Goal: Information Seeking & Learning: Learn about a topic

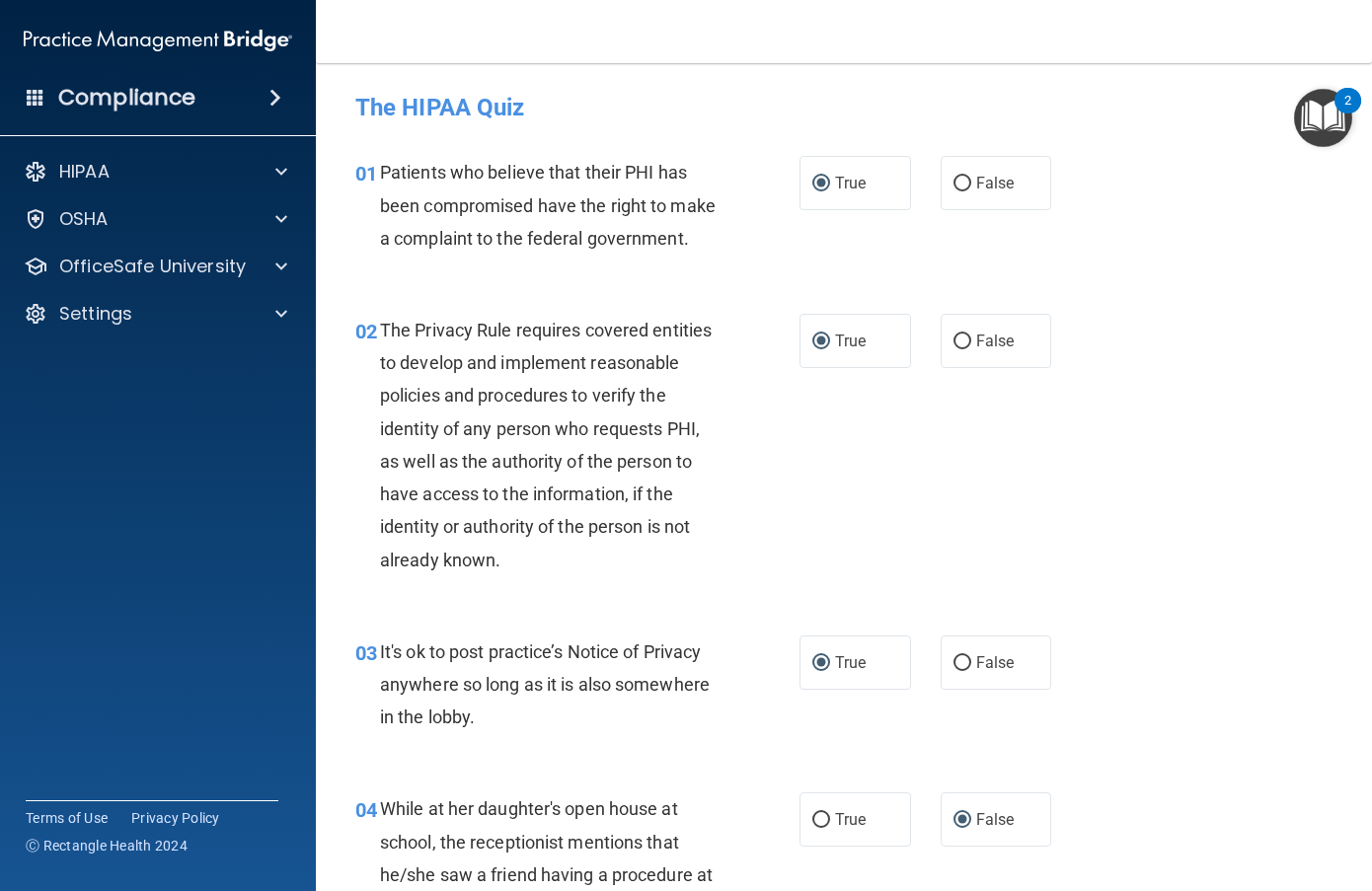
scroll to position [1185, 0]
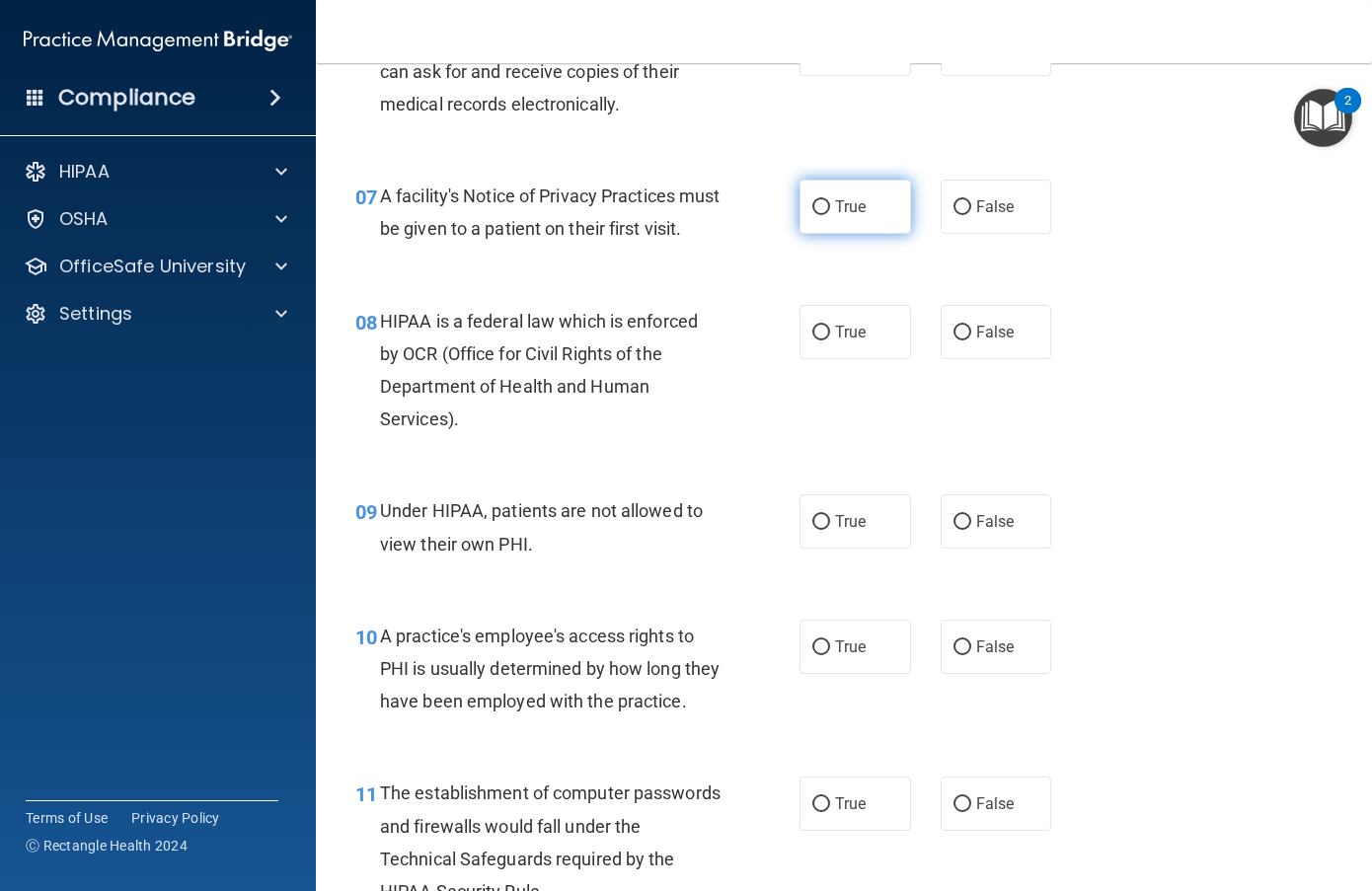
click at [820, 216] on input "True" at bounding box center [822, 208] width 18 height 15
radio input "true"
click at [813, 341] on input "True" at bounding box center [822, 333] width 18 height 15
radio input "true"
click at [954, 530] on input "False" at bounding box center [963, 522] width 18 height 15
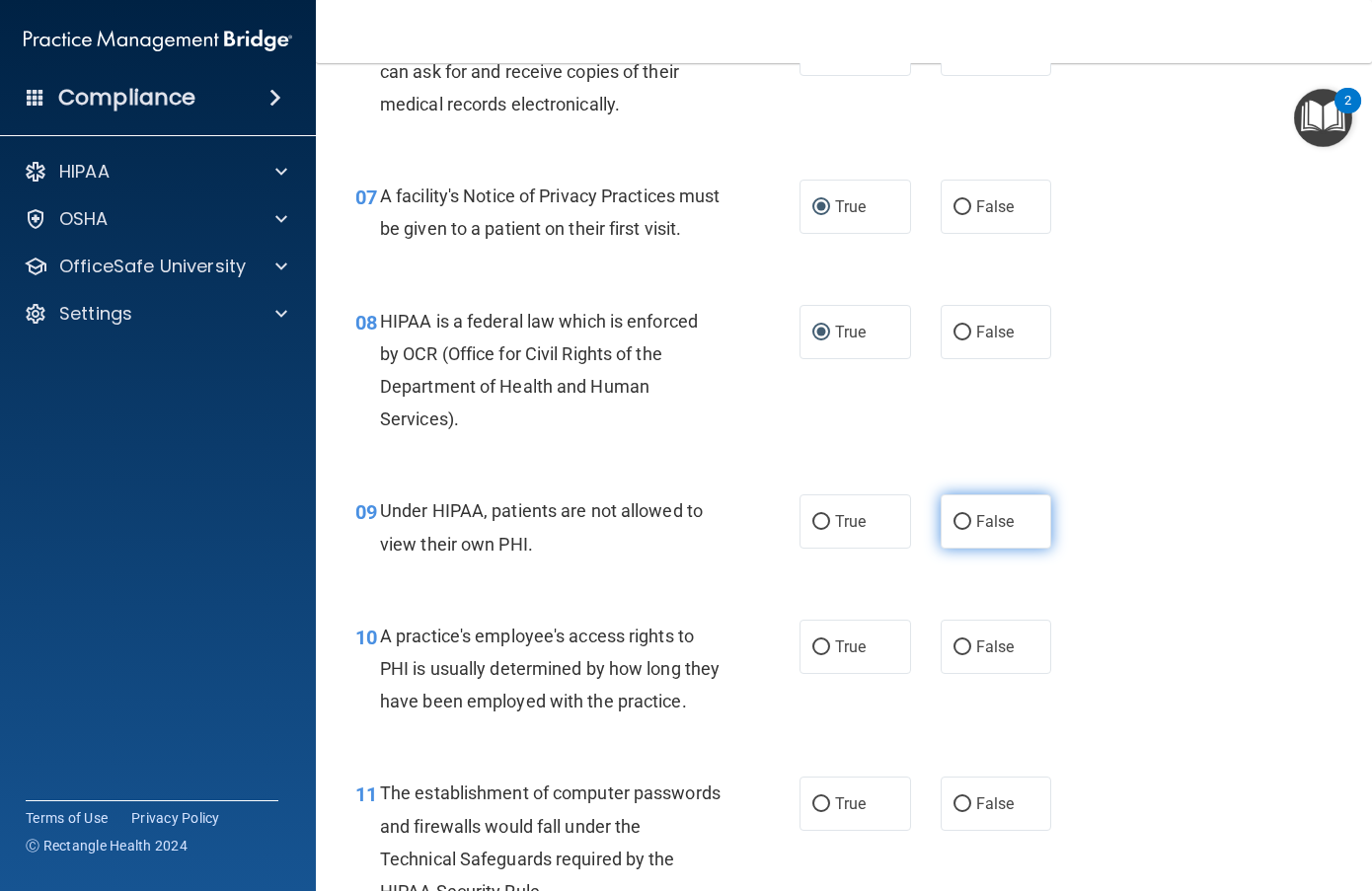
radio input "true"
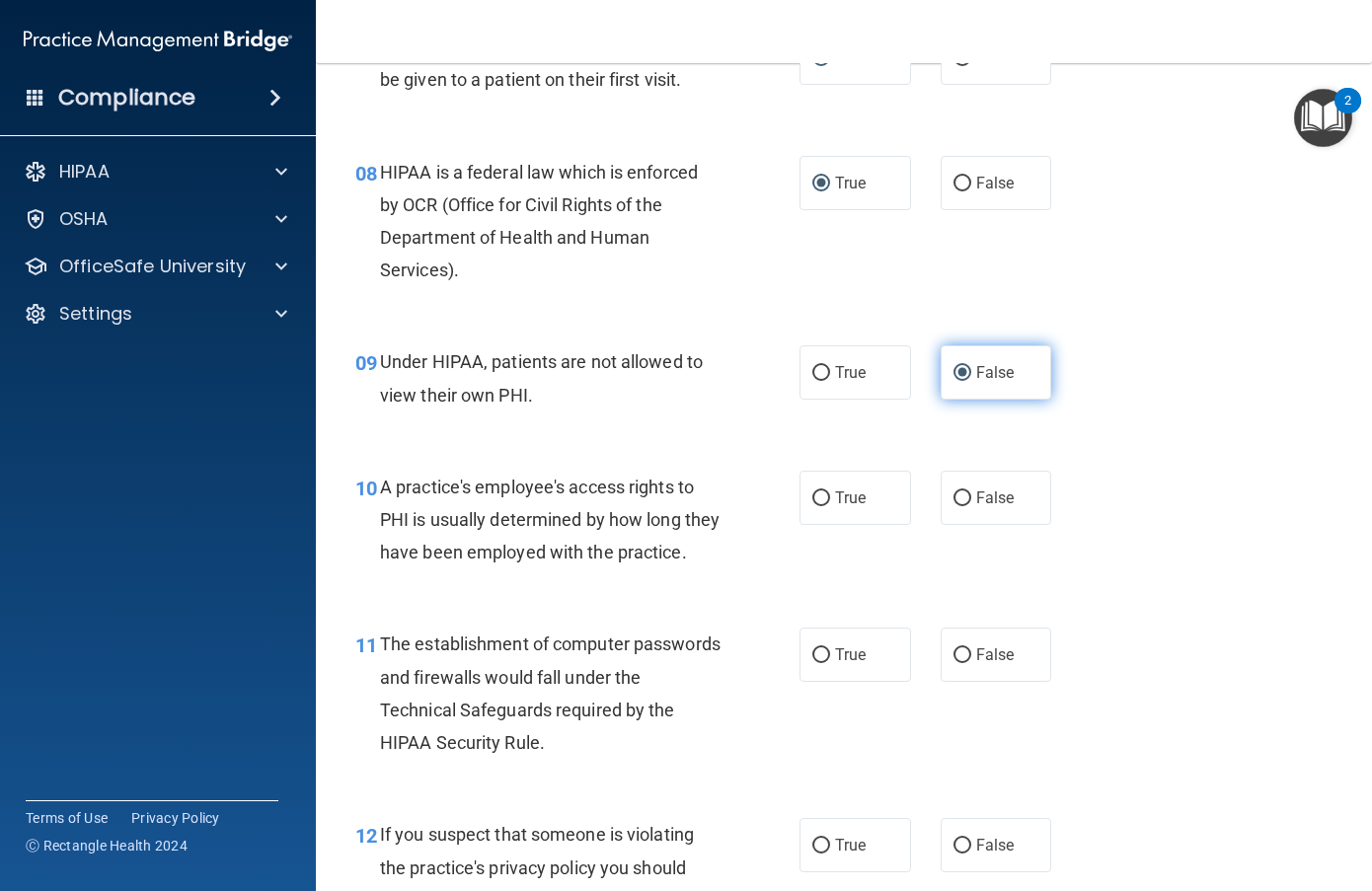
scroll to position [1382, 0]
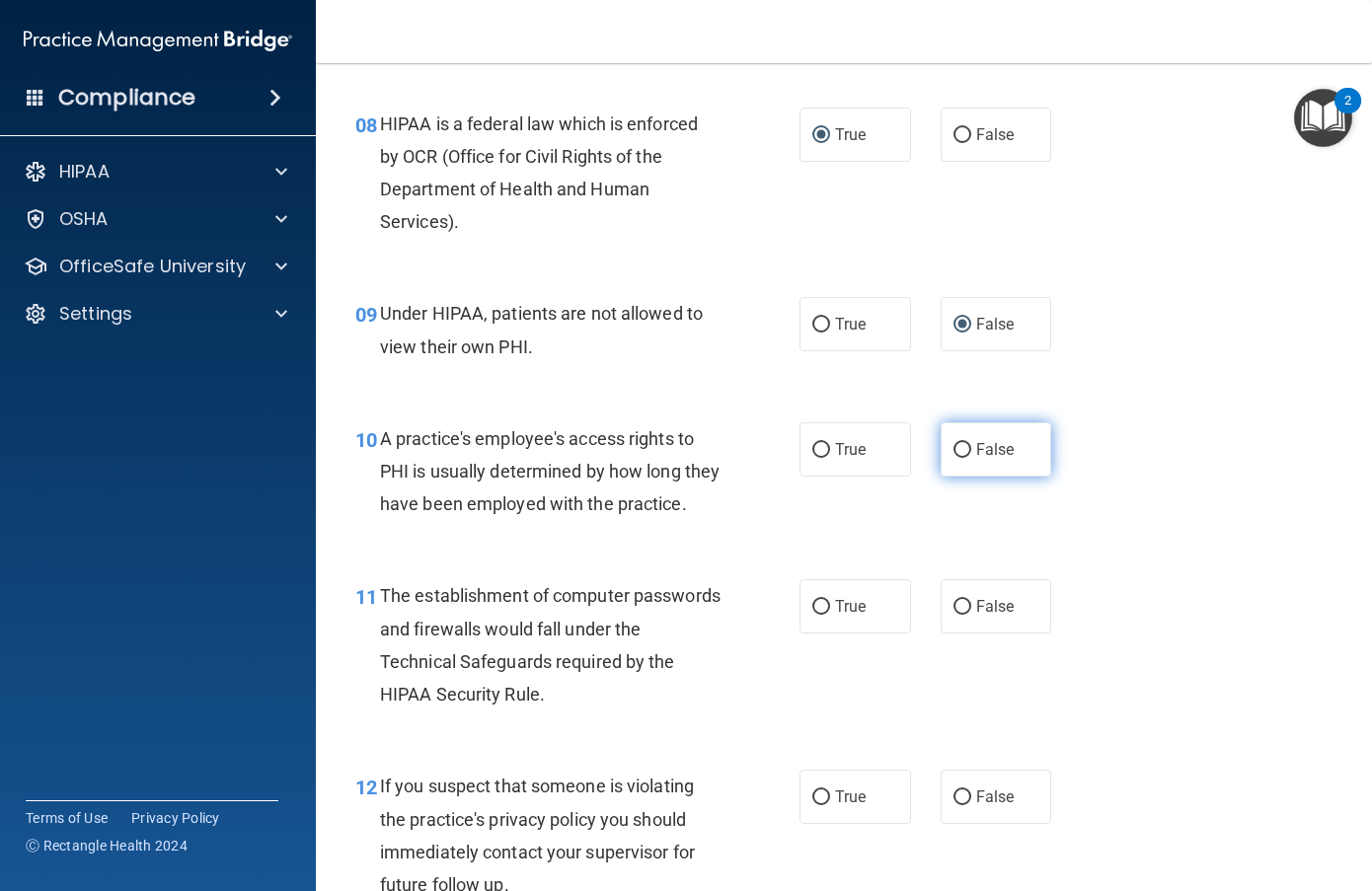
click at [954, 458] on input "False" at bounding box center [963, 450] width 18 height 15
radio input "true"
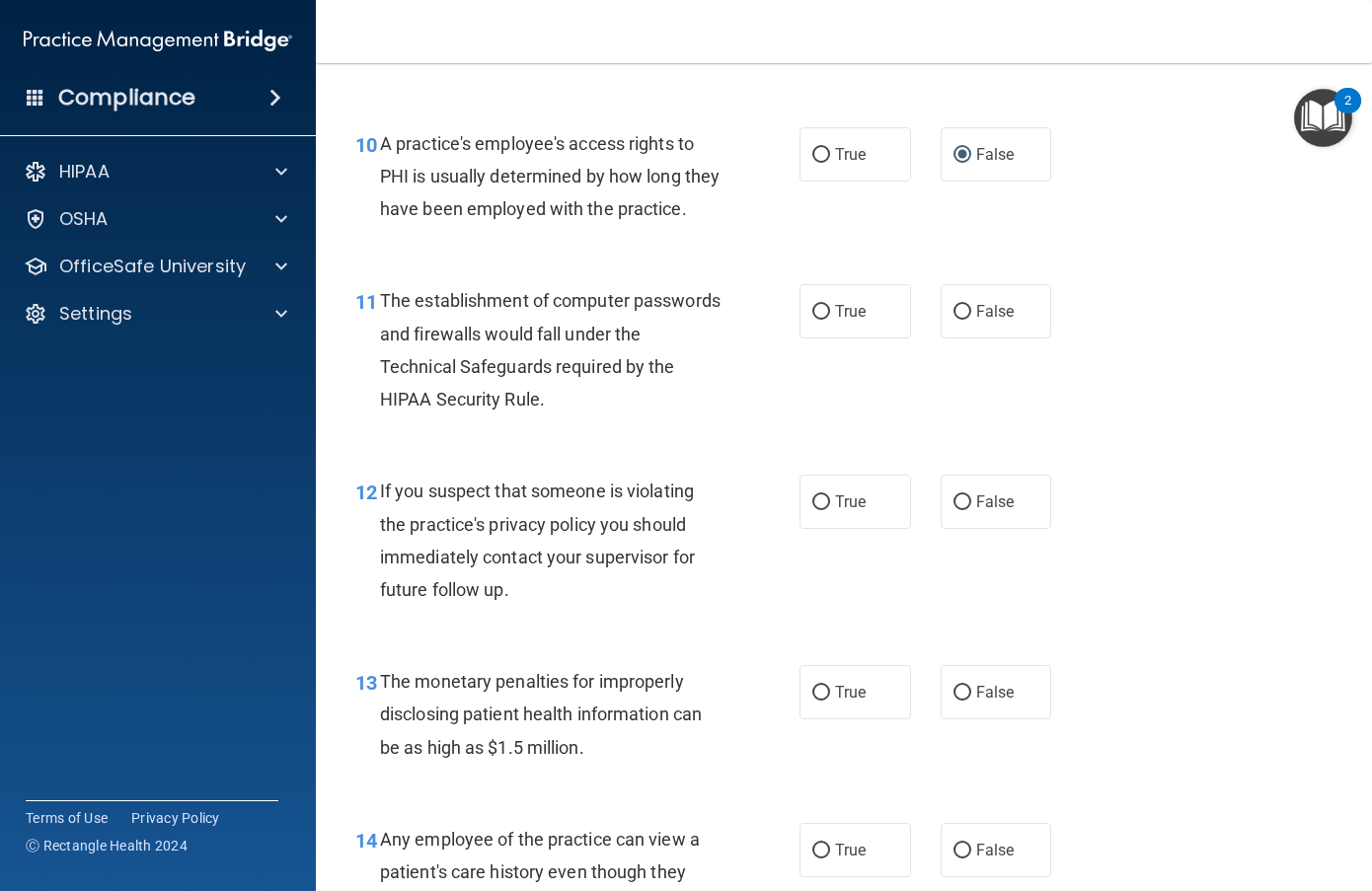
scroll to position [1678, 0]
click at [821, 319] on input "True" at bounding box center [822, 311] width 18 height 15
radio input "true"
click at [817, 510] on input "True" at bounding box center [822, 502] width 18 height 15
radio input "true"
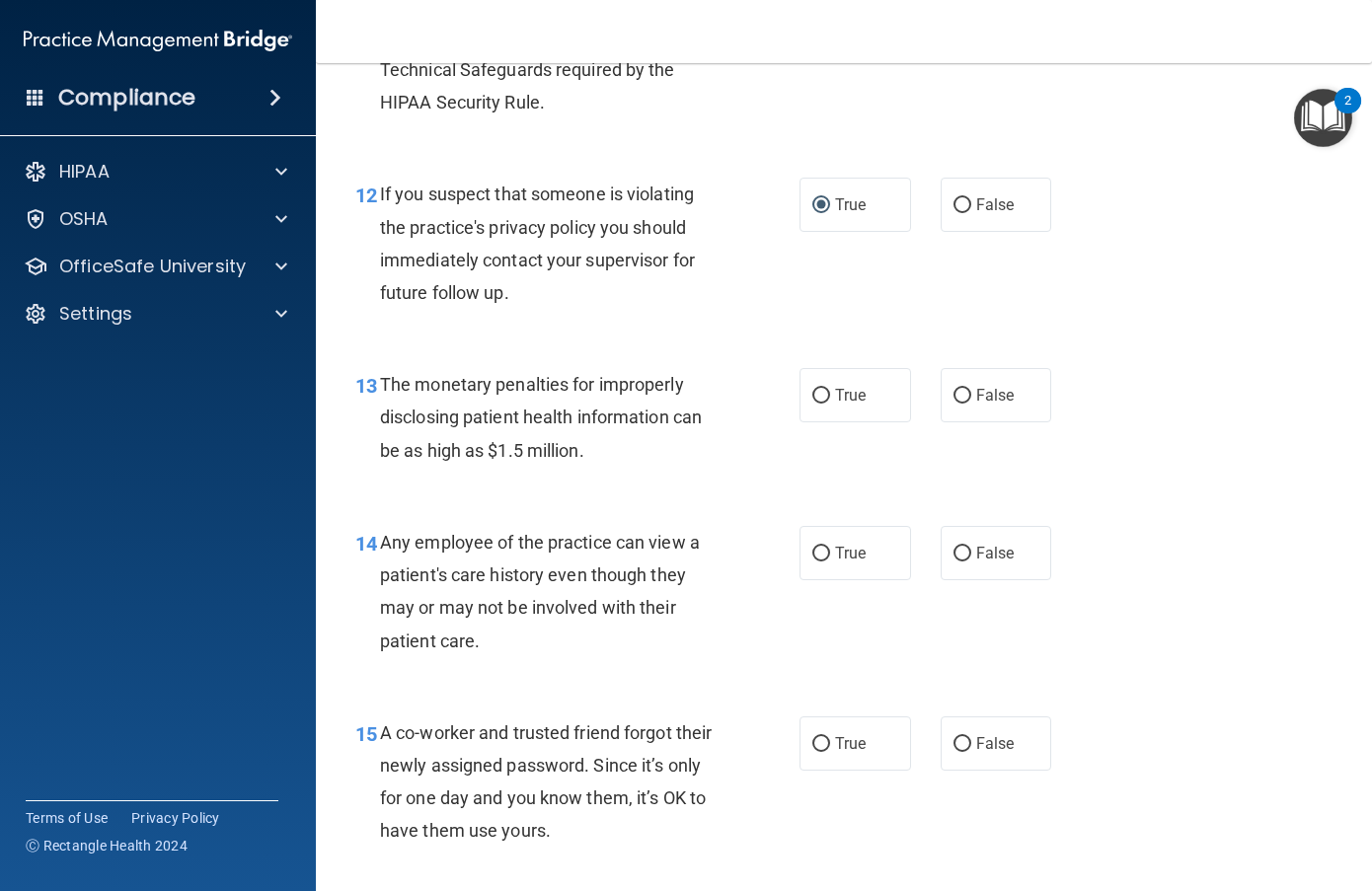
scroll to position [2073, 0]
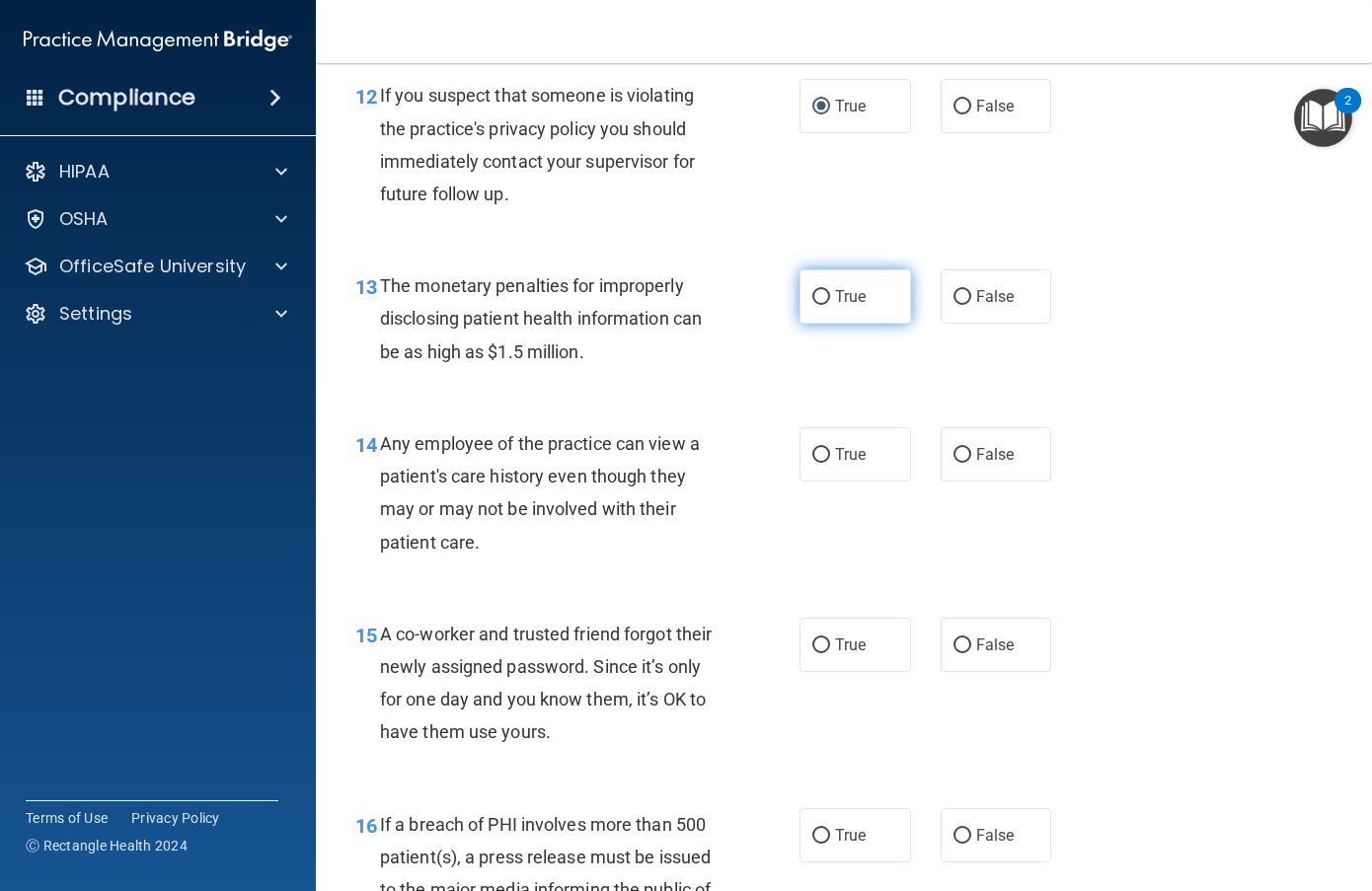
click at [824, 324] on label "True" at bounding box center [855, 296] width 111 height 55
click at [824, 305] on input "True" at bounding box center [822, 297] width 18 height 15
radio input "true"
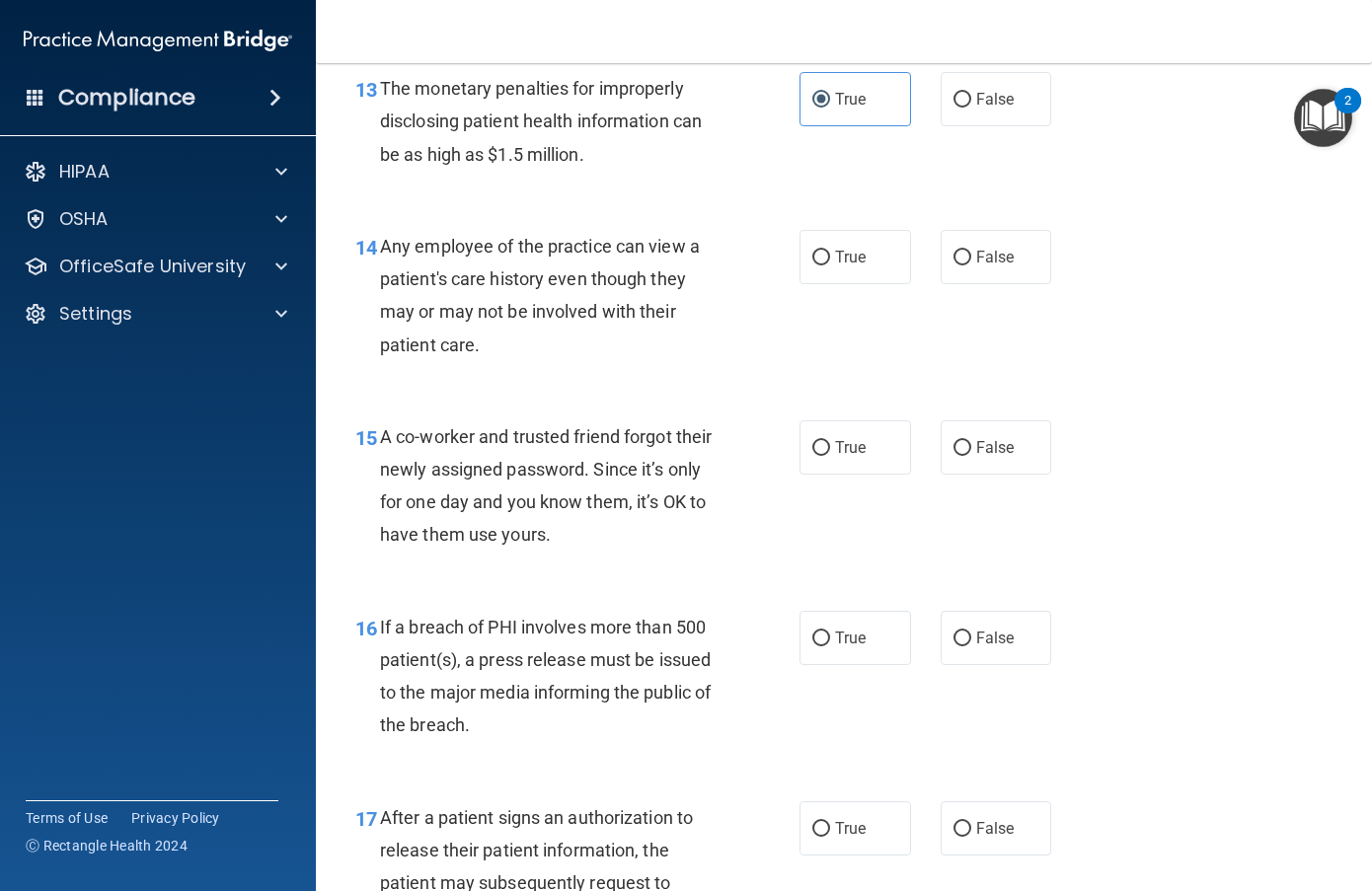
scroll to position [2369, 0]
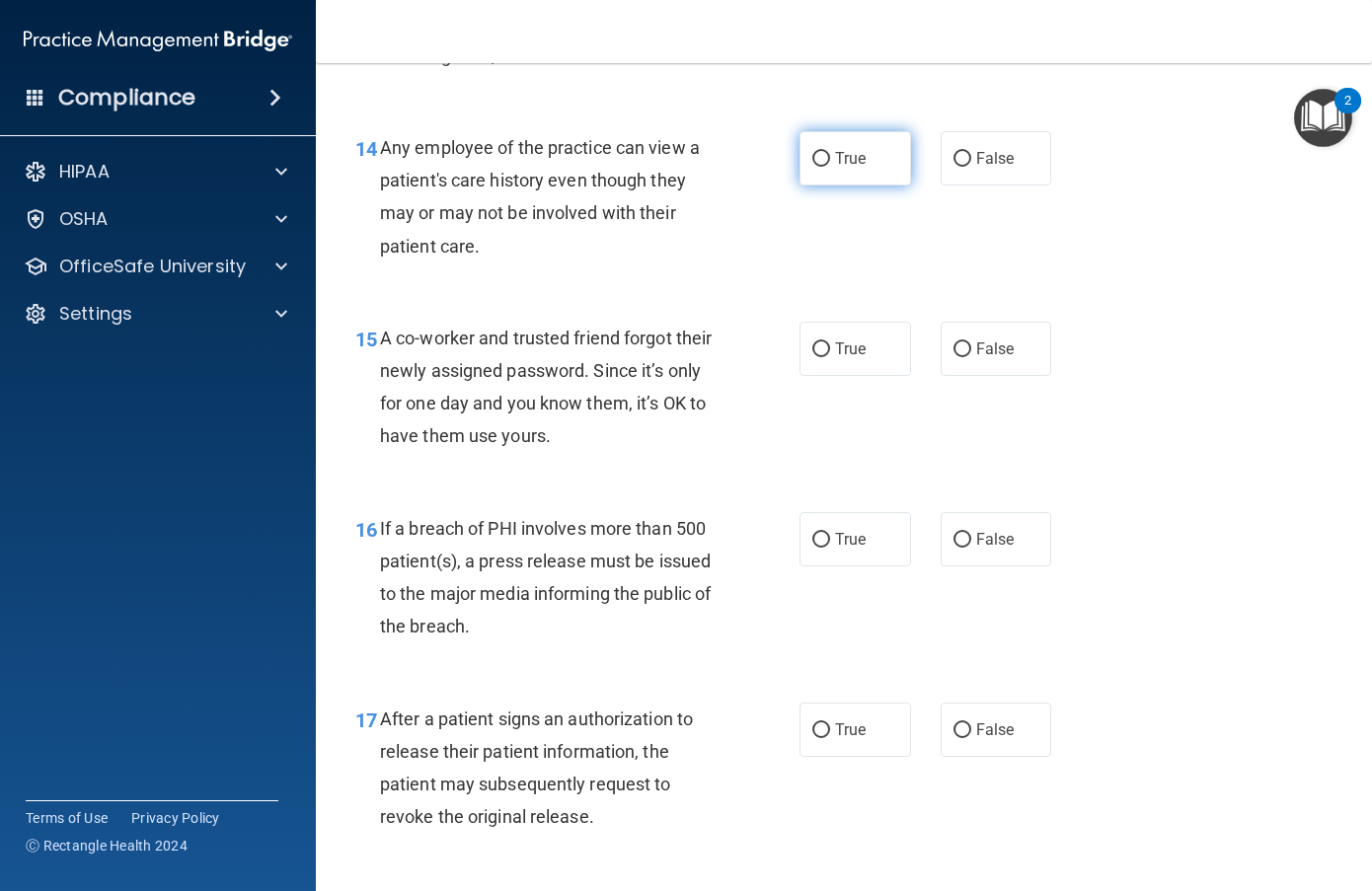
click at [815, 167] on input "True" at bounding box center [822, 159] width 18 height 15
radio input "true"
click at [955, 358] on input "False" at bounding box center [963, 350] width 18 height 15
radio input "true"
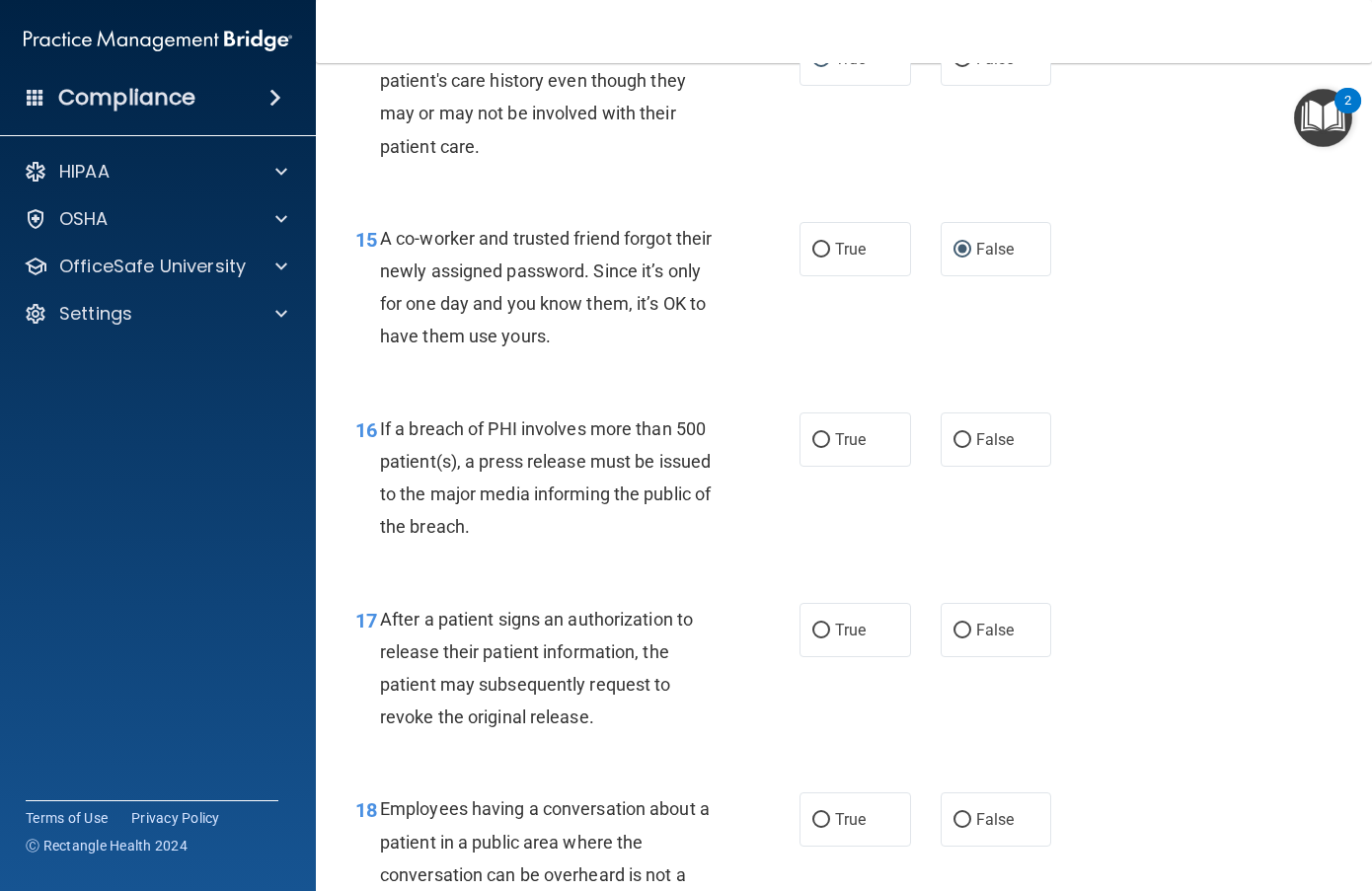
scroll to position [2567, 0]
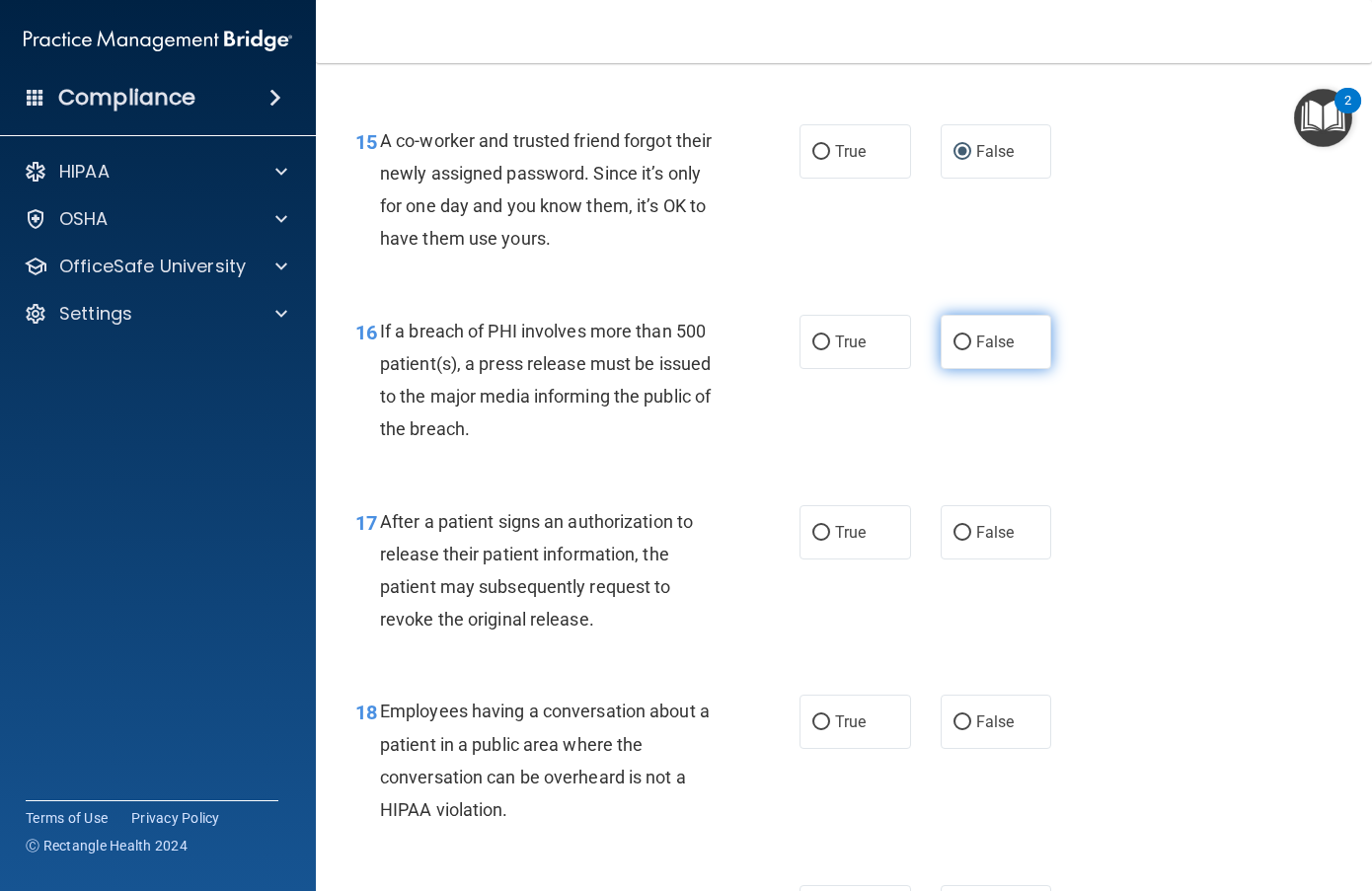
click at [956, 351] on input "False" at bounding box center [963, 343] width 18 height 15
radio input "true"
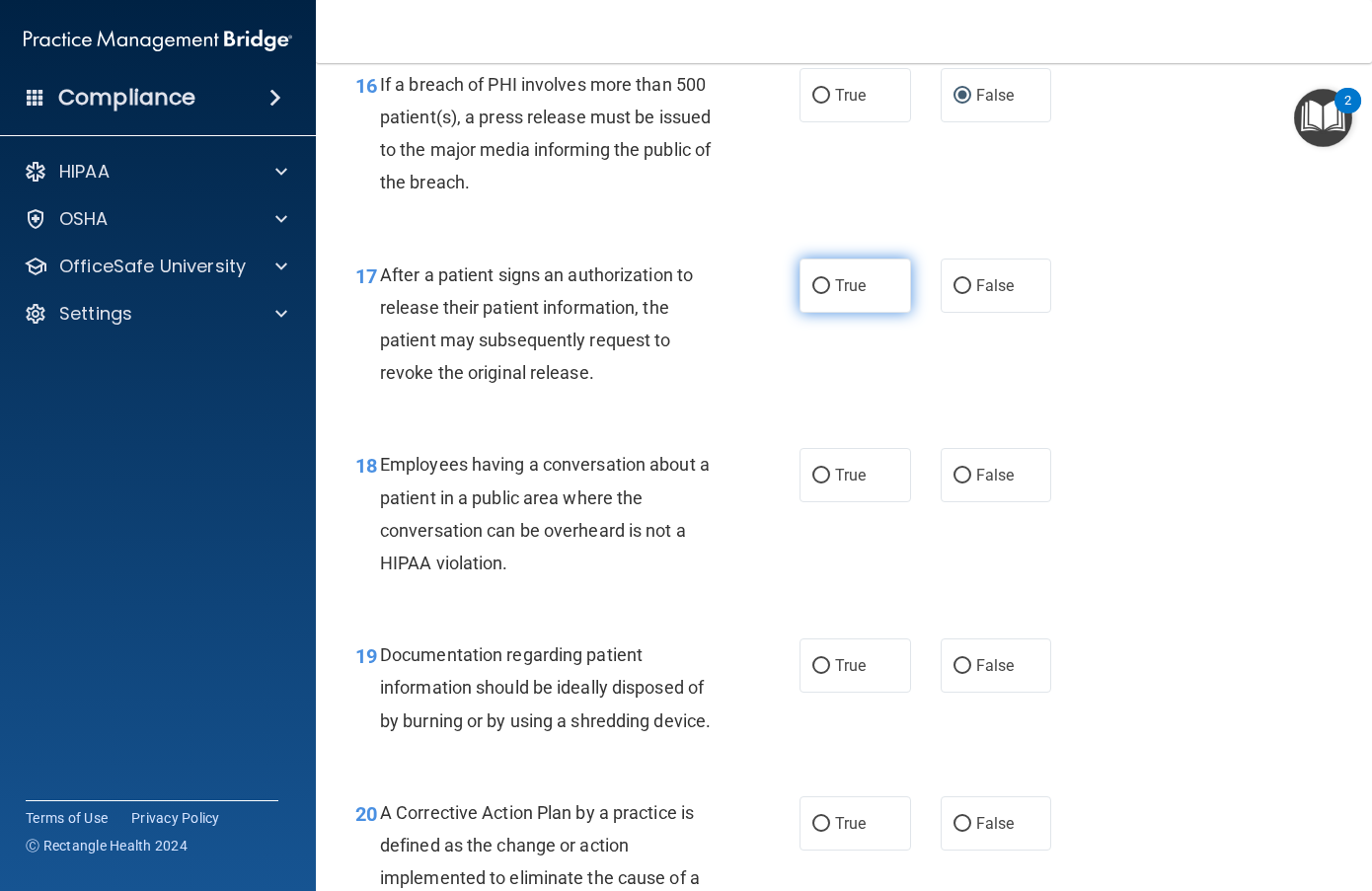
scroll to position [2863, 0]
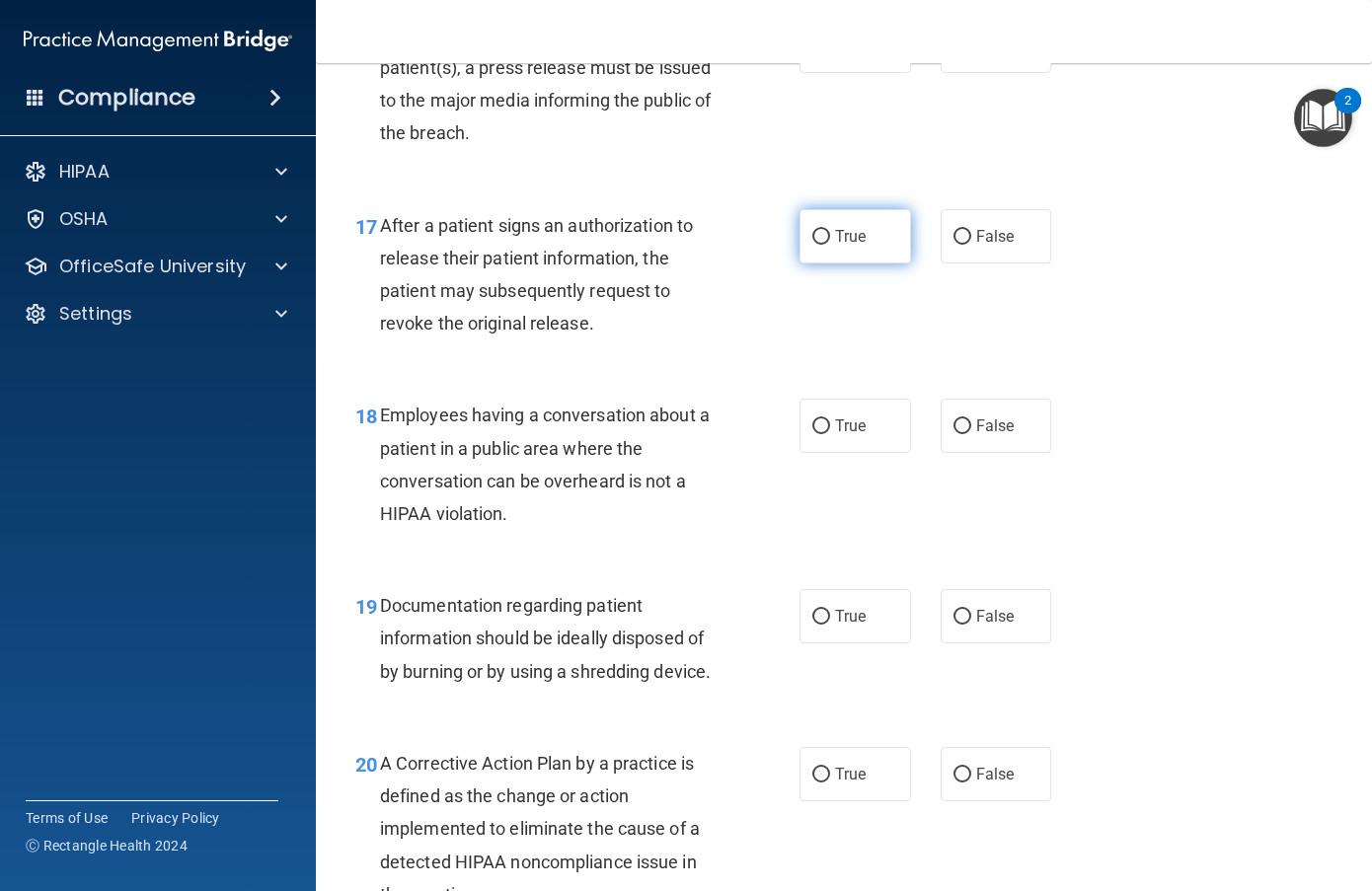
click at [824, 263] on label "True" at bounding box center [855, 236] width 111 height 55
click at [824, 244] on input "True" at bounding box center [822, 237] width 18 height 15
radio input "true"
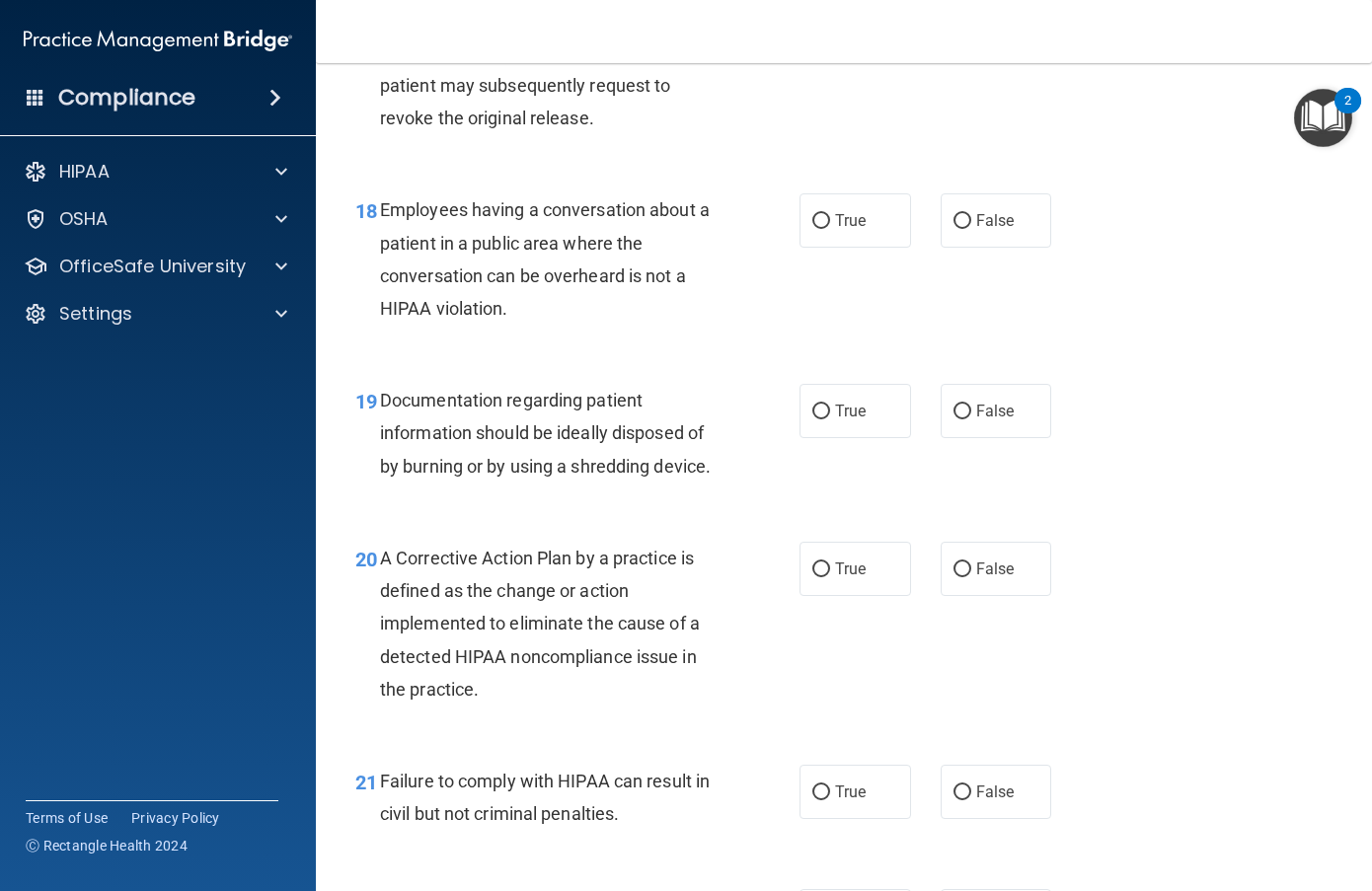
scroll to position [3159, 0]
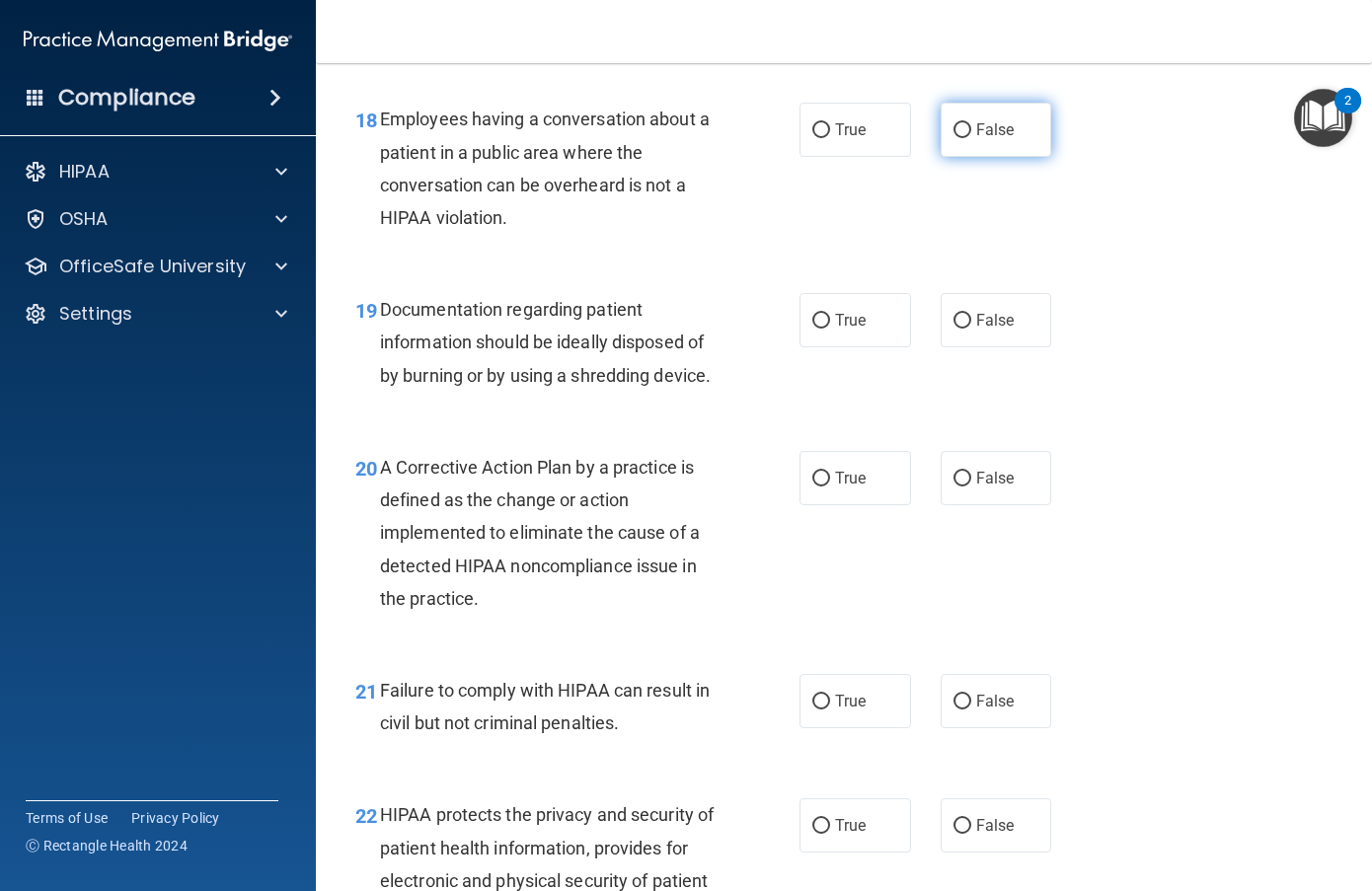
click at [954, 138] on input "False" at bounding box center [963, 130] width 18 height 15
radio input "true"
click at [812, 348] on label "True" at bounding box center [855, 320] width 111 height 55
click at [813, 329] on input "True" at bounding box center [822, 321] width 18 height 15
radio input "true"
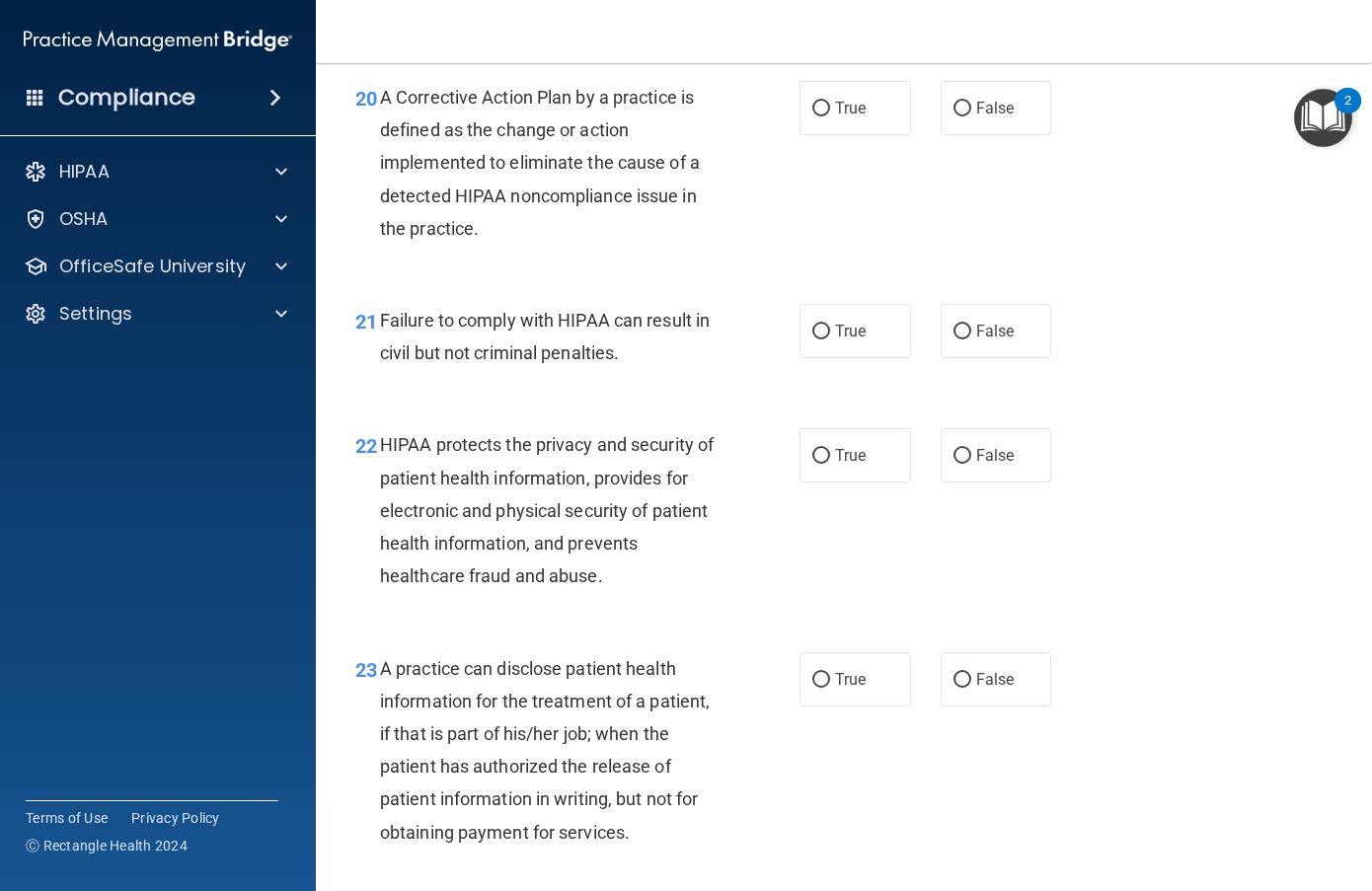
scroll to position [3554, 0]
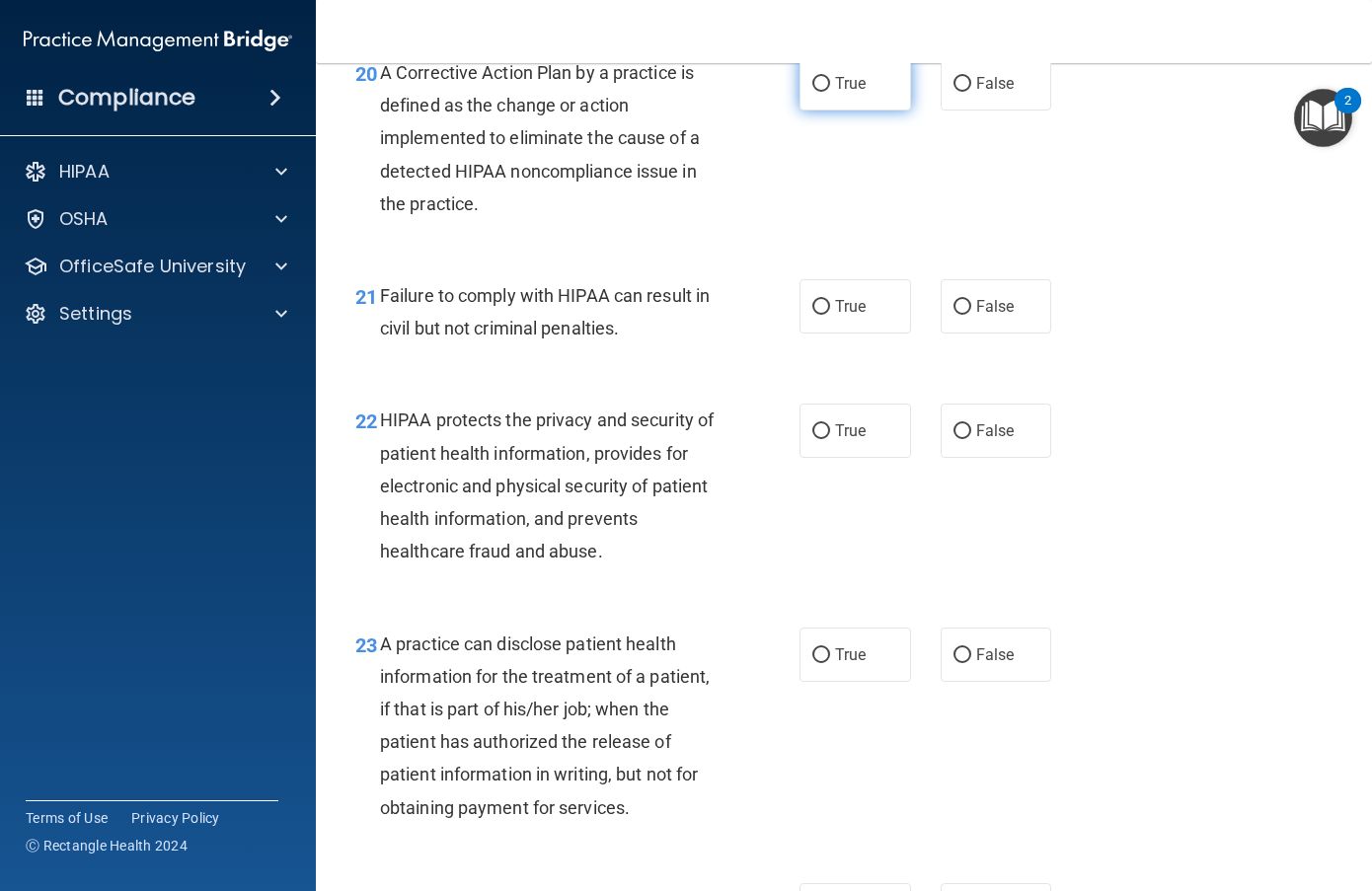
click at [813, 91] on input "True" at bounding box center [822, 84] width 18 height 15
radio input "true"
click at [954, 315] on input "False" at bounding box center [963, 307] width 18 height 15
radio input "true"
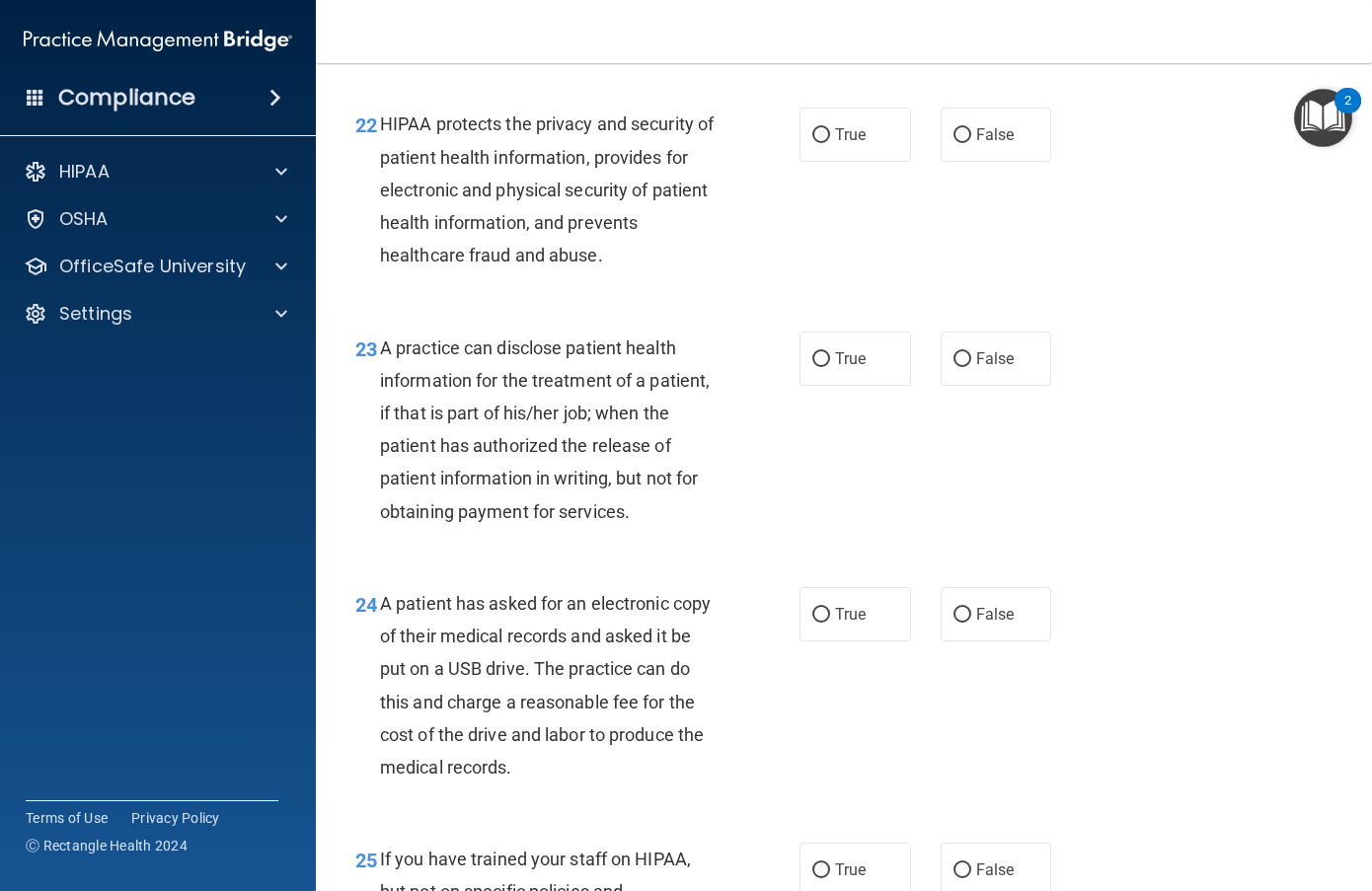
scroll to position [3948, 0]
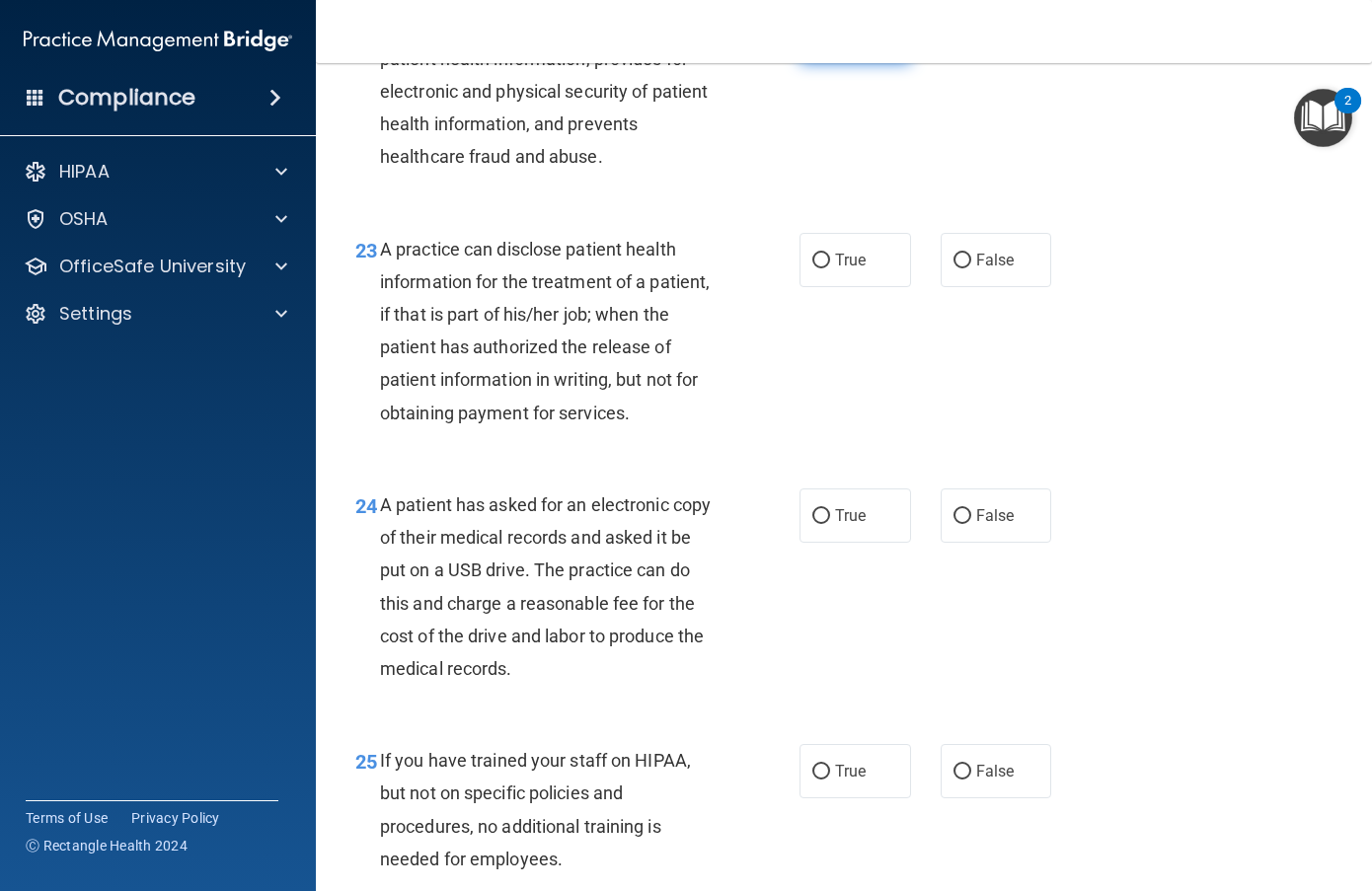
click at [822, 45] on input "True" at bounding box center [822, 37] width 18 height 15
radio input "true"
click at [813, 268] on input "True" at bounding box center [822, 260] width 18 height 15
radio input "true"
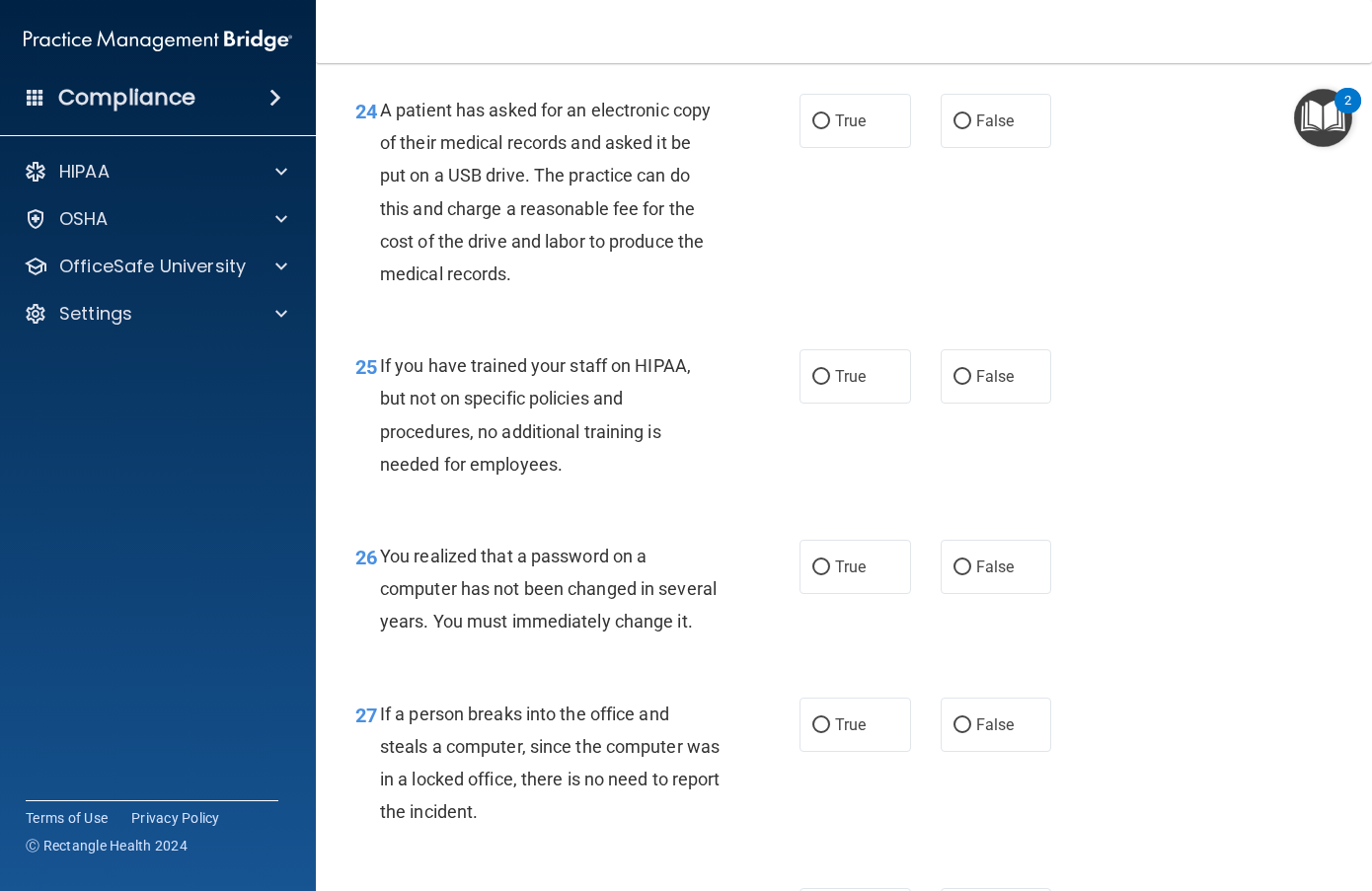
scroll to position [4442, 0]
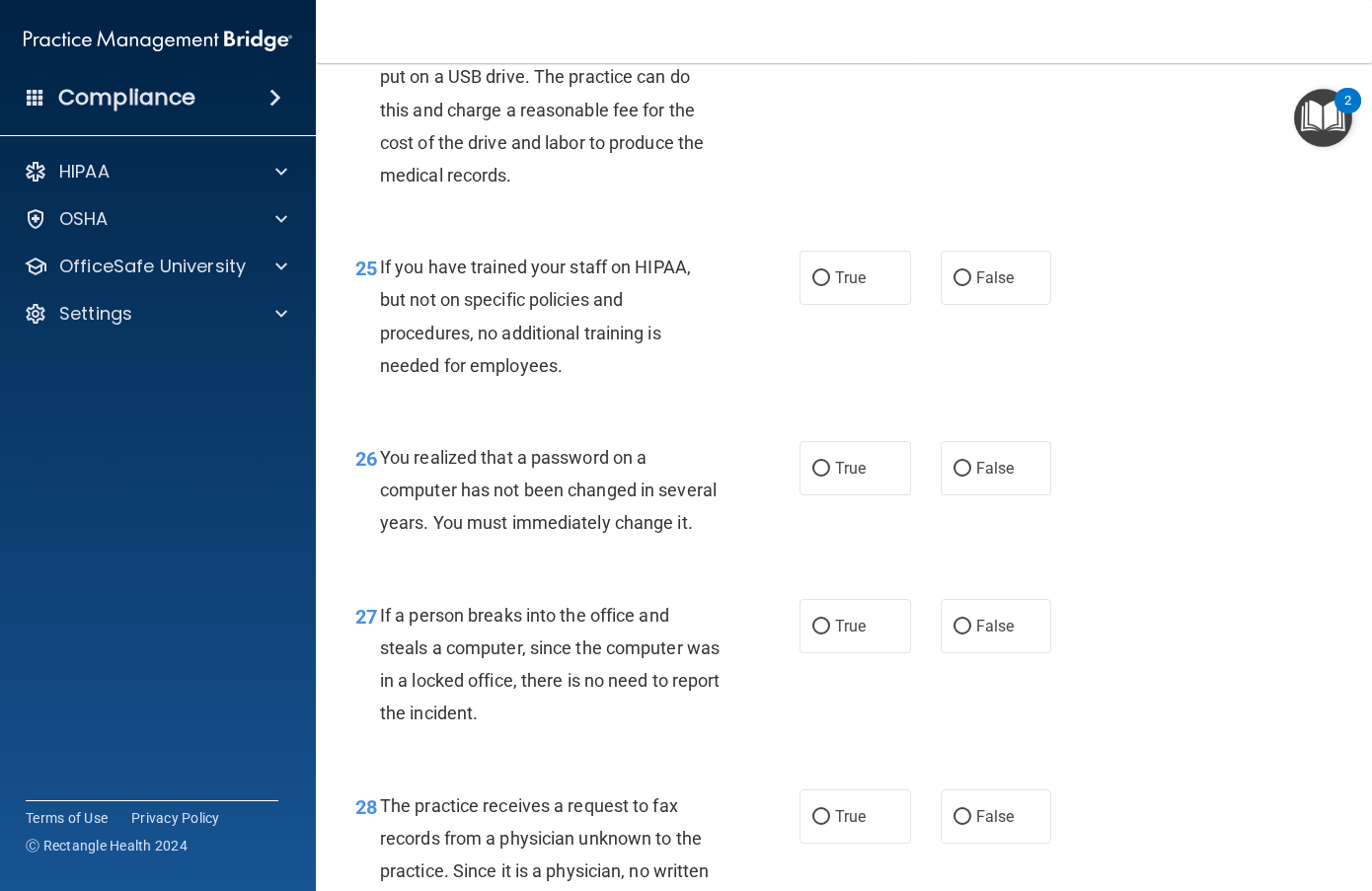
click at [813, 31] on input "True" at bounding box center [822, 23] width 18 height 15
radio input "true"
click at [954, 31] on input "False" at bounding box center [963, 23] width 18 height 15
radio input "true"
radio input "false"
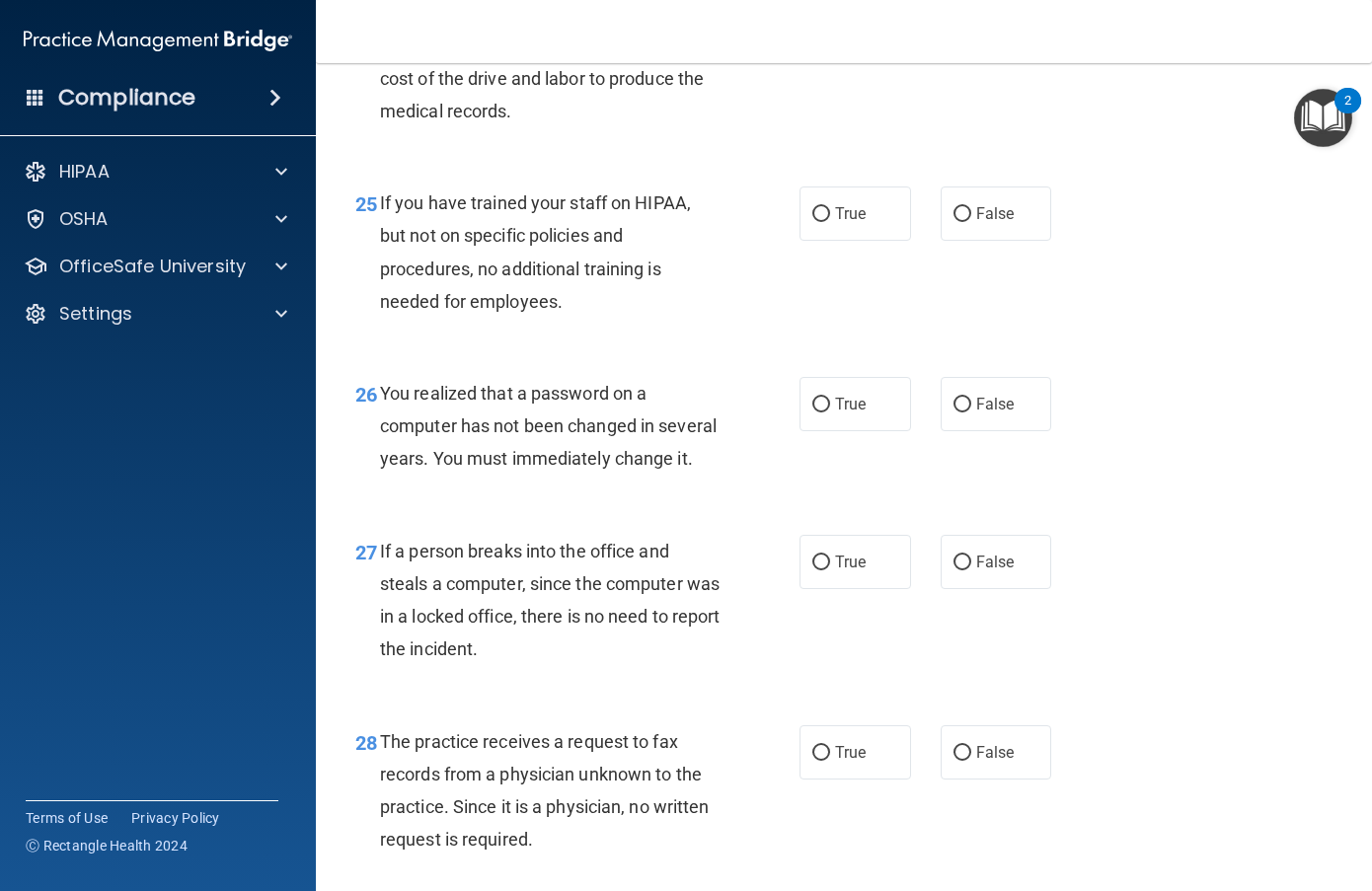
scroll to position [4540, 0]
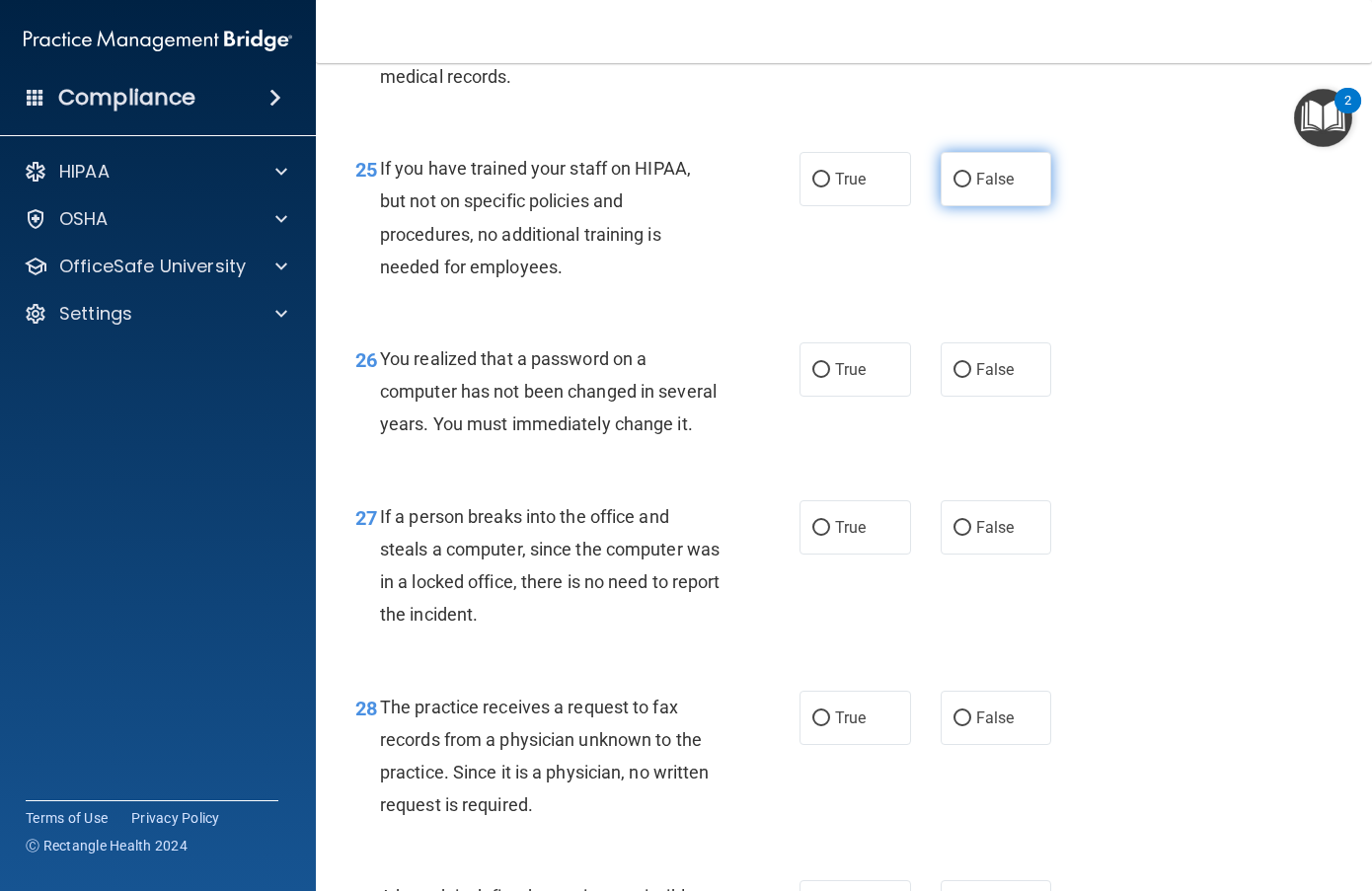
click at [955, 188] on input "False" at bounding box center [963, 180] width 18 height 15
radio input "true"
click at [1089, 318] on div "25 If you have trained your staff on HIPAA, but not on specific policies and pr…" at bounding box center [844, 223] width 1007 height 191
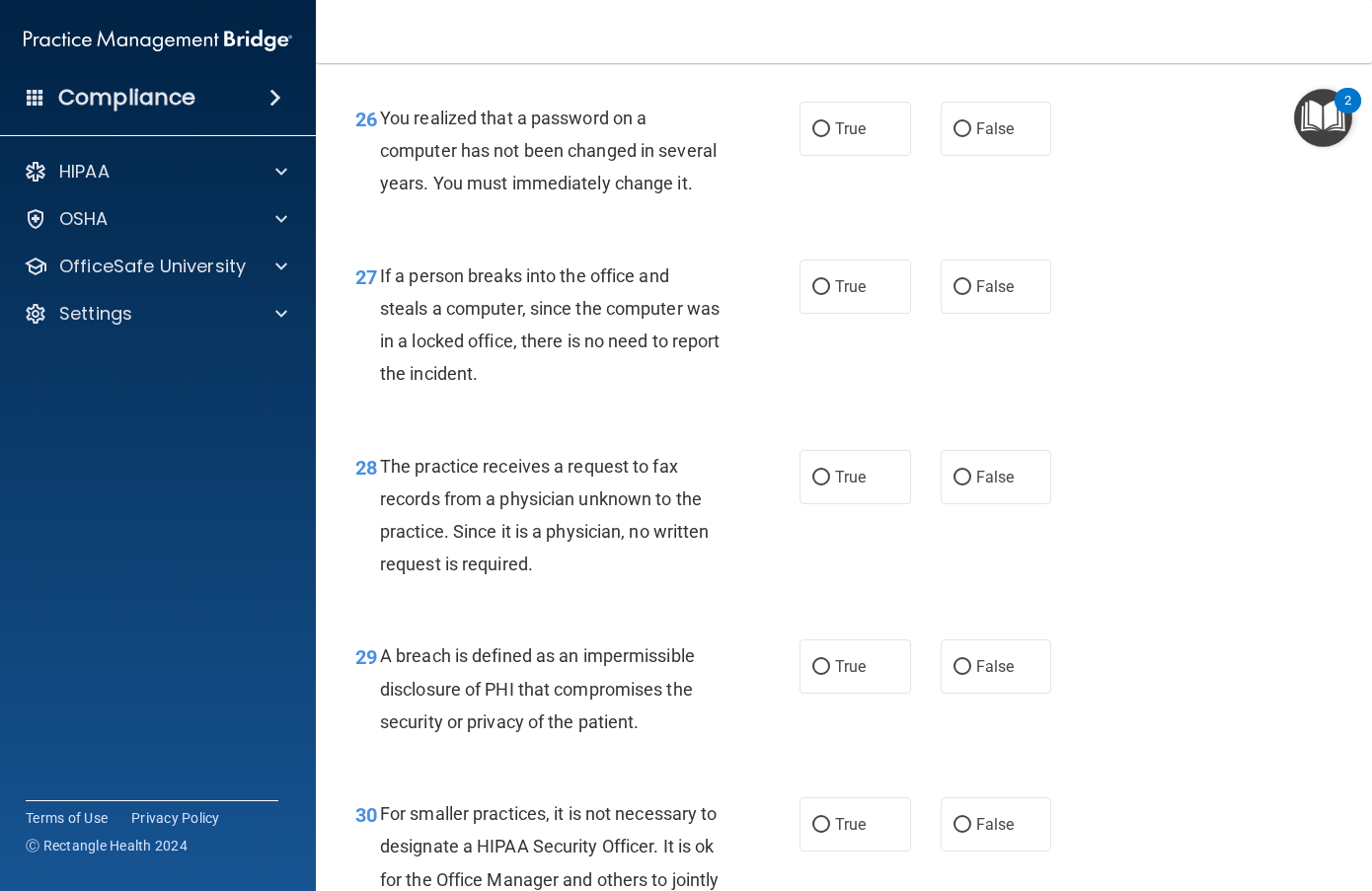
scroll to position [4837, 0]
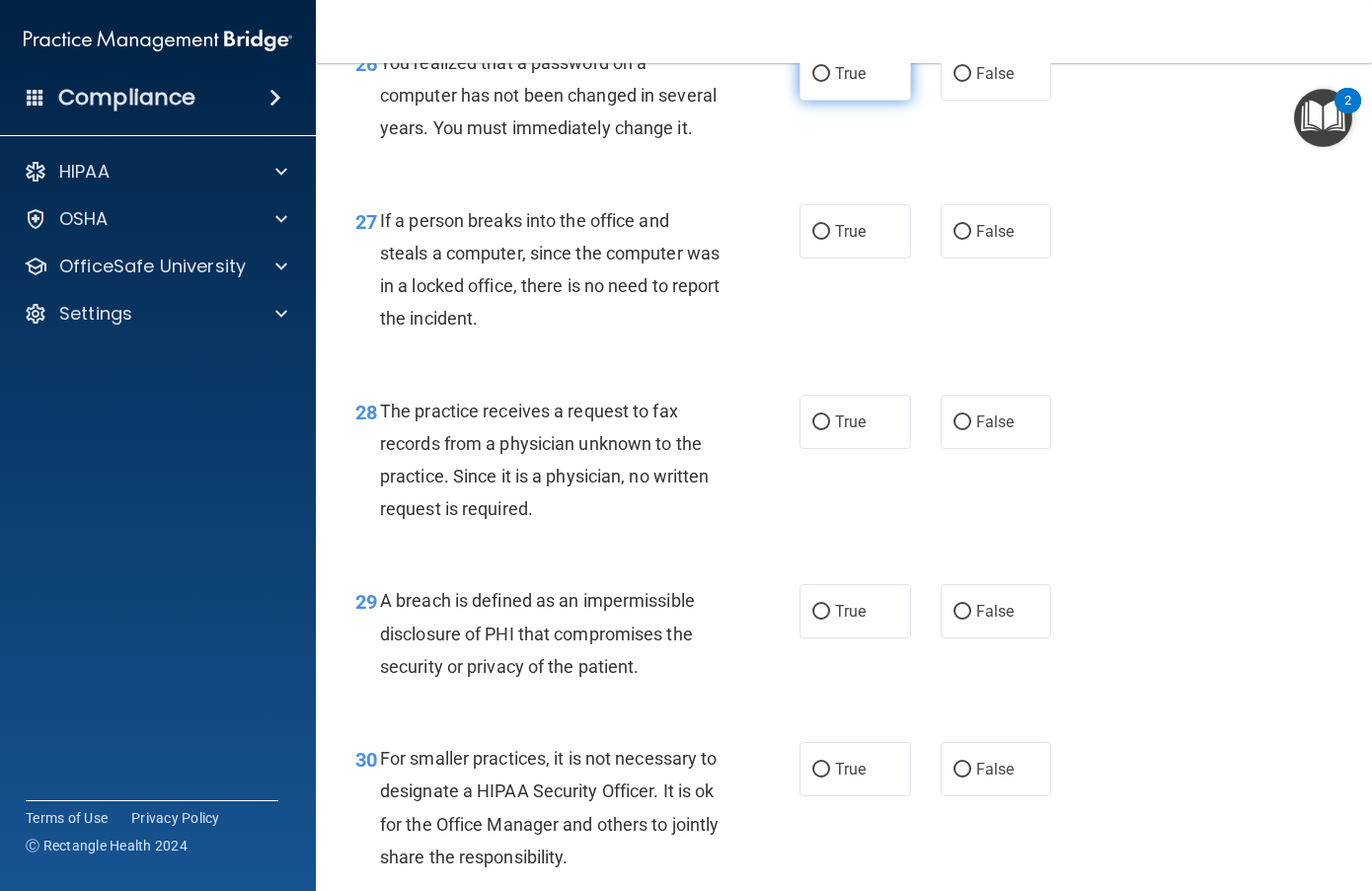
click at [819, 81] on input "True" at bounding box center [822, 74] width 18 height 15
radio input "true"
click at [964, 258] on label "False" at bounding box center [996, 231] width 111 height 55
click at [964, 239] on input "False" at bounding box center [963, 232] width 18 height 15
radio input "true"
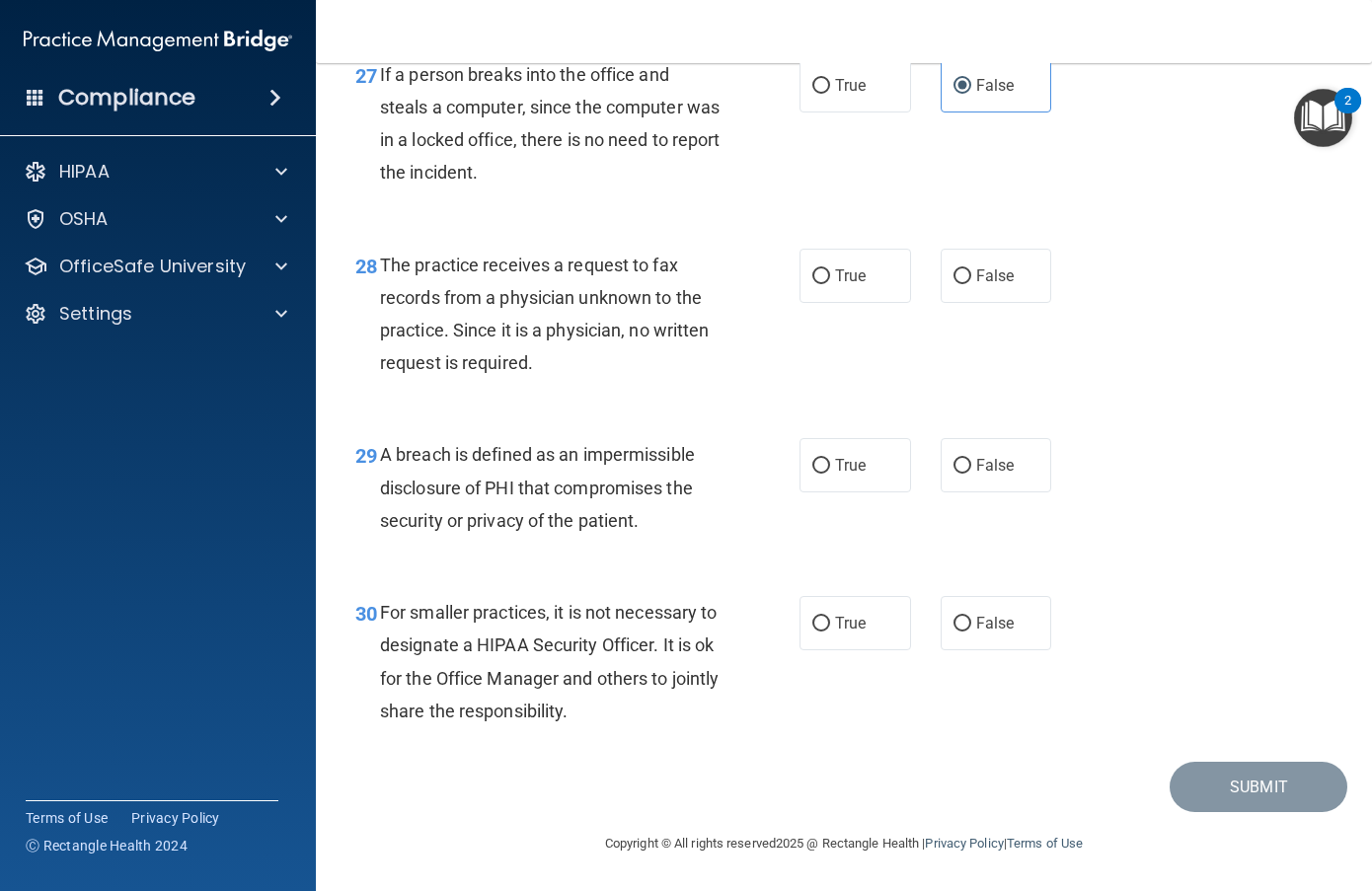
scroll to position [5114, 0]
click at [955, 274] on input "False" at bounding box center [963, 276] width 18 height 15
radio input "true"
click at [1125, 447] on div "29 A breach is defined as an impermissible disclosure of PHI that compromises t…" at bounding box center [844, 492] width 1007 height 158
click at [813, 464] on input "True" at bounding box center [822, 466] width 18 height 15
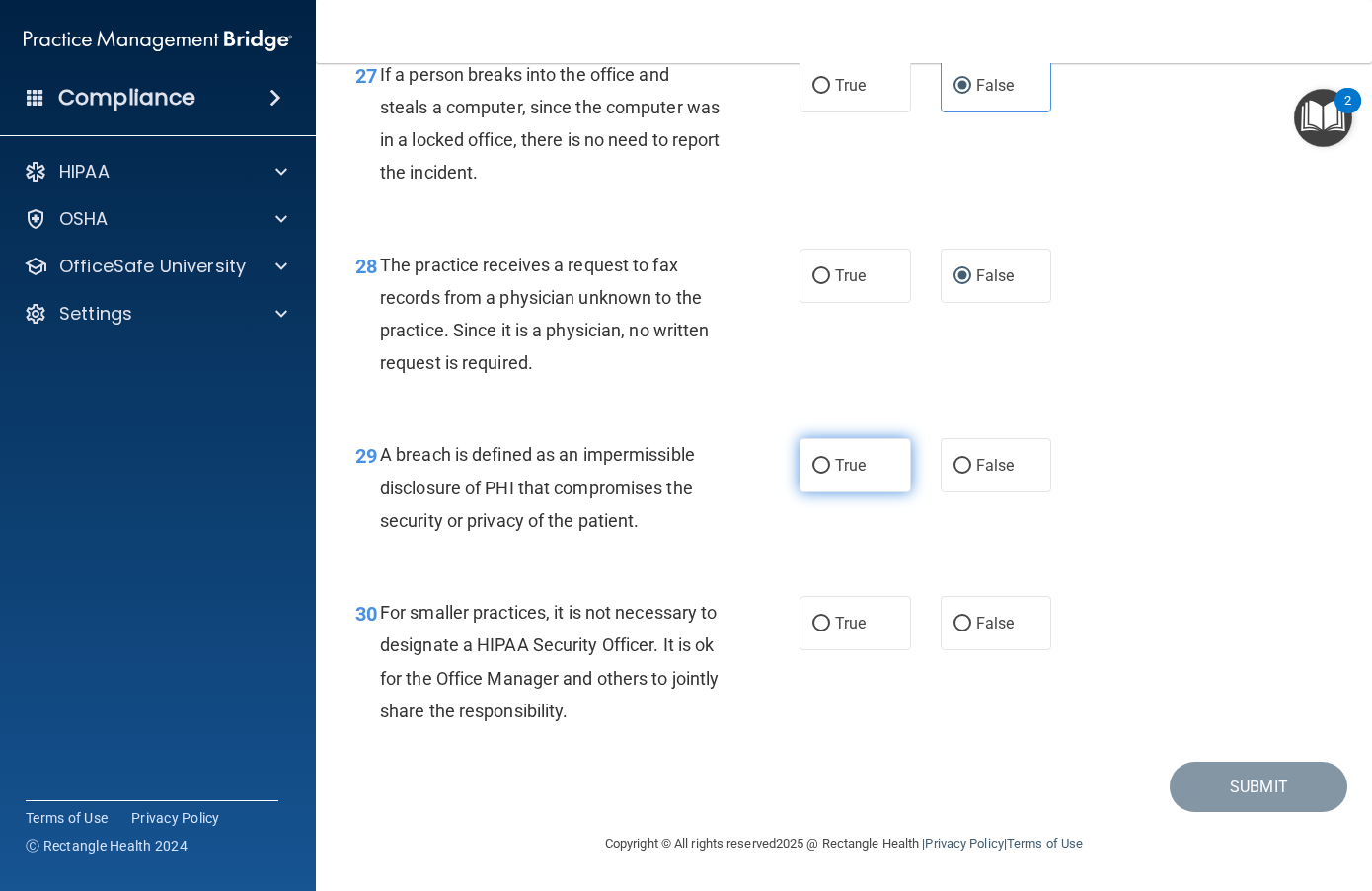
radio input "true"
click at [954, 621] on input "False" at bounding box center [963, 624] width 18 height 15
radio input "true"
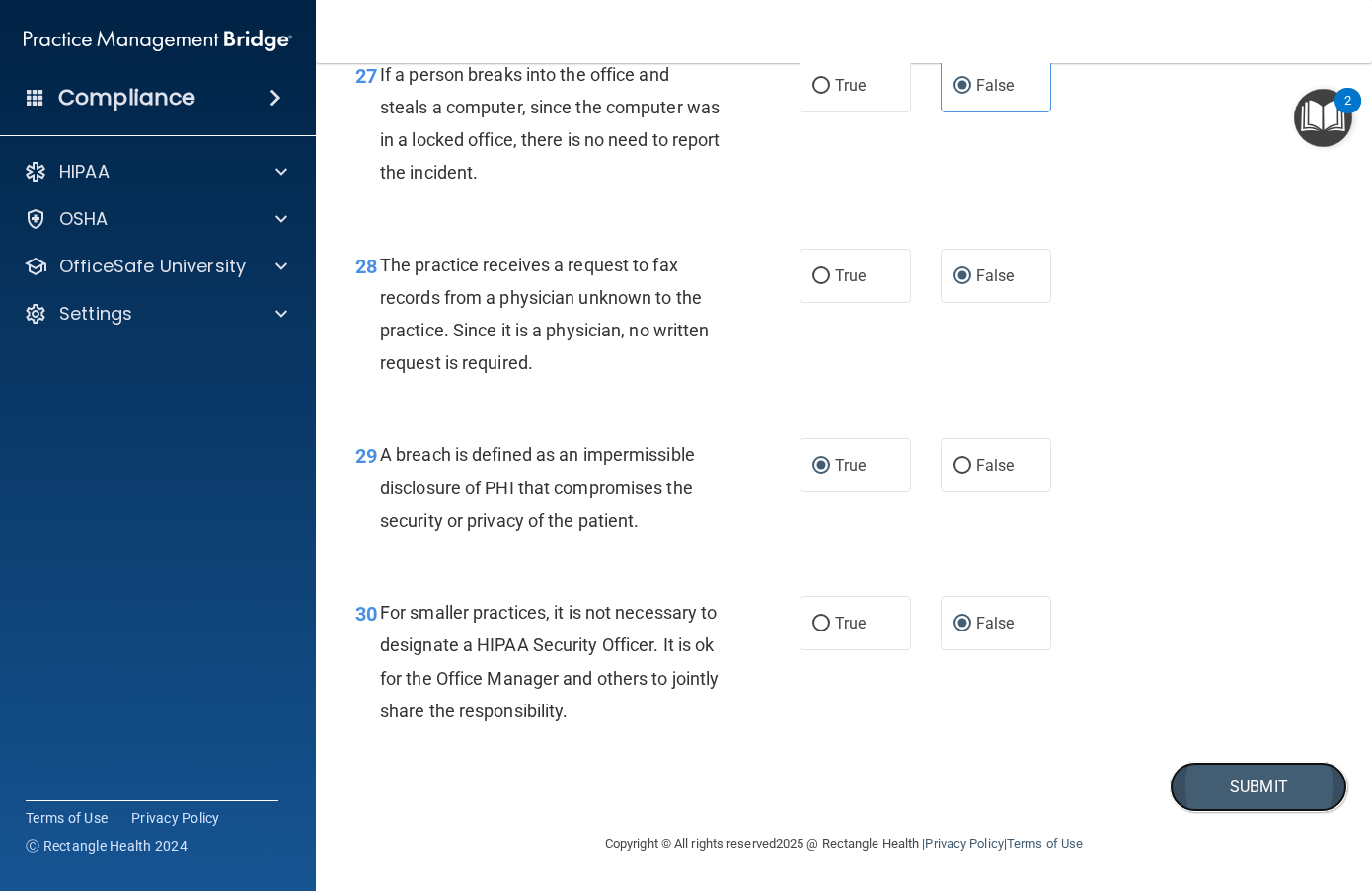
click at [1181, 786] on button "Submit" at bounding box center [1259, 787] width 178 height 51
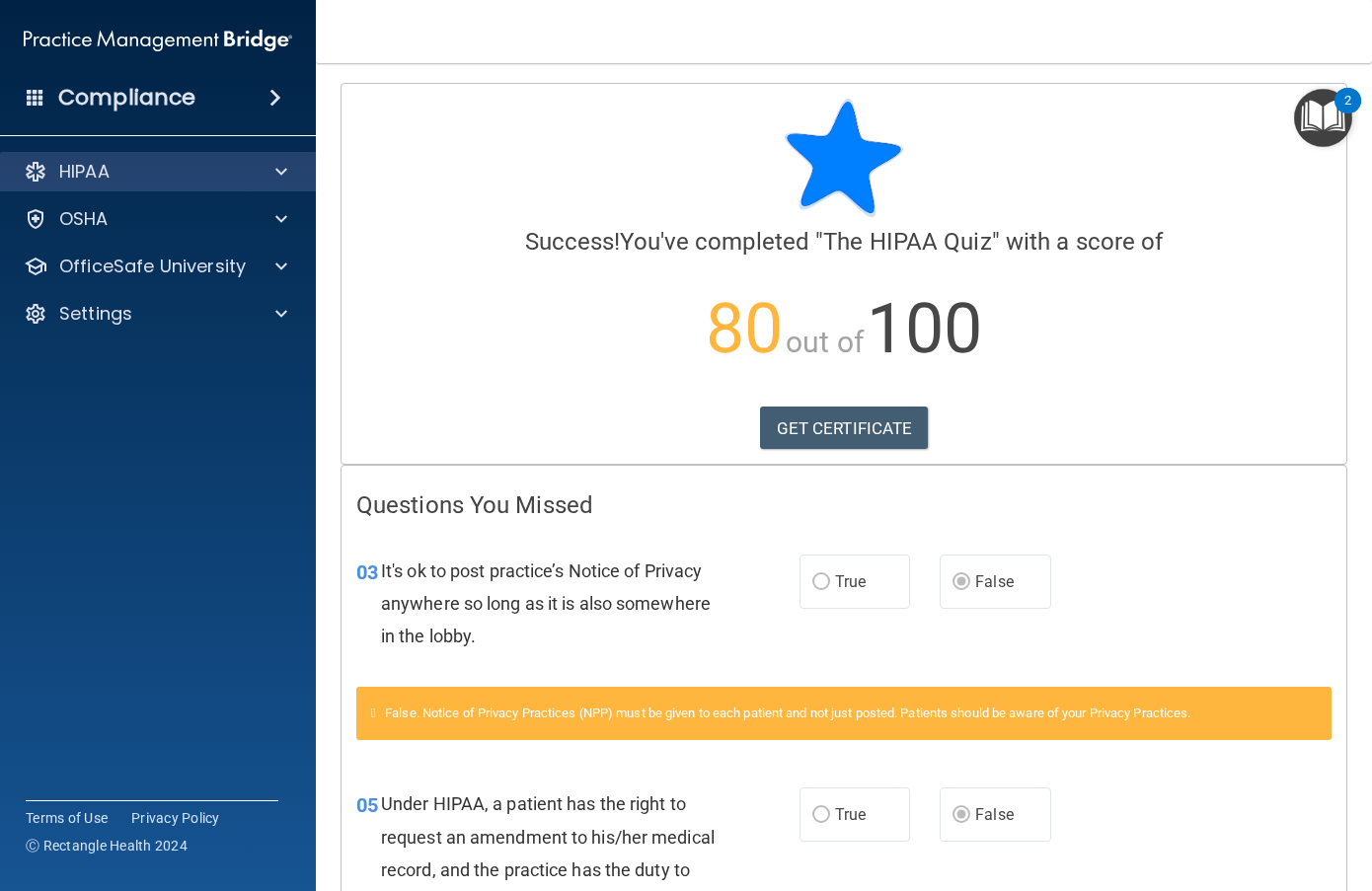
click at [211, 184] on div "HIPAA" at bounding box center [158, 172] width 317 height 40
click at [270, 174] on div at bounding box center [278, 172] width 50 height 24
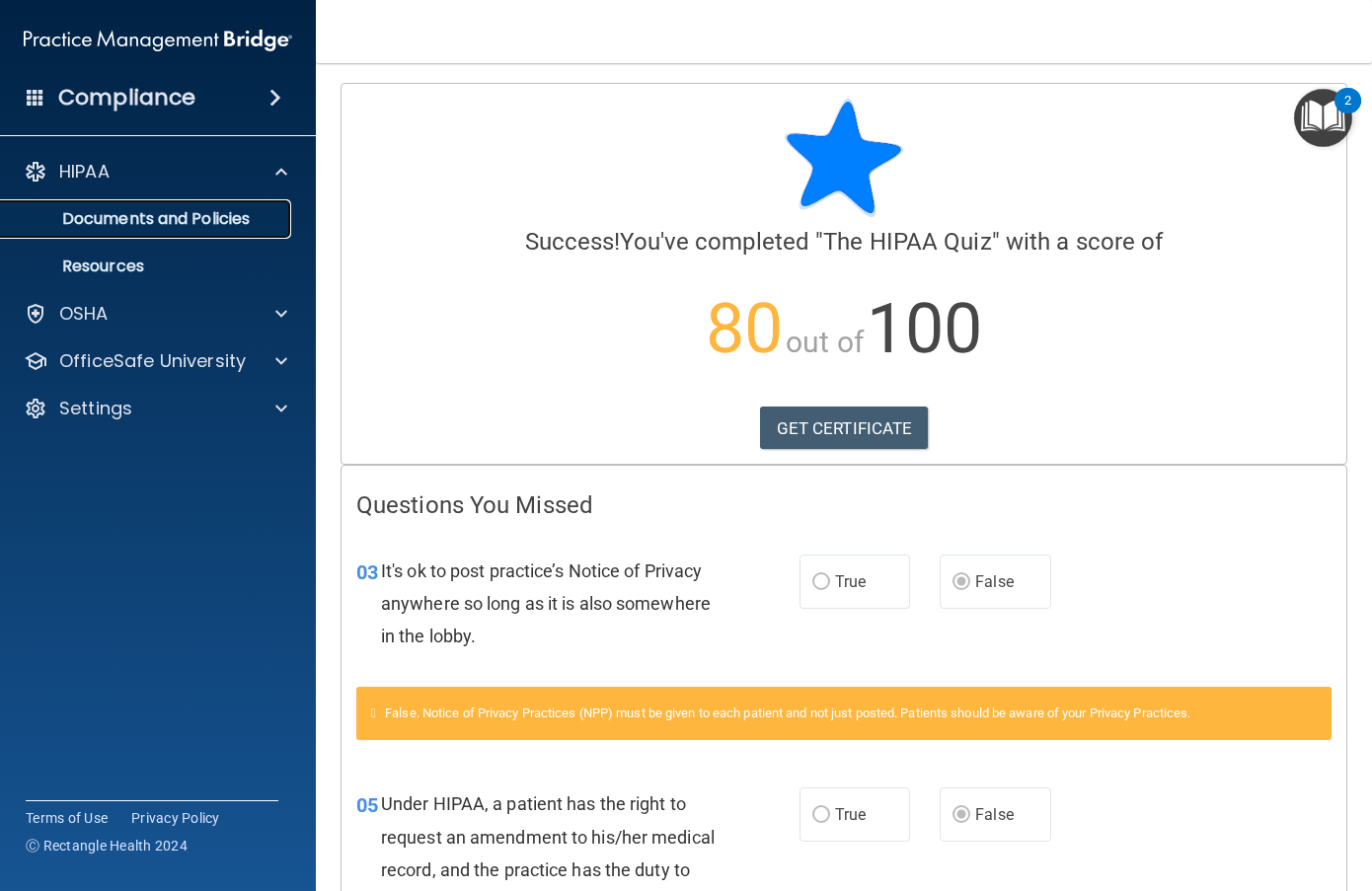
click at [165, 228] on p "Documents and Policies" at bounding box center [147, 220] width 269 height 20
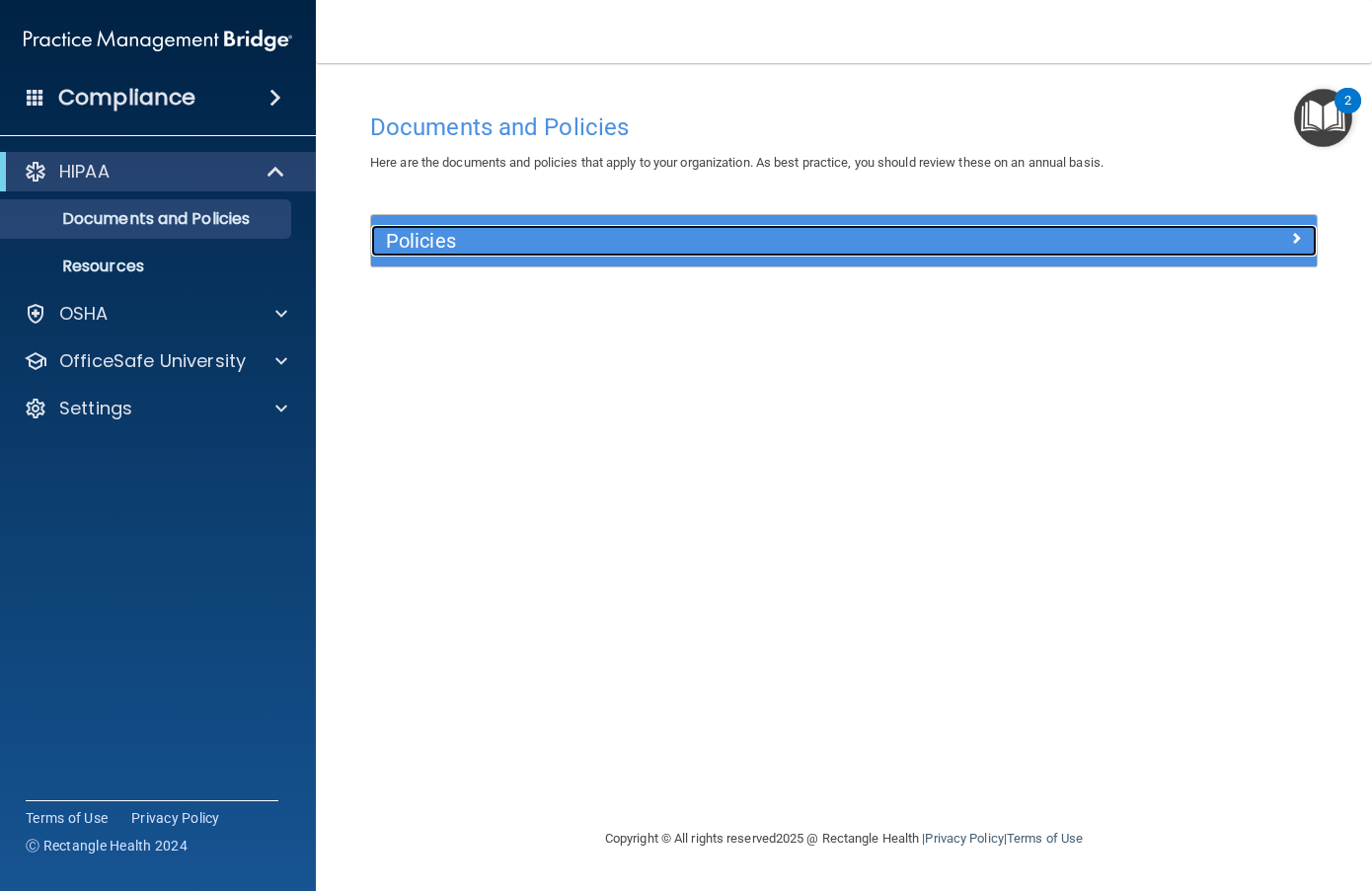
click at [1274, 256] on div "Policies" at bounding box center [844, 241] width 946 height 32
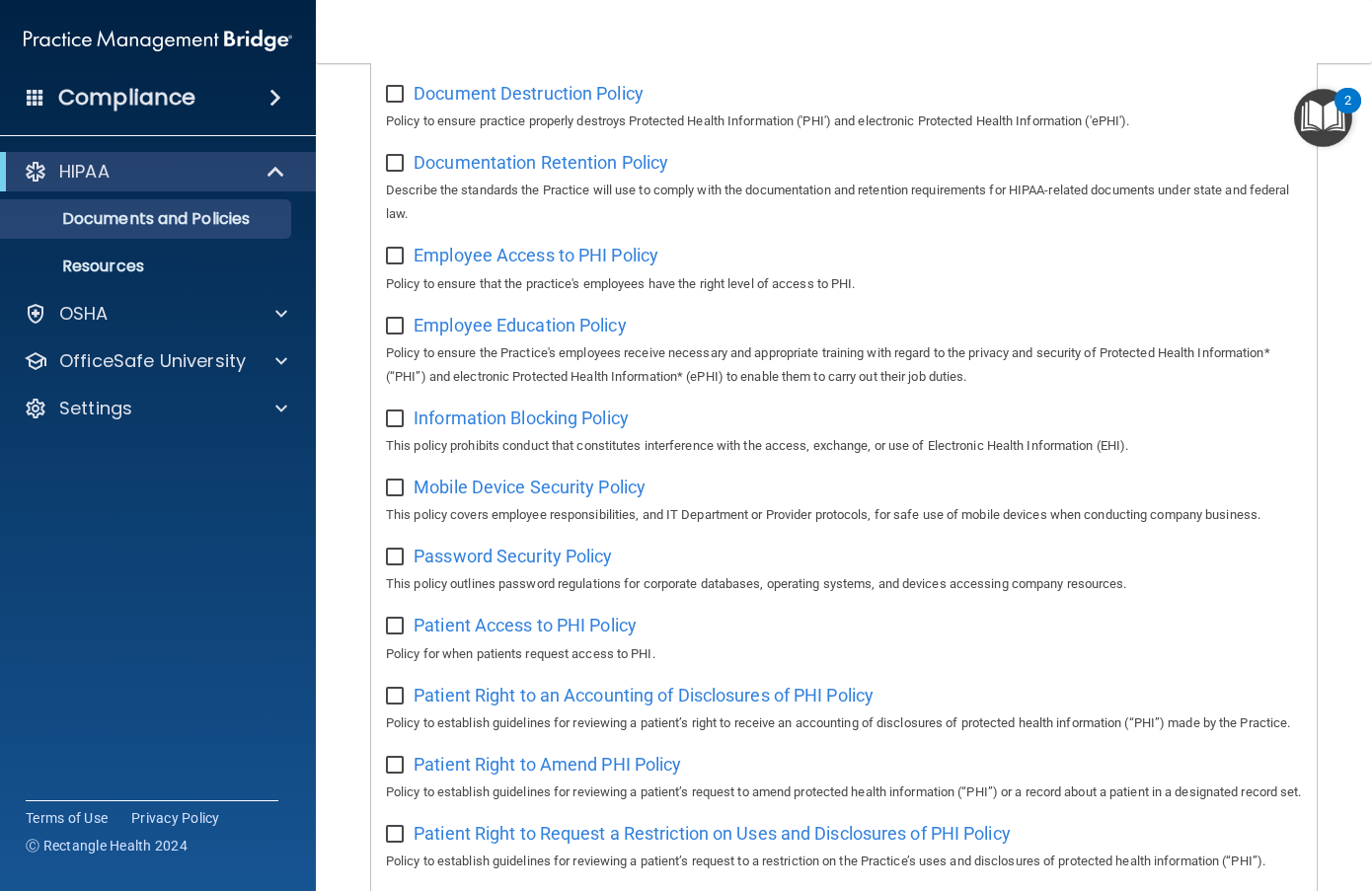
scroll to position [1086, 0]
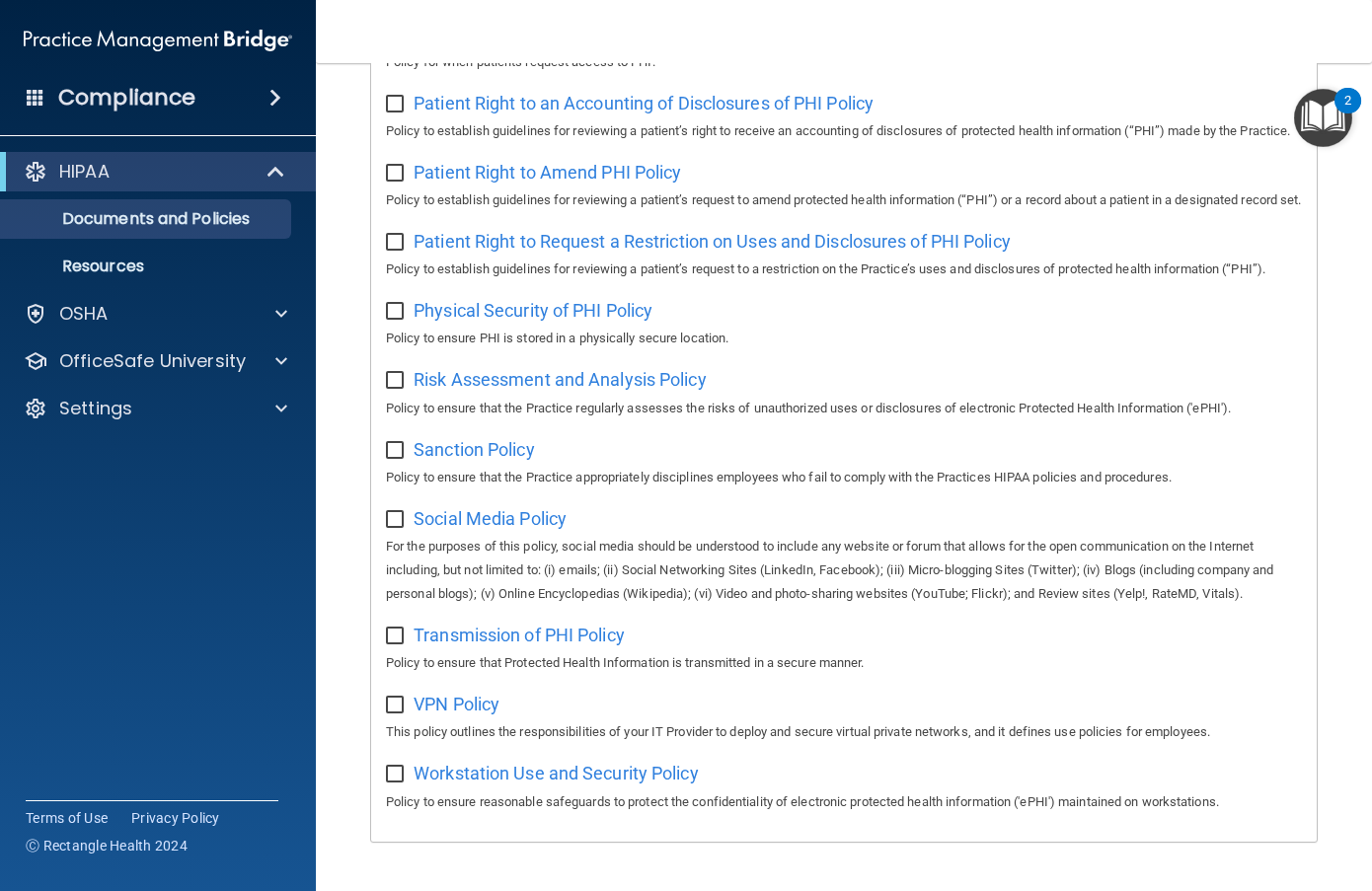
click at [1315, 113] on img "Open Resource Center, 2 new notifications" at bounding box center [1323, 117] width 59 height 59
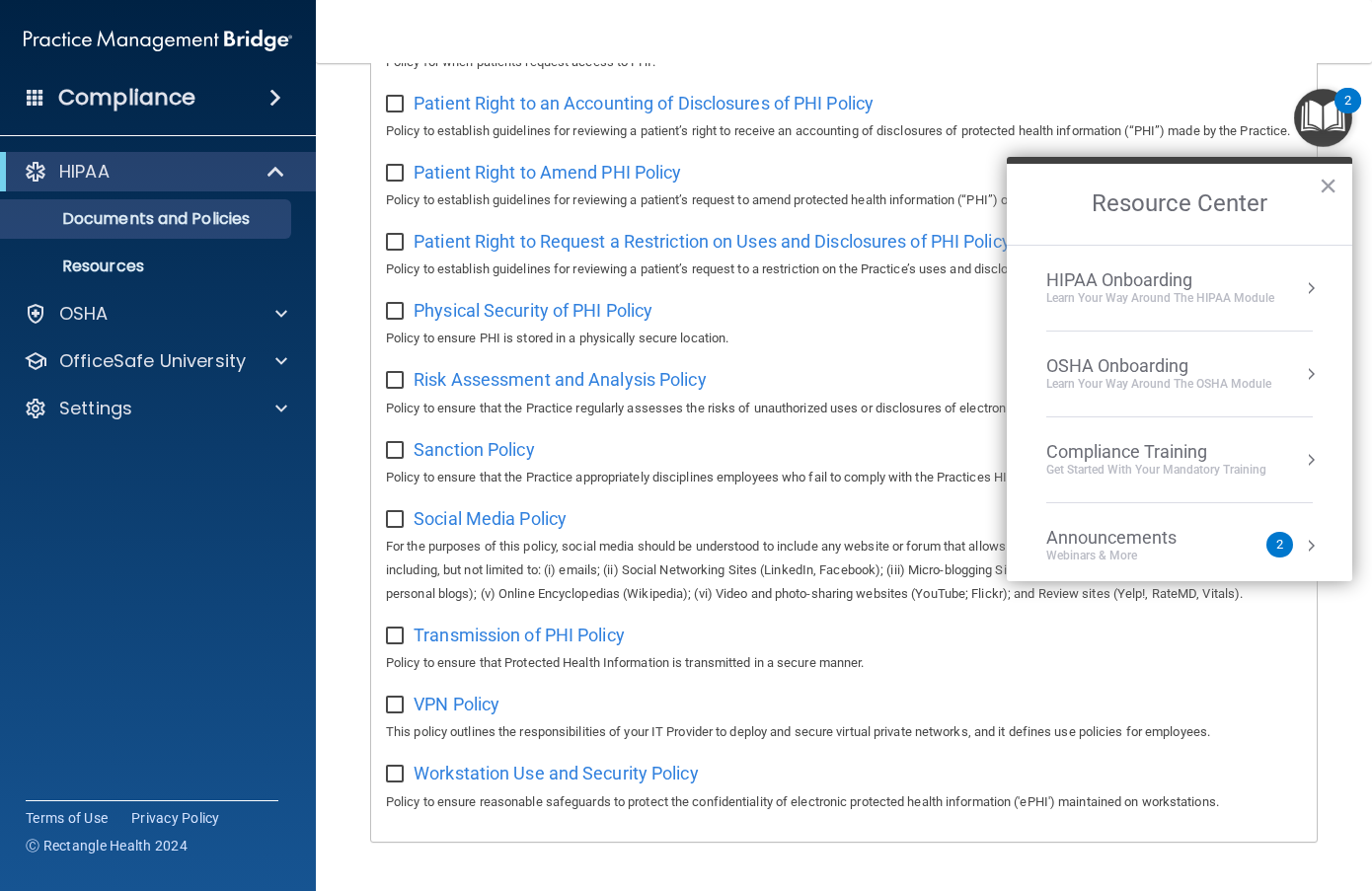
click at [1301, 282] on button "Resource Center" at bounding box center [1311, 288] width 20 height 20
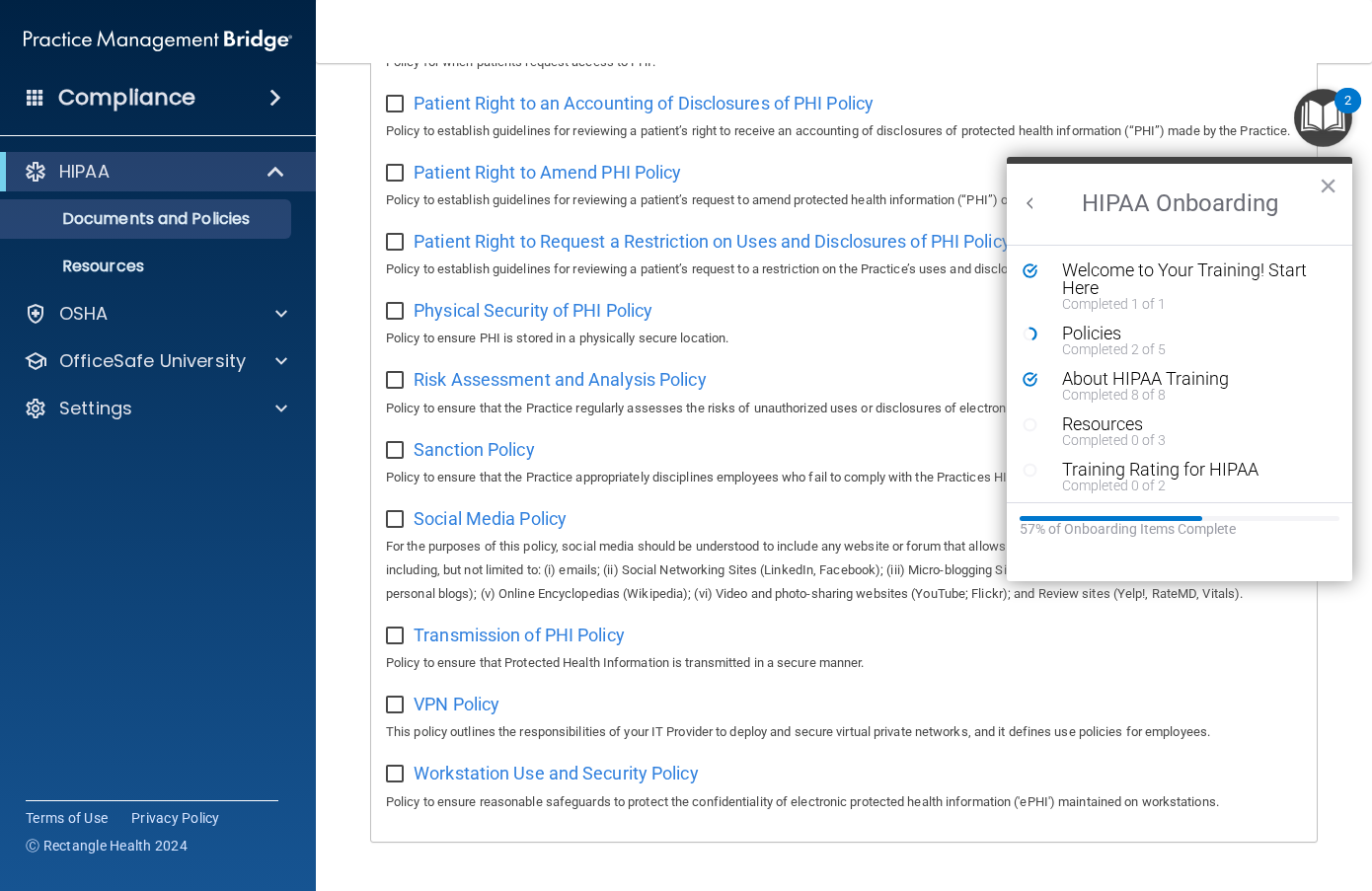
scroll to position [0, 0]
click at [1113, 336] on div "Policies" at bounding box center [1186, 334] width 249 height 18
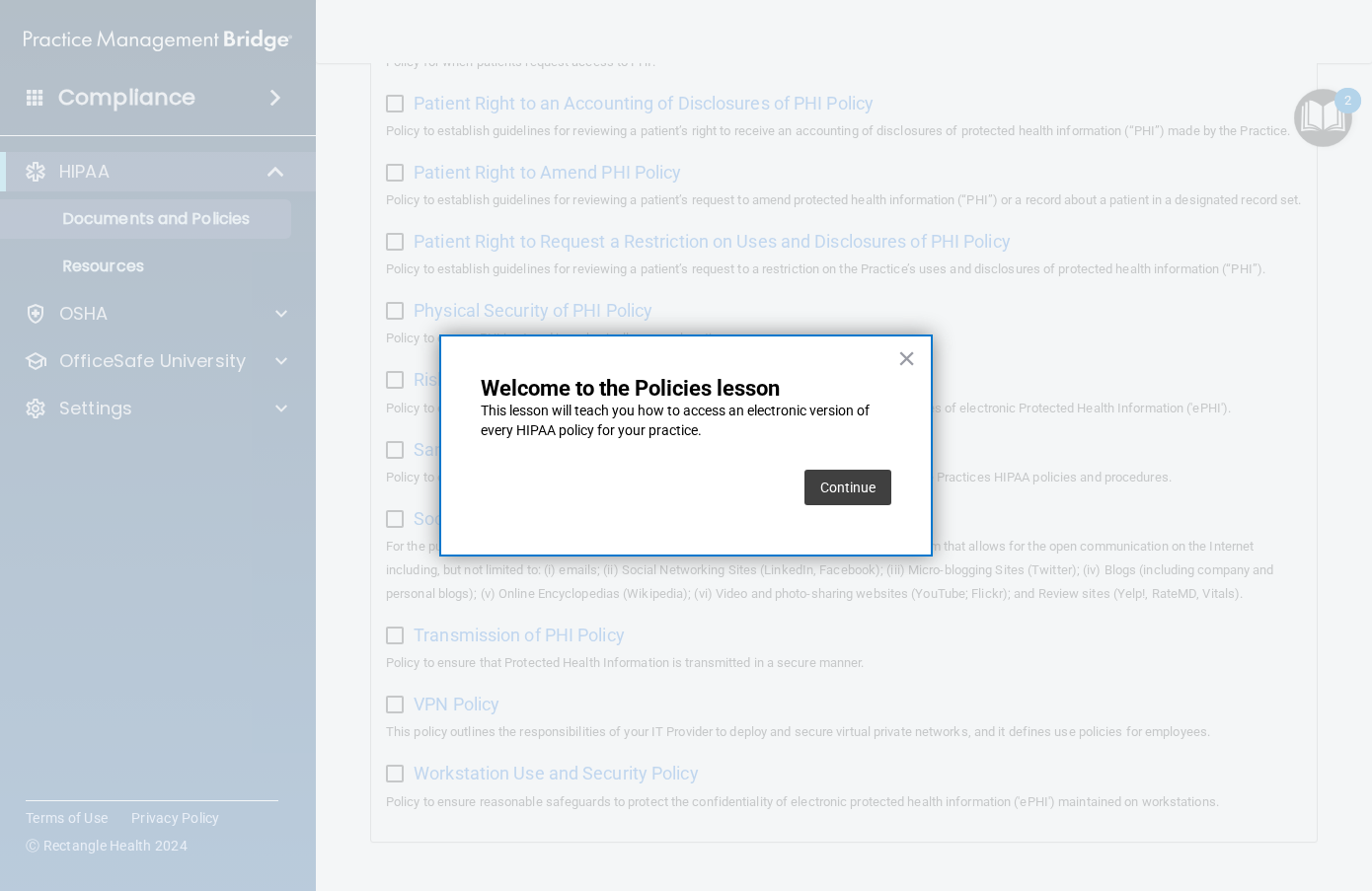
click at [873, 483] on button "Continue" at bounding box center [847, 488] width 86 height 36
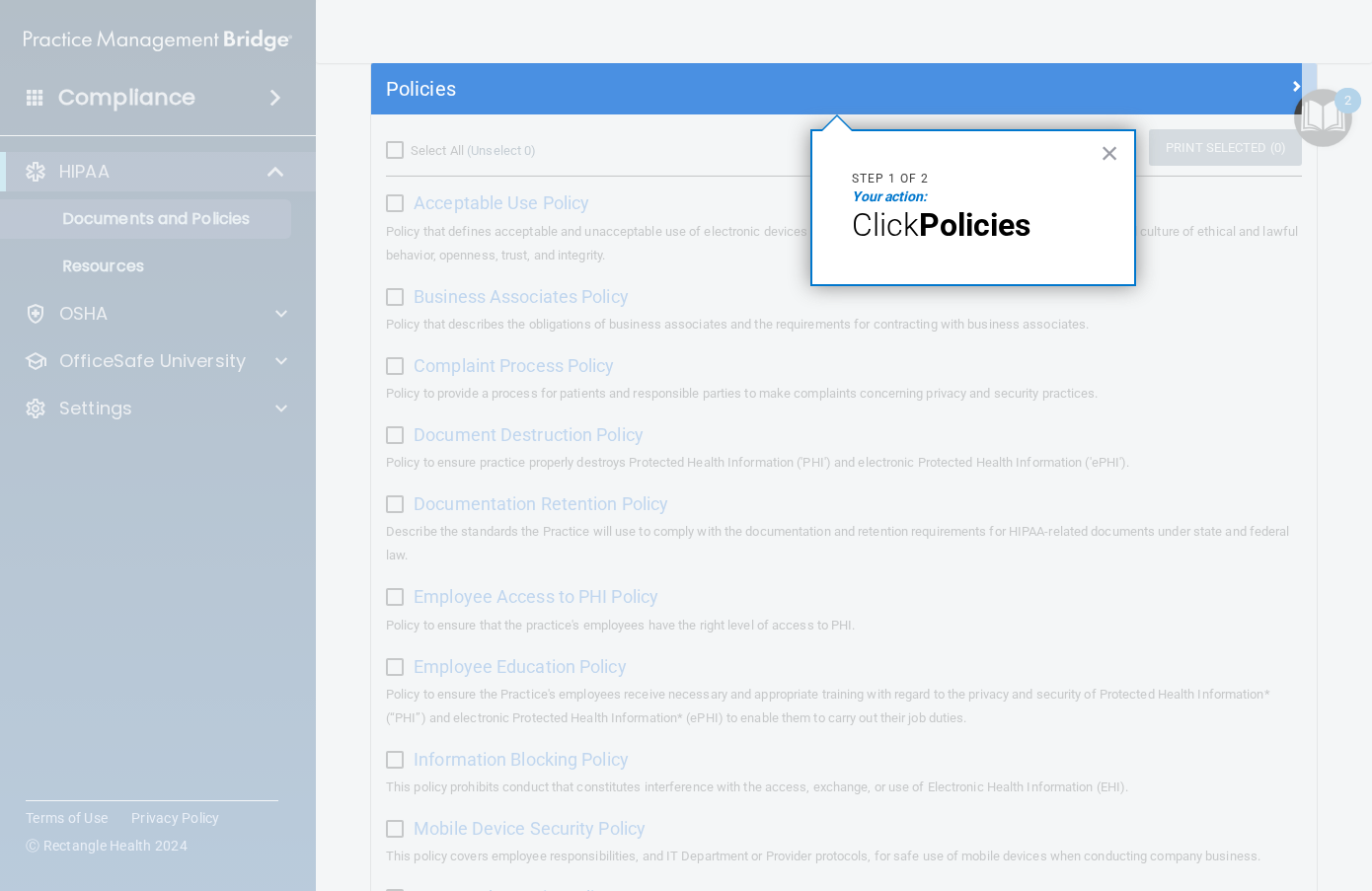
click at [975, 227] on strong "Policies" at bounding box center [975, 225] width 111 height 38
click at [1107, 156] on button "×" at bounding box center [1110, 153] width 19 height 32
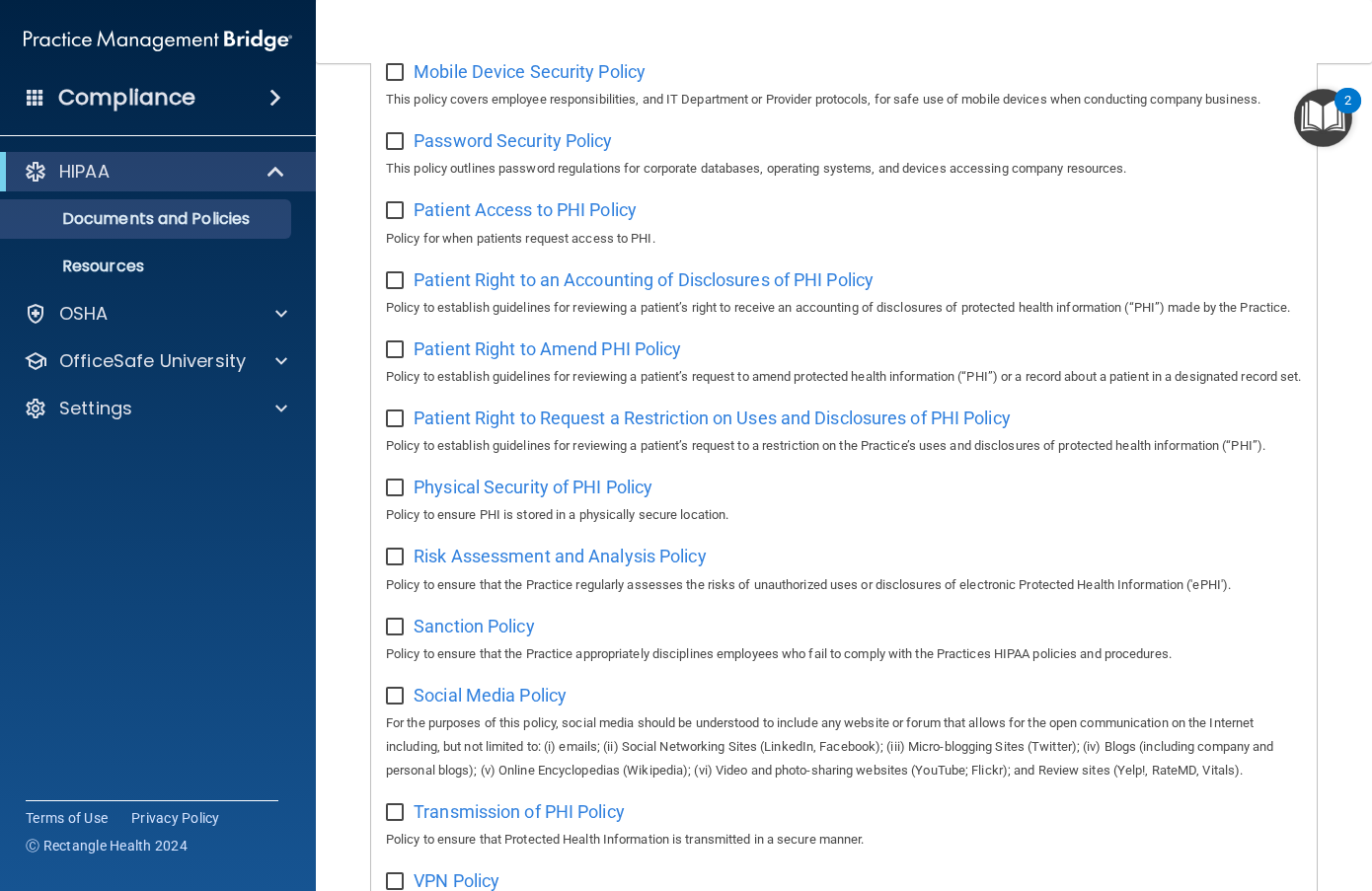
scroll to position [1207, 0]
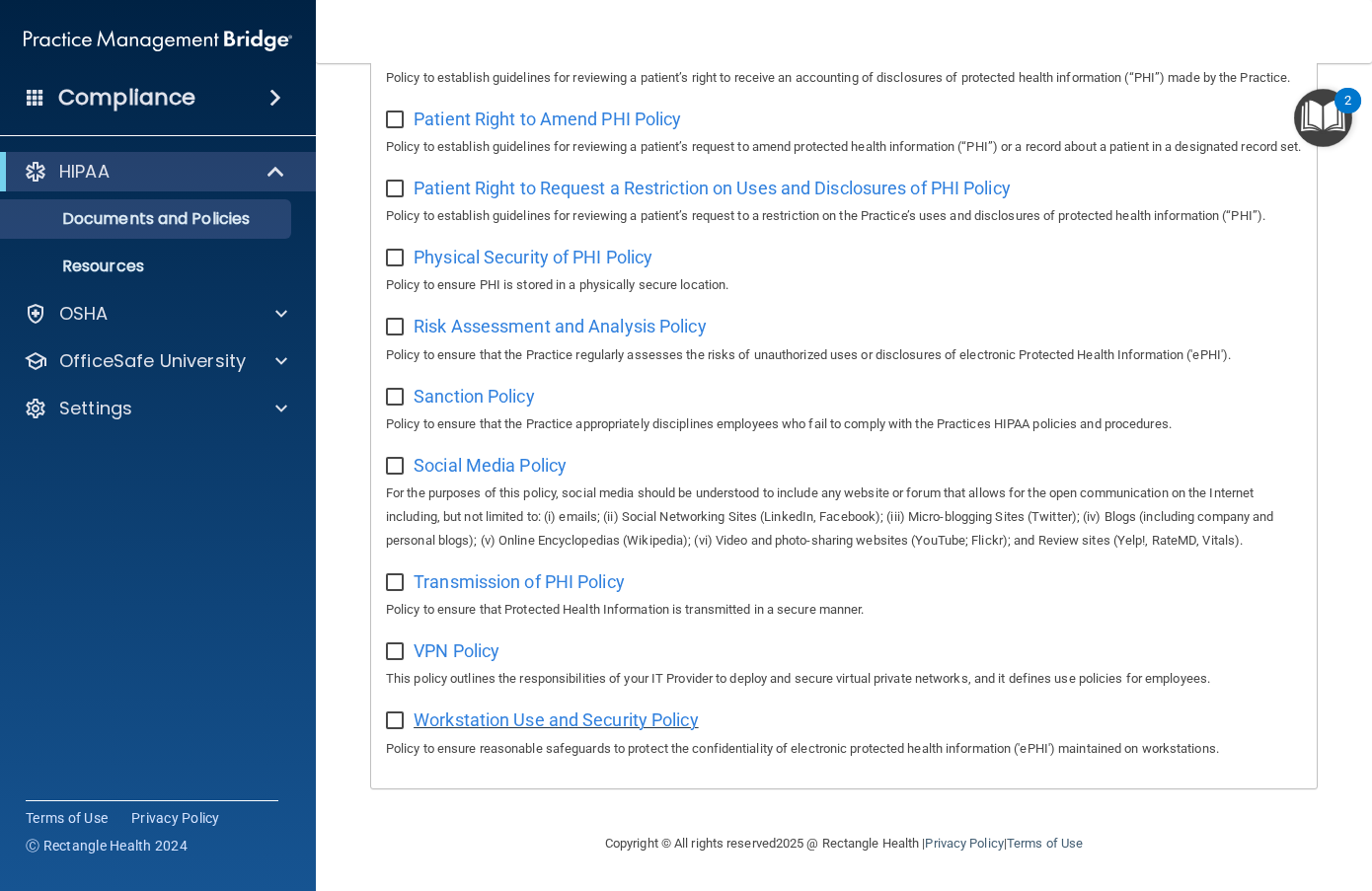
click at [576, 722] on span "Workstation Use and Security Policy" at bounding box center [555, 720] width 285 height 21
click at [482, 658] on span "VPN Policy" at bounding box center [456, 651] width 85 height 21
click at [1312, 118] on img "Open Resource Center, 2 new notifications" at bounding box center [1323, 117] width 59 height 59
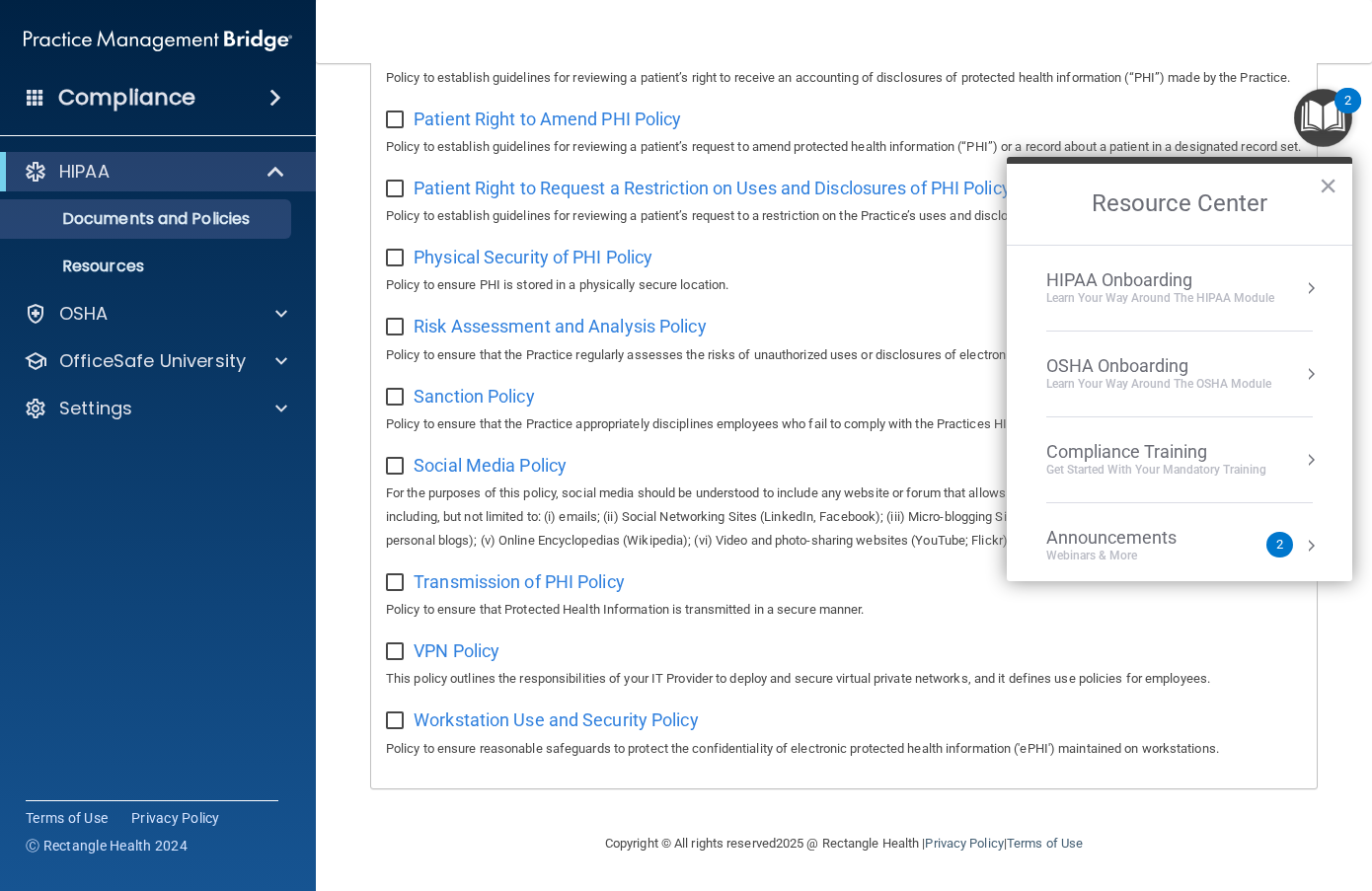
click at [1236, 278] on div "HIPAA Onboarding" at bounding box center [1160, 280] width 229 height 22
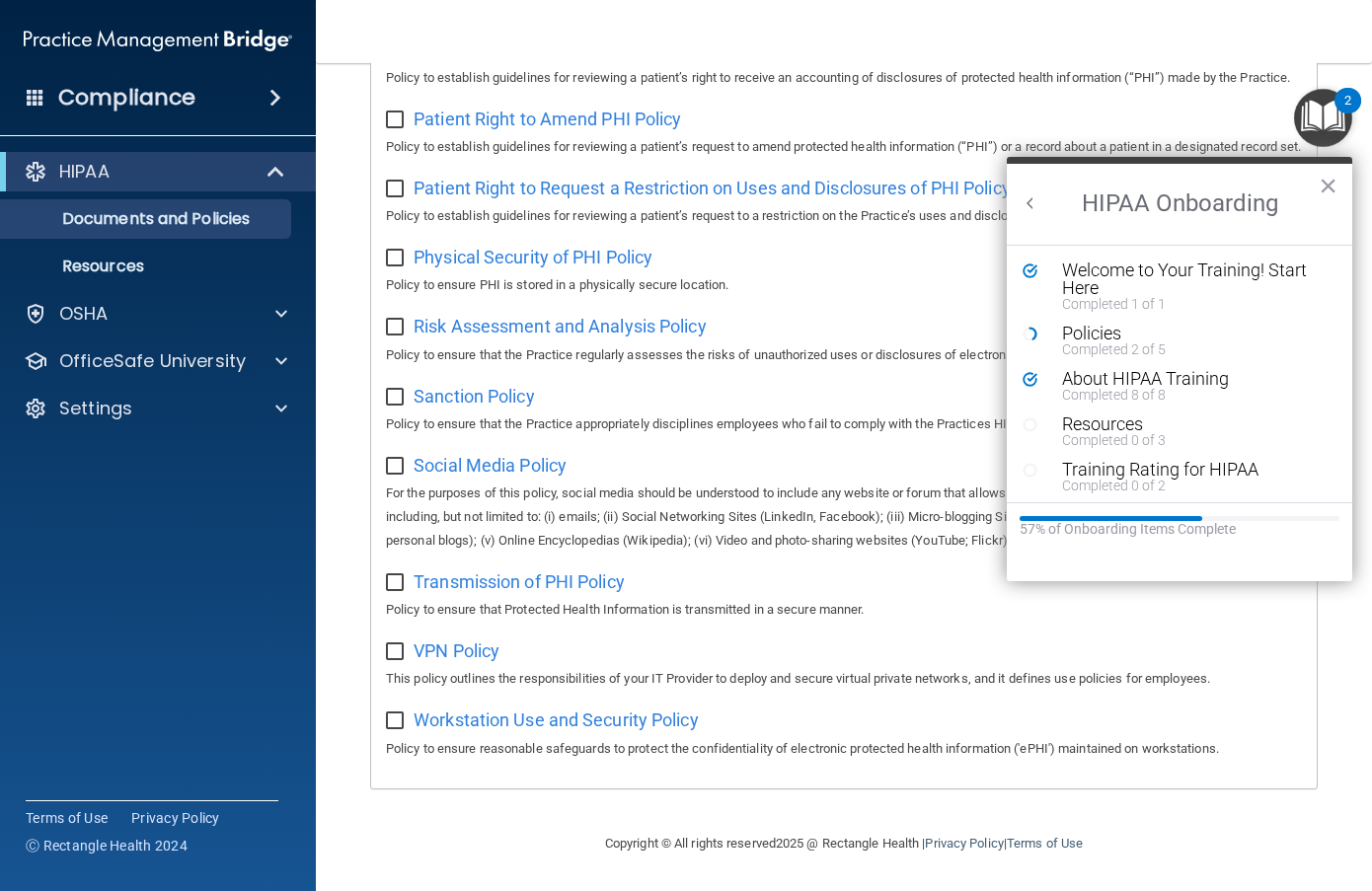
scroll to position [0, 0]
click at [1075, 343] on div "Completed 2 of 5" at bounding box center [1186, 350] width 249 height 14
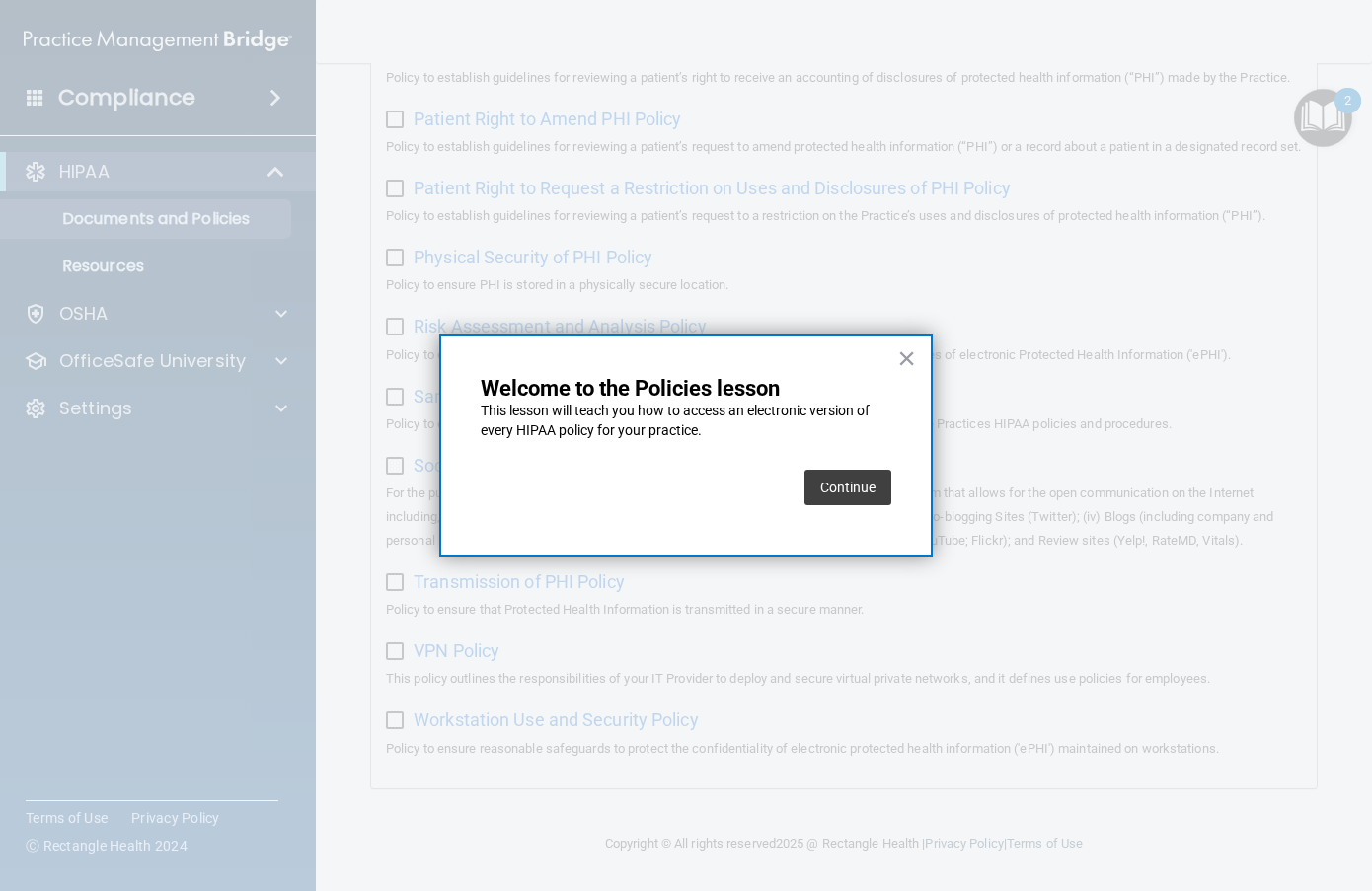
click at [858, 481] on button "Continue" at bounding box center [847, 488] width 86 height 36
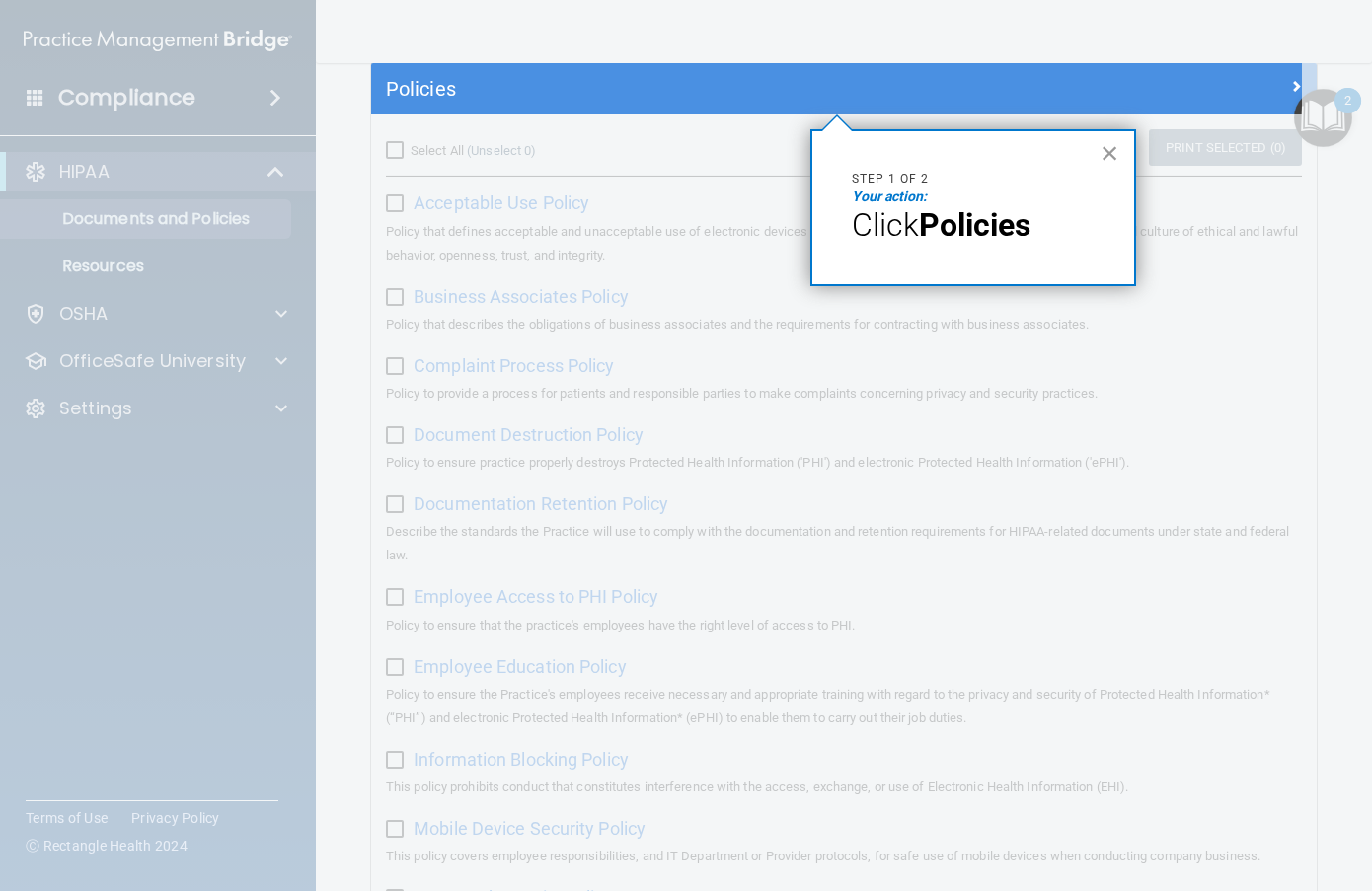
click at [1111, 159] on button "×" at bounding box center [1110, 153] width 19 height 32
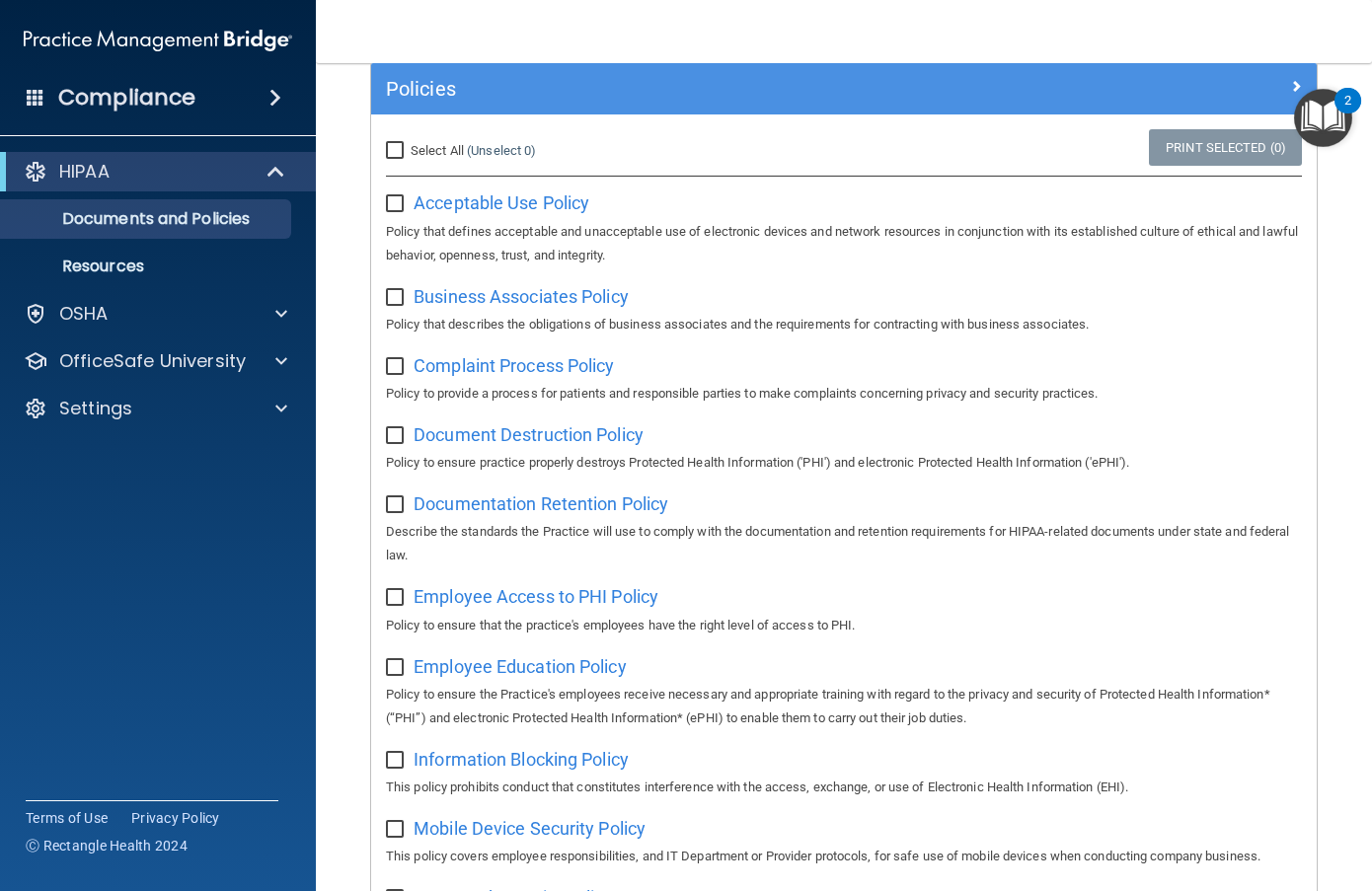
click at [990, 112] on div "Policies" at bounding box center [844, 89] width 946 height 52
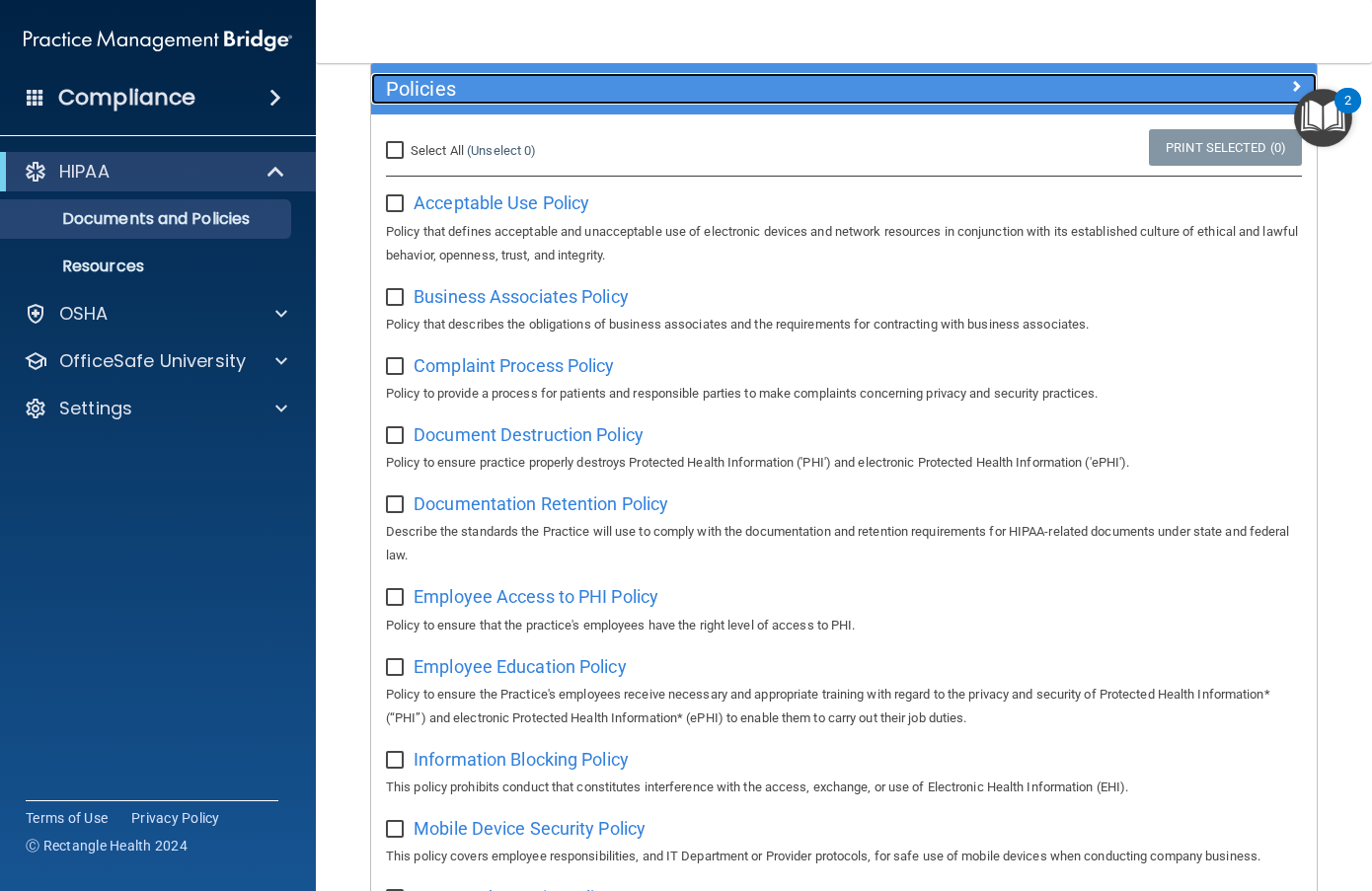
click at [1119, 87] on div at bounding box center [1199, 85] width 237 height 24
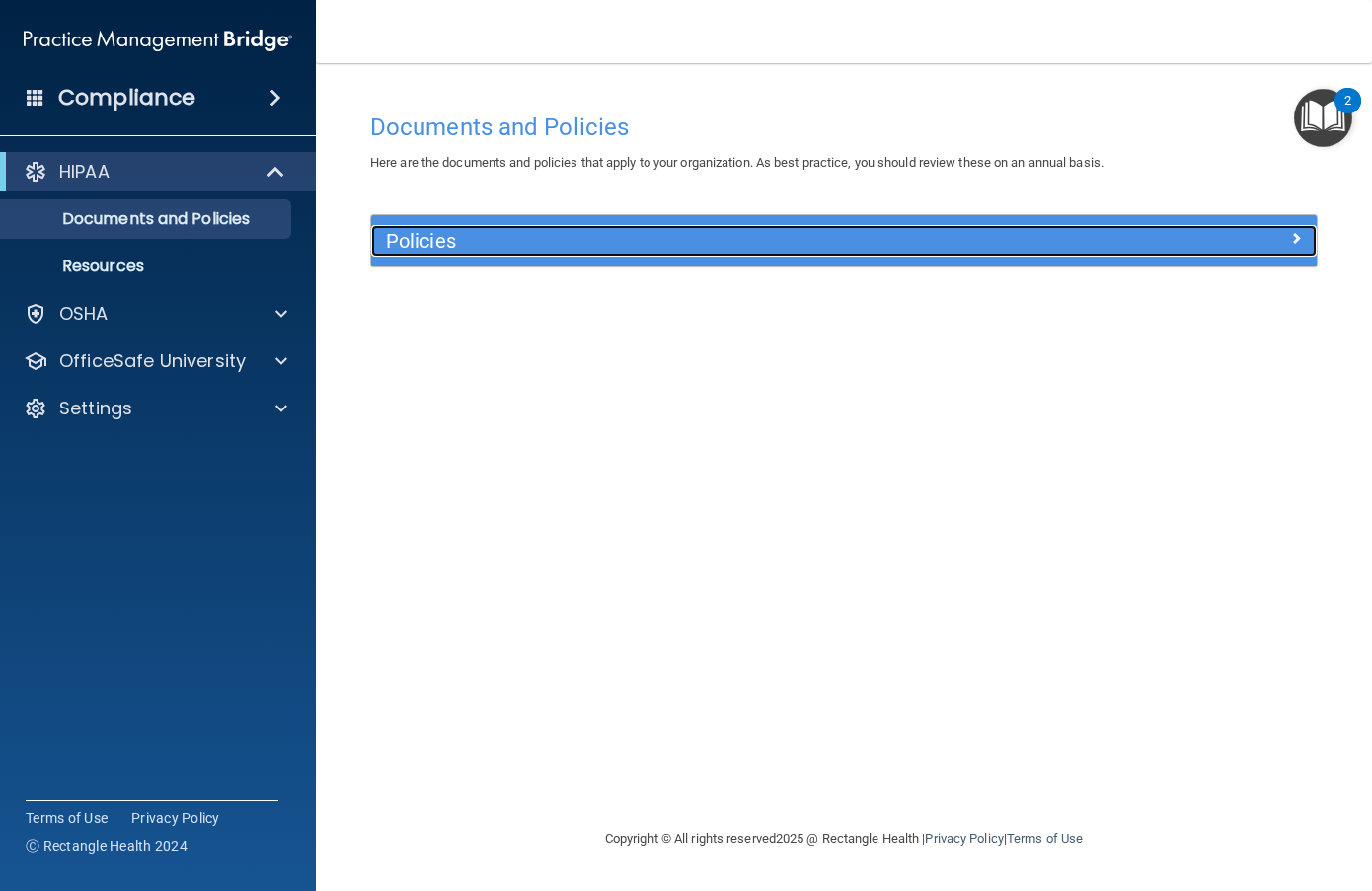
scroll to position [0, 0]
click at [1307, 240] on div at bounding box center [1199, 237] width 237 height 24
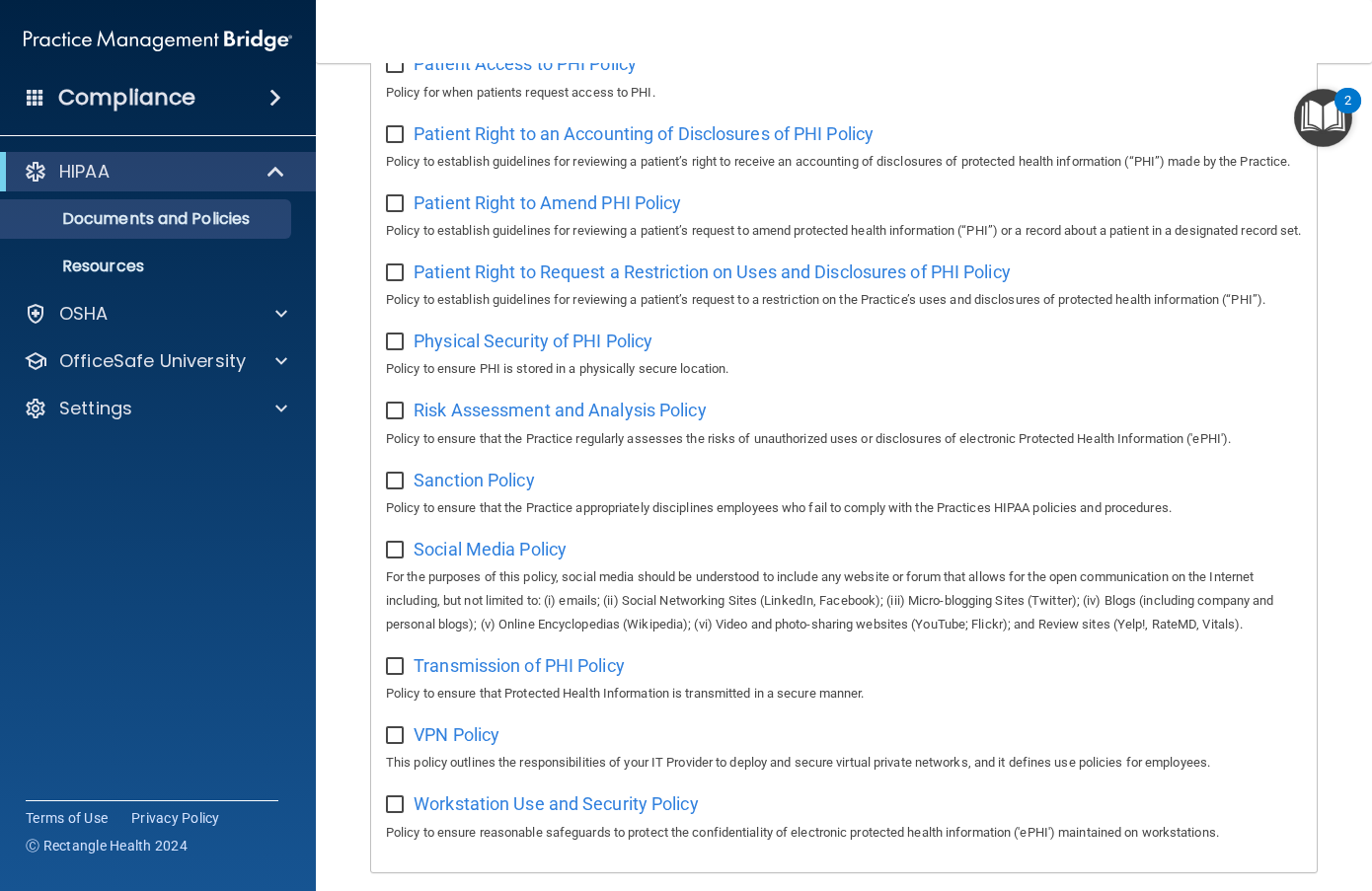
scroll to position [1207, 0]
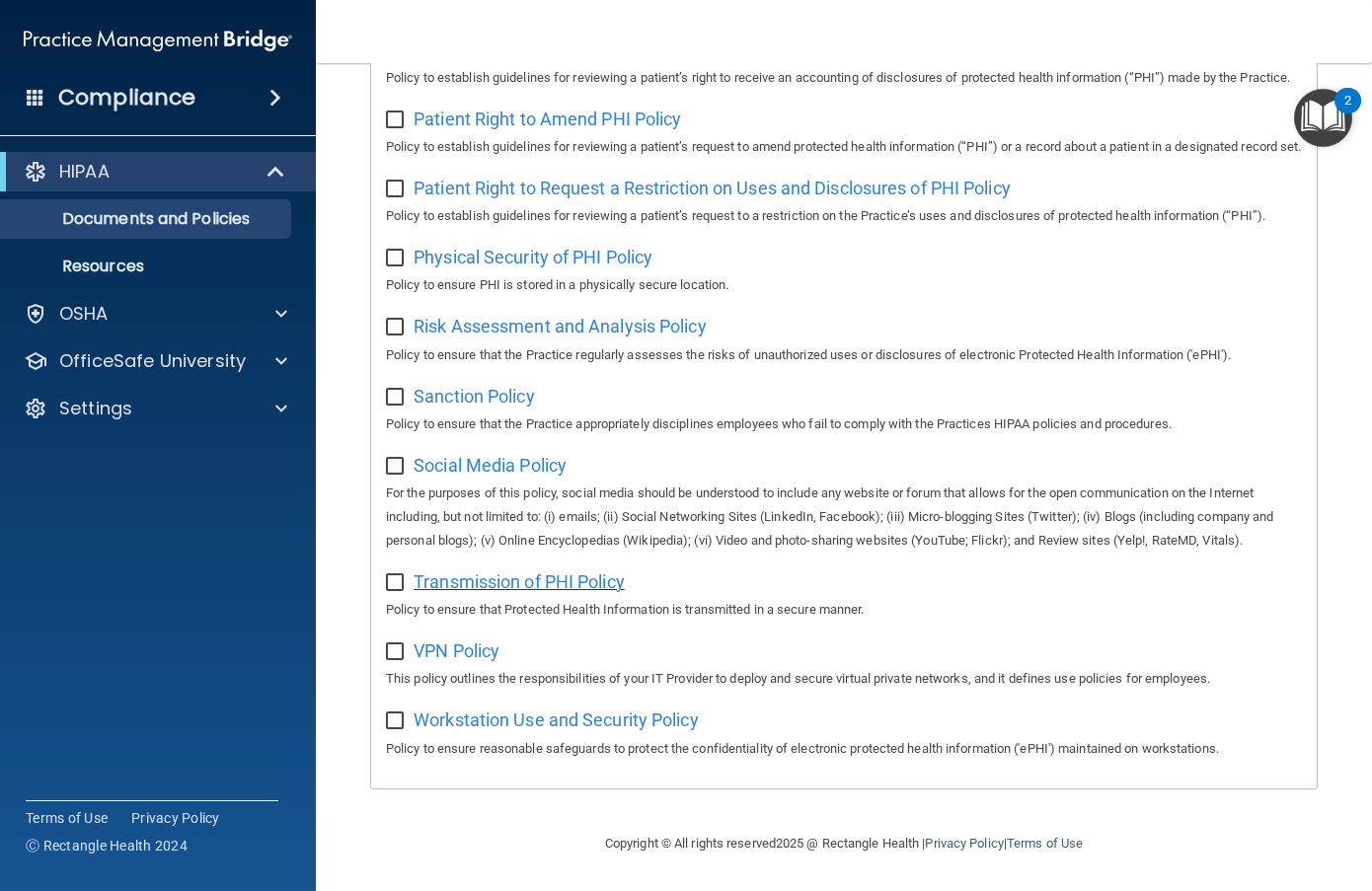
click at [487, 580] on span "Transmission of PHI Policy" at bounding box center [519, 581] width 212 height 21
click at [1314, 116] on img "Open Resource Center, 2 new notifications" at bounding box center [1323, 117] width 59 height 59
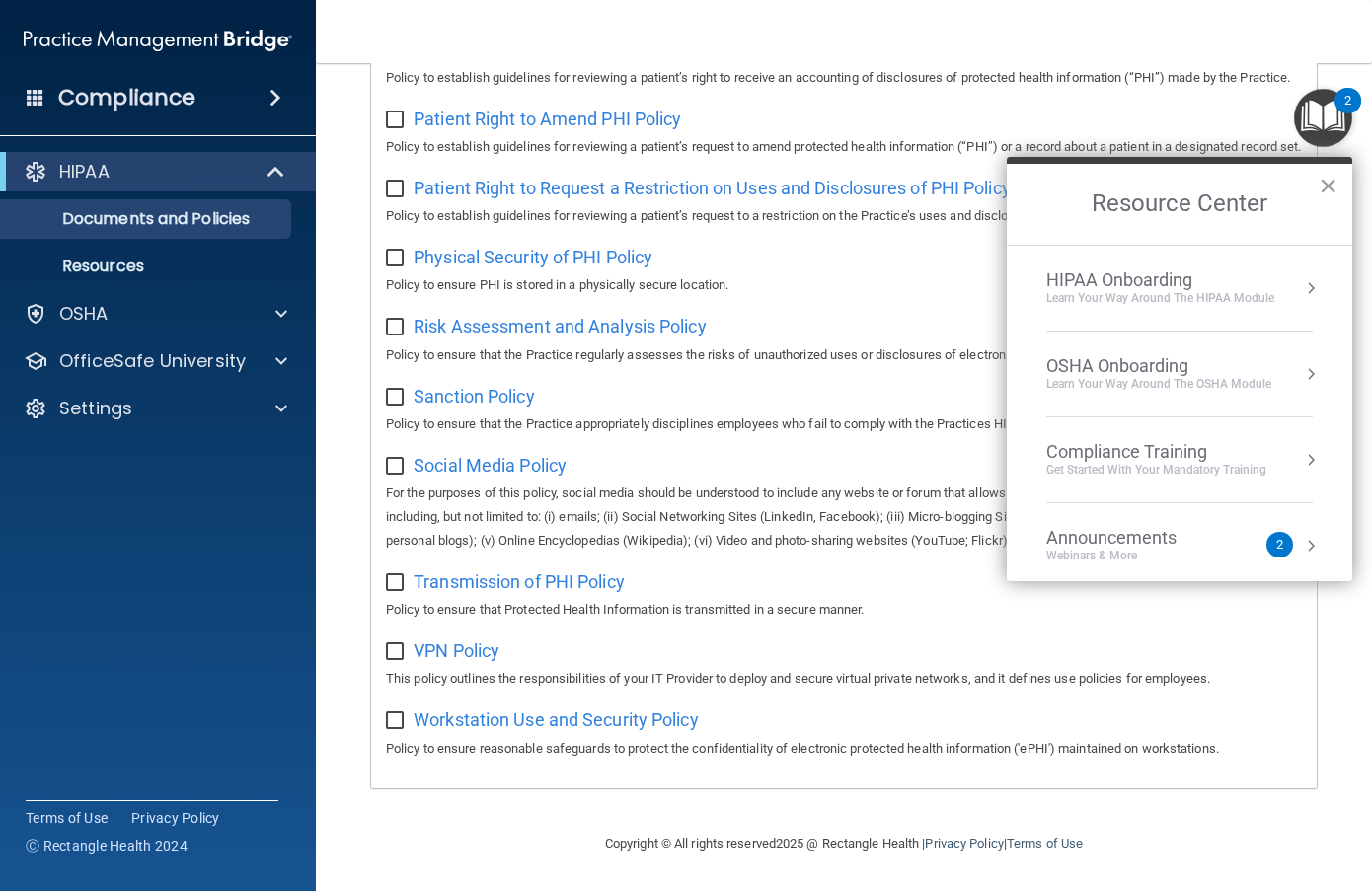
click at [1215, 282] on div "HIPAA Onboarding" at bounding box center [1160, 280] width 229 height 22
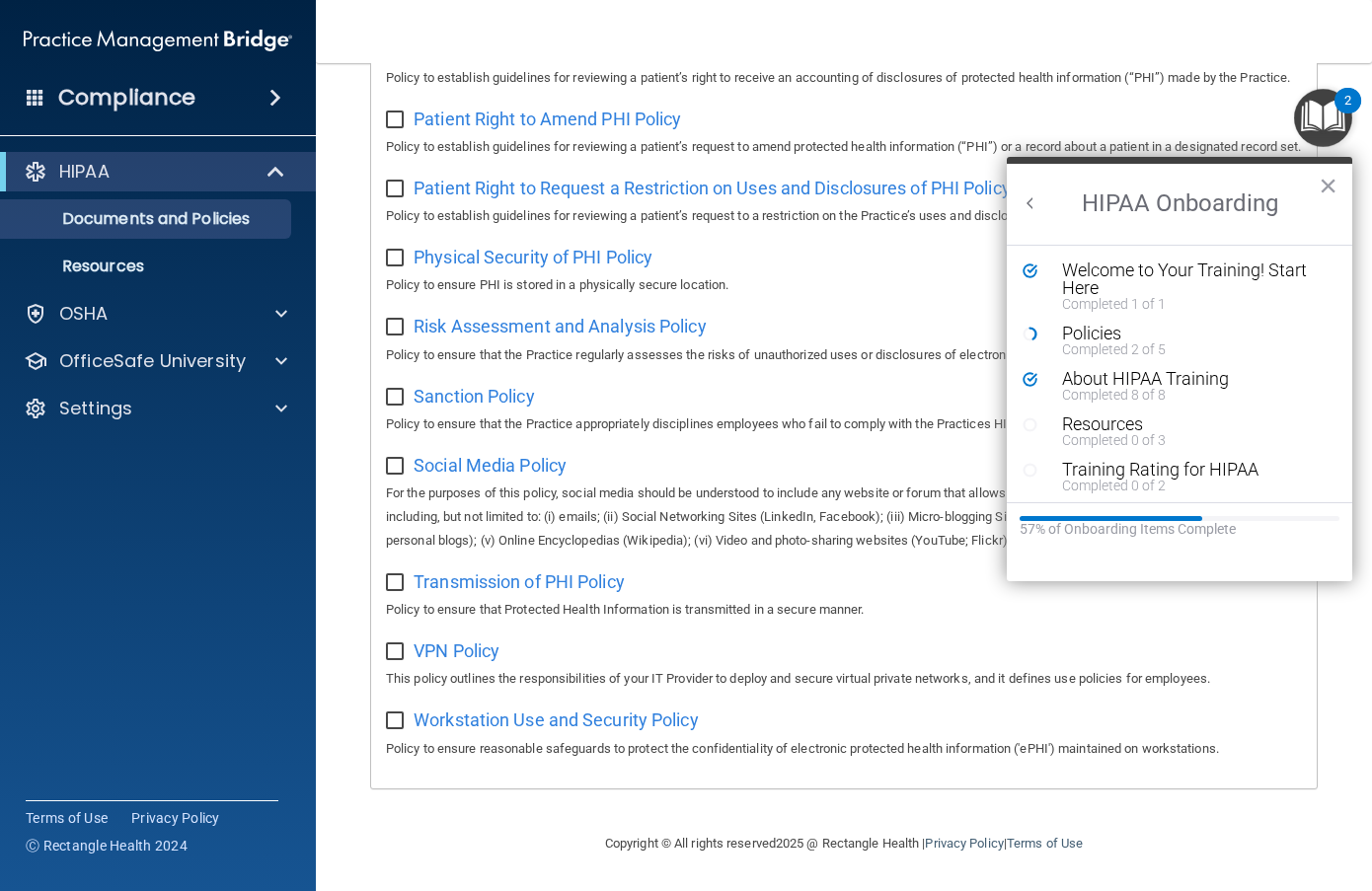
scroll to position [0, 0]
click at [491, 458] on span "Social Media Policy" at bounding box center [490, 465] width 153 height 21
click at [511, 412] on p "Policy to ensure that the Practice appropriately disciplines employees who fail…" at bounding box center [844, 424] width 916 height 24
click at [520, 388] on span "Sanction Policy" at bounding box center [474, 396] width 121 height 21
click at [689, 310] on div "Risk Assessment and Analysis Policy Policy to ensure that the Practice regularl…" at bounding box center [844, 338] width 916 height 57
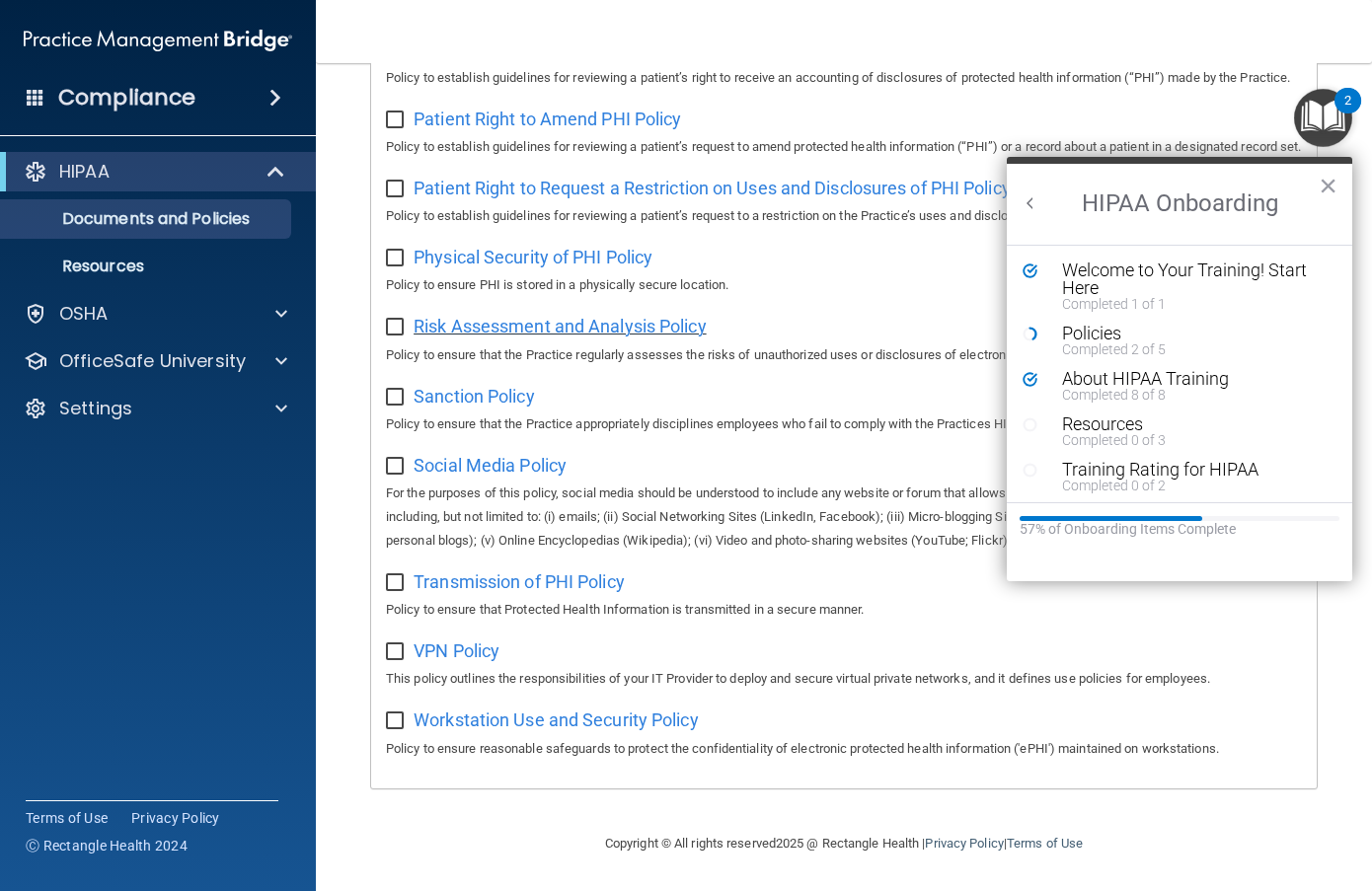
click at [682, 324] on span "Risk Assessment and Analysis Policy" at bounding box center [559, 326] width 293 height 21
click at [1089, 424] on div "Resources" at bounding box center [1186, 424] width 249 height 18
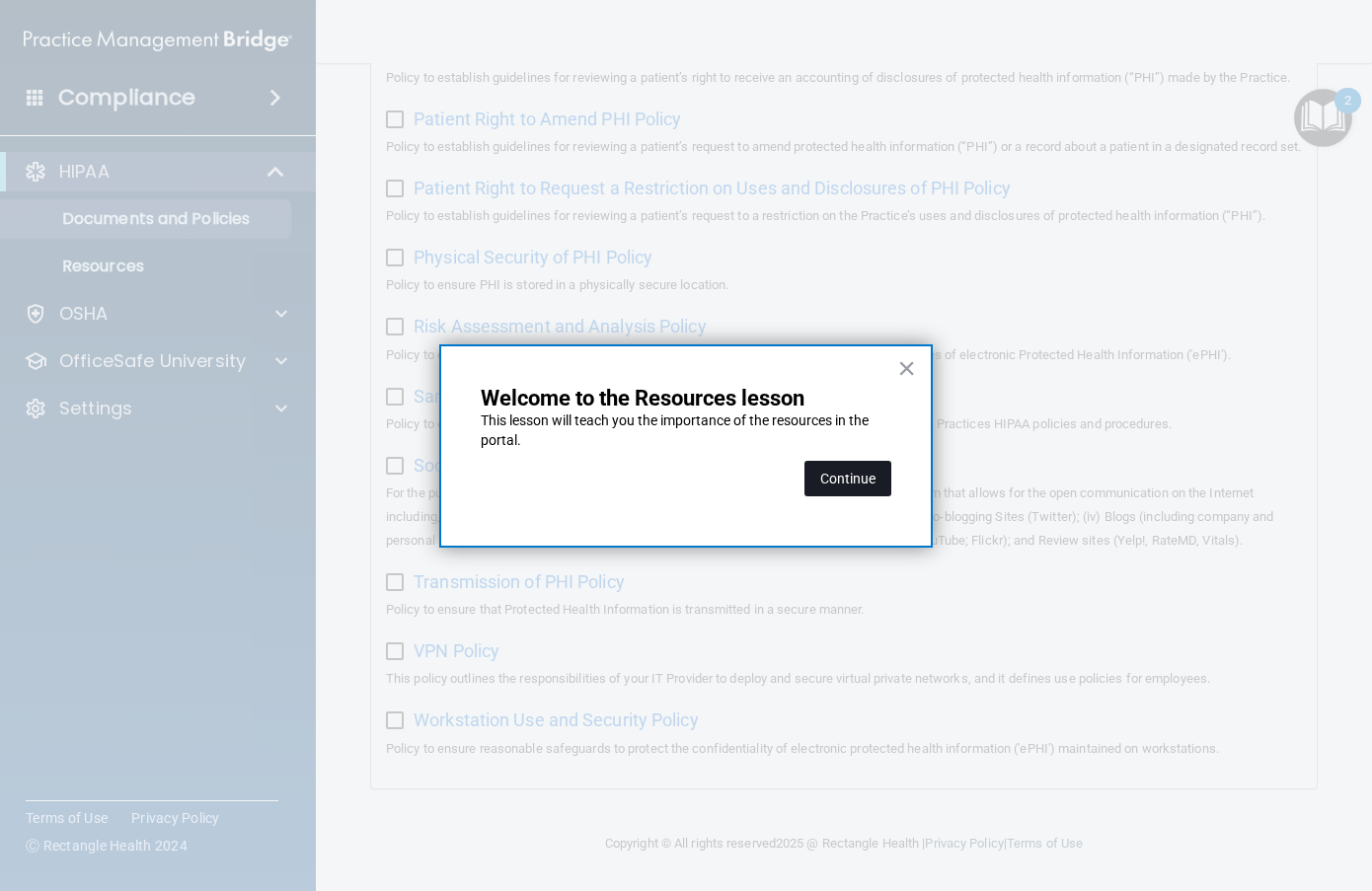
click at [843, 484] on button "Continue" at bounding box center [847, 479] width 86 height 36
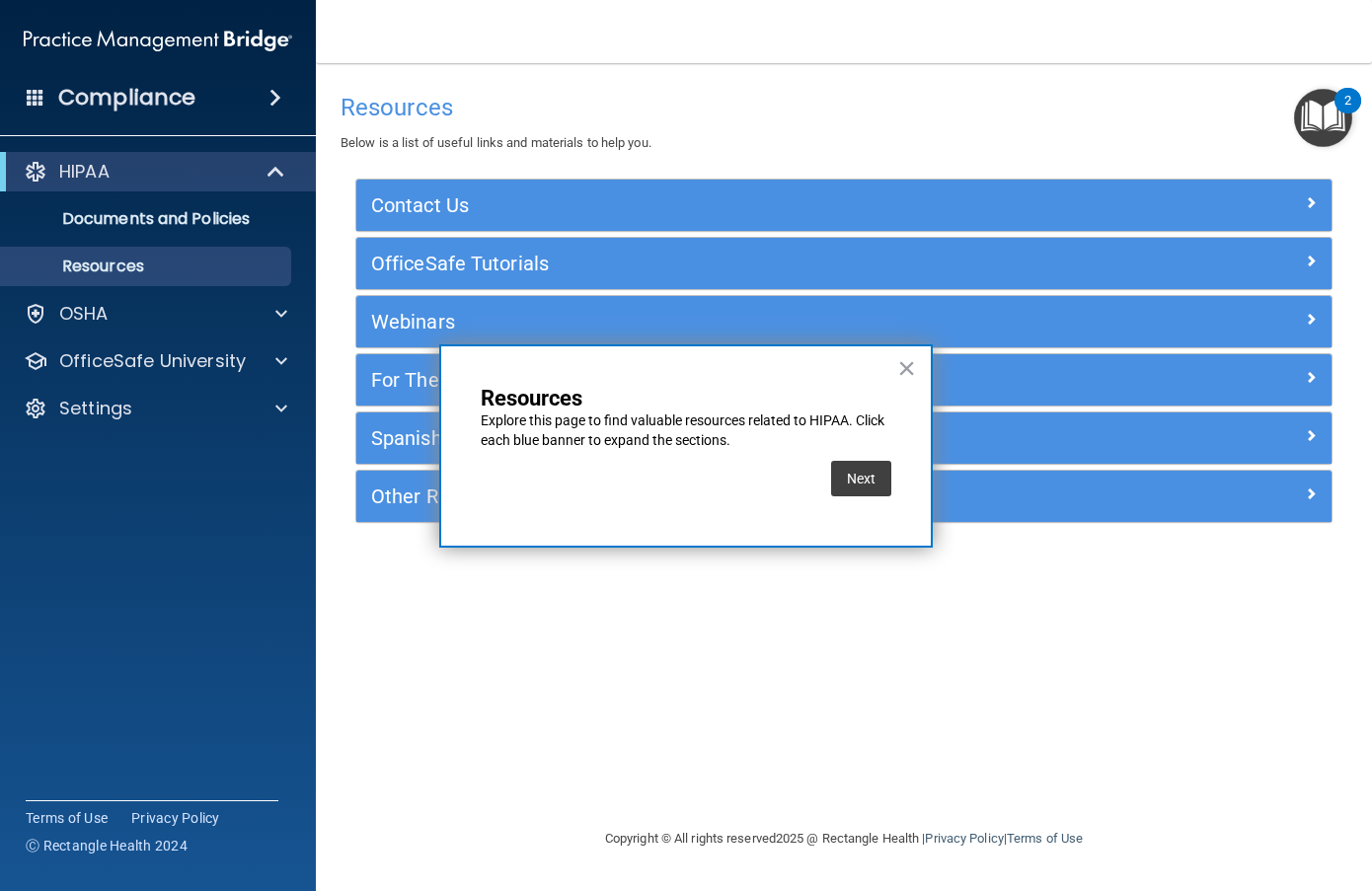
click at [843, 484] on button "Next" at bounding box center [861, 479] width 61 height 36
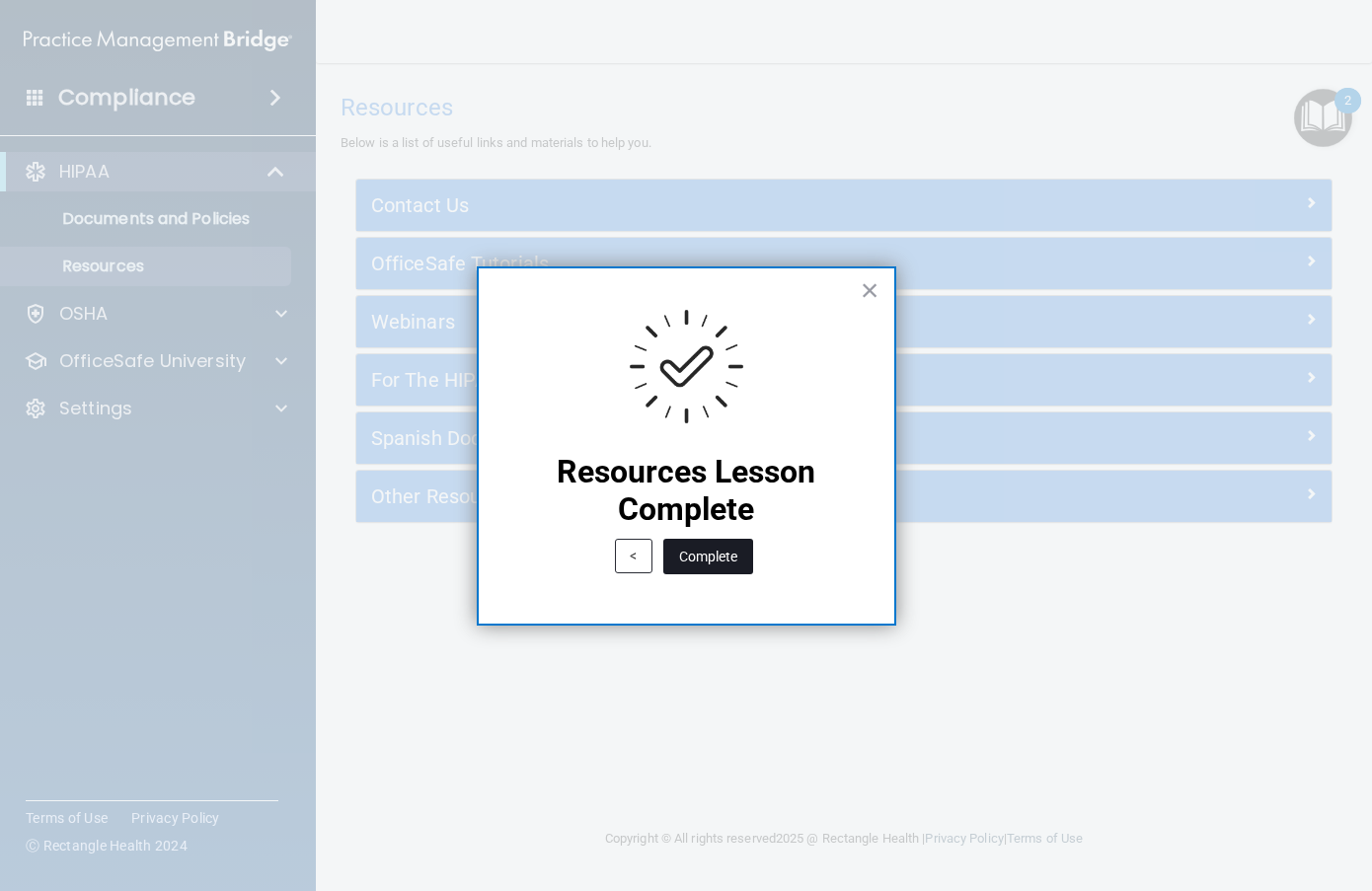
click at [726, 553] on button "Complete" at bounding box center [708, 557] width 89 height 36
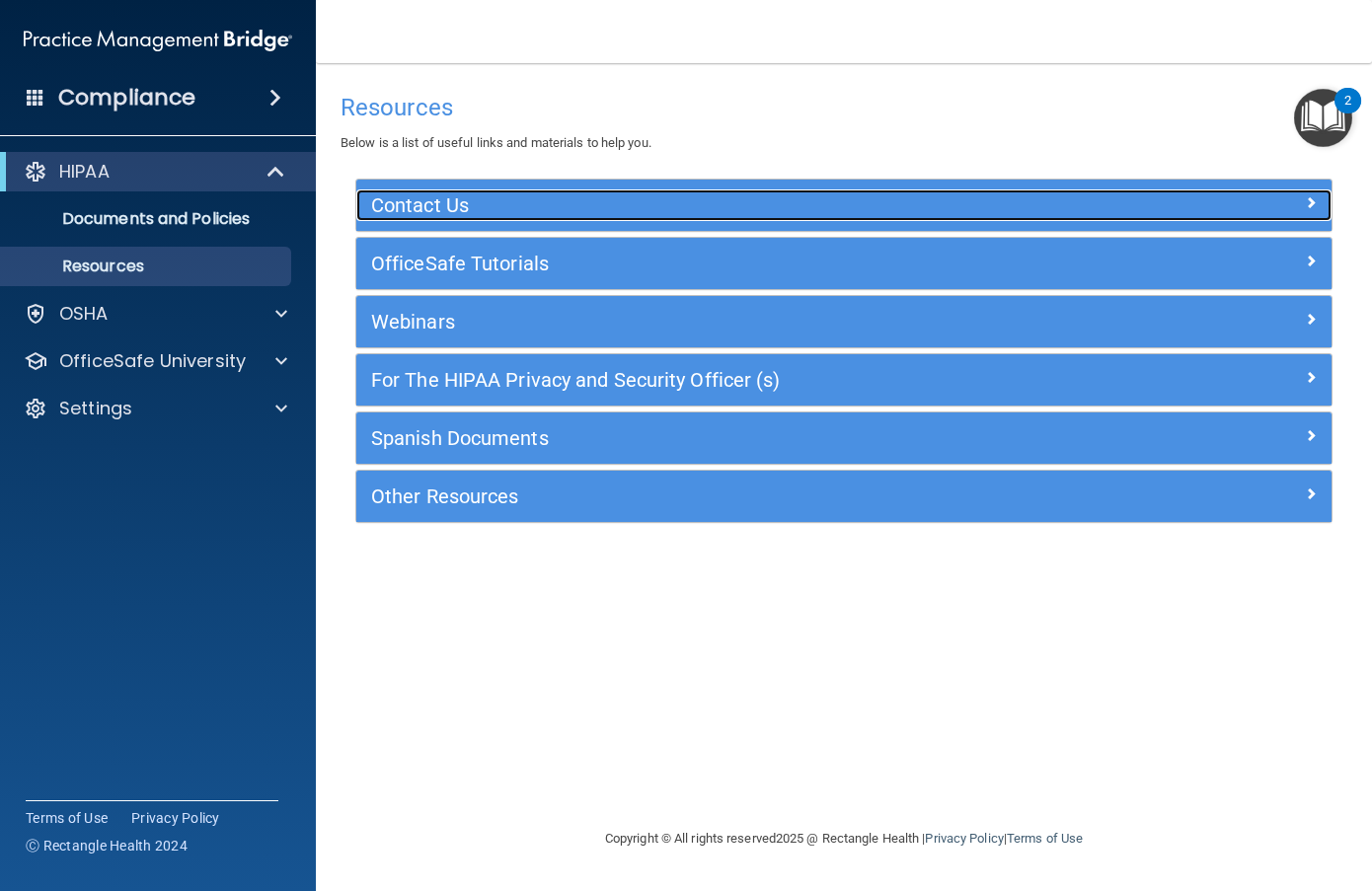
click at [1215, 211] on div at bounding box center [1209, 202] width 243 height 24
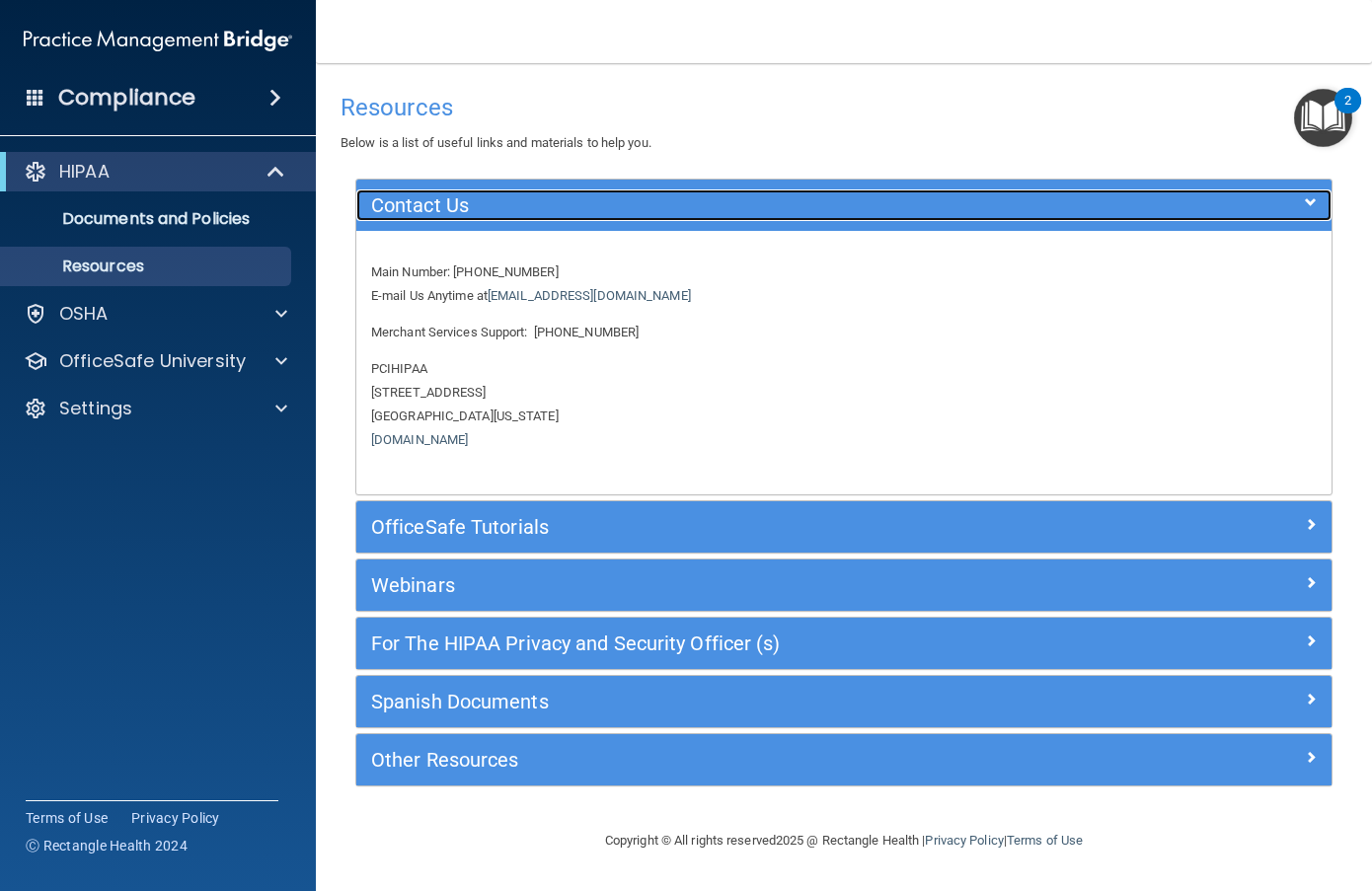
click at [1215, 211] on div at bounding box center [1209, 202] width 243 height 24
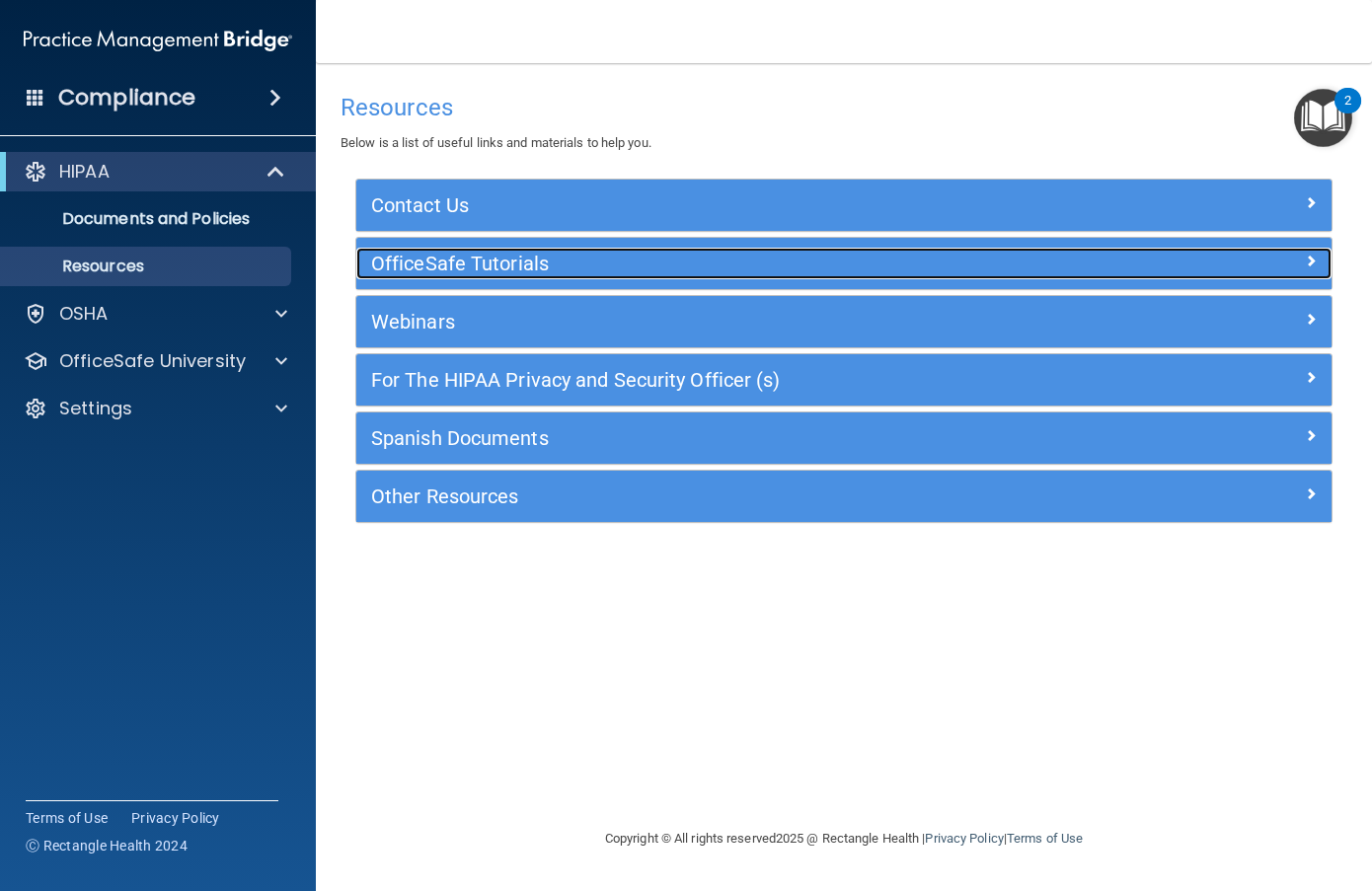
click at [1184, 253] on div at bounding box center [1209, 259] width 243 height 24
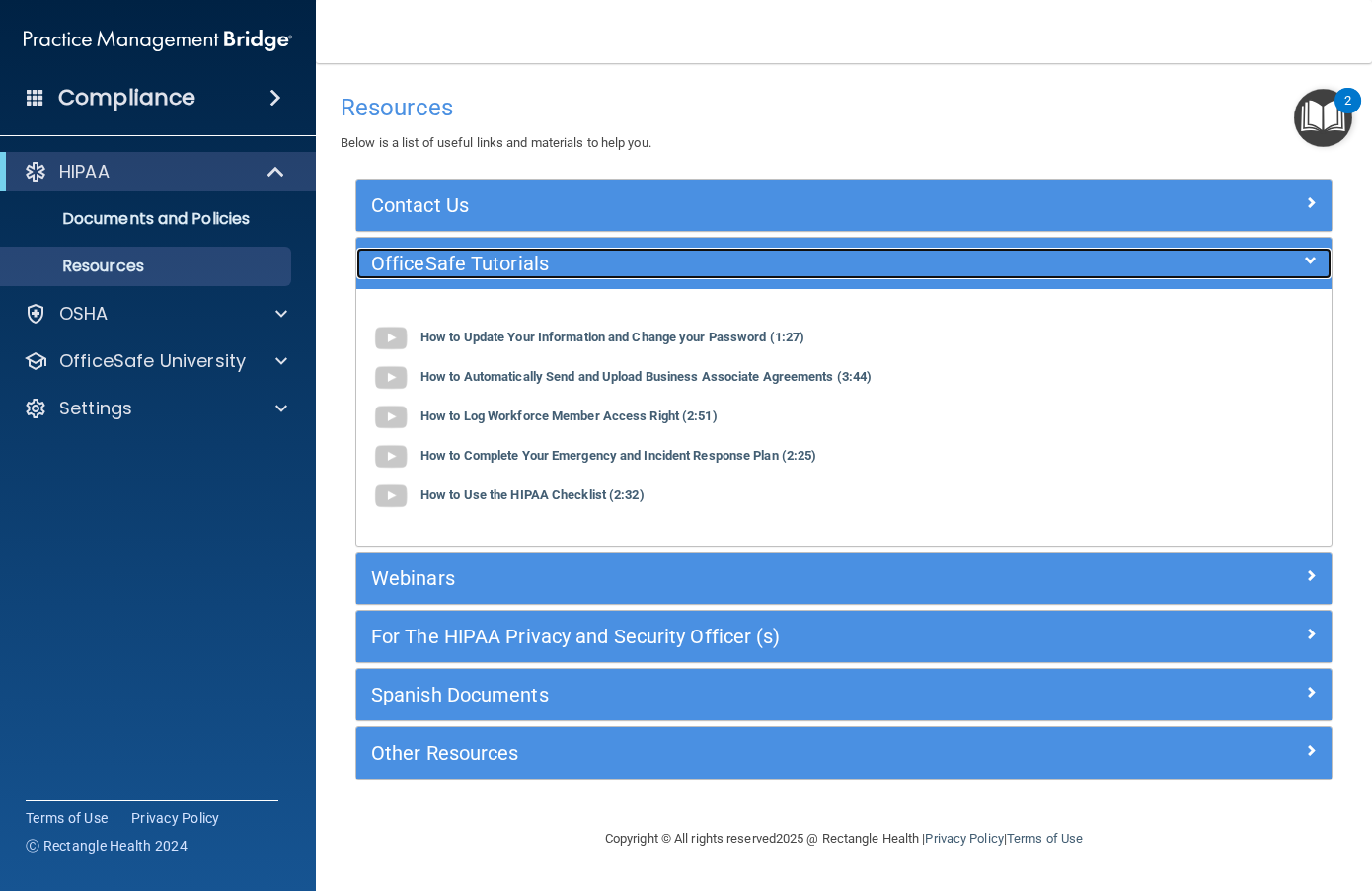
click at [1184, 253] on div at bounding box center [1209, 259] width 243 height 24
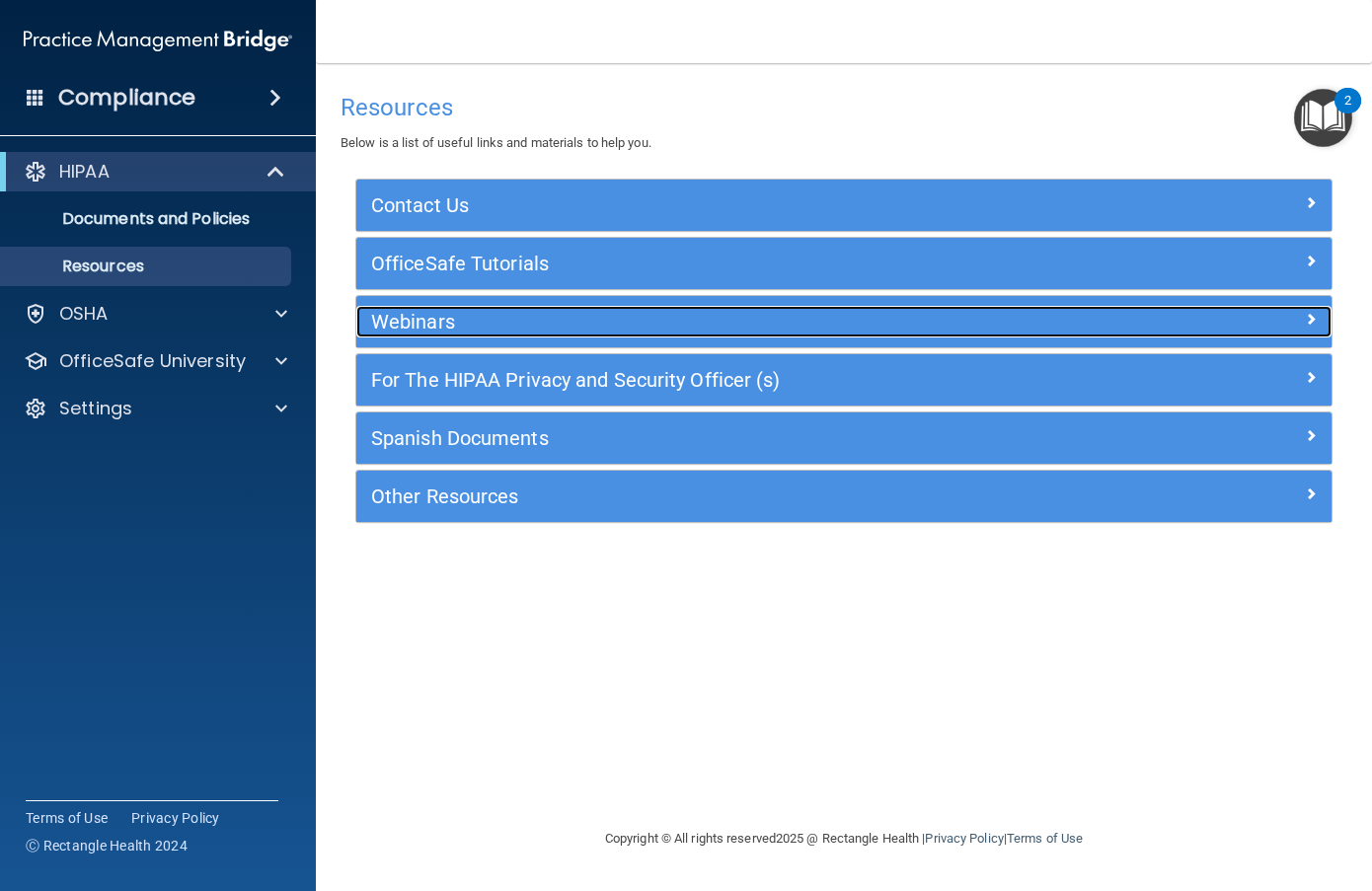
click at [1125, 319] on div at bounding box center [1209, 318] width 243 height 24
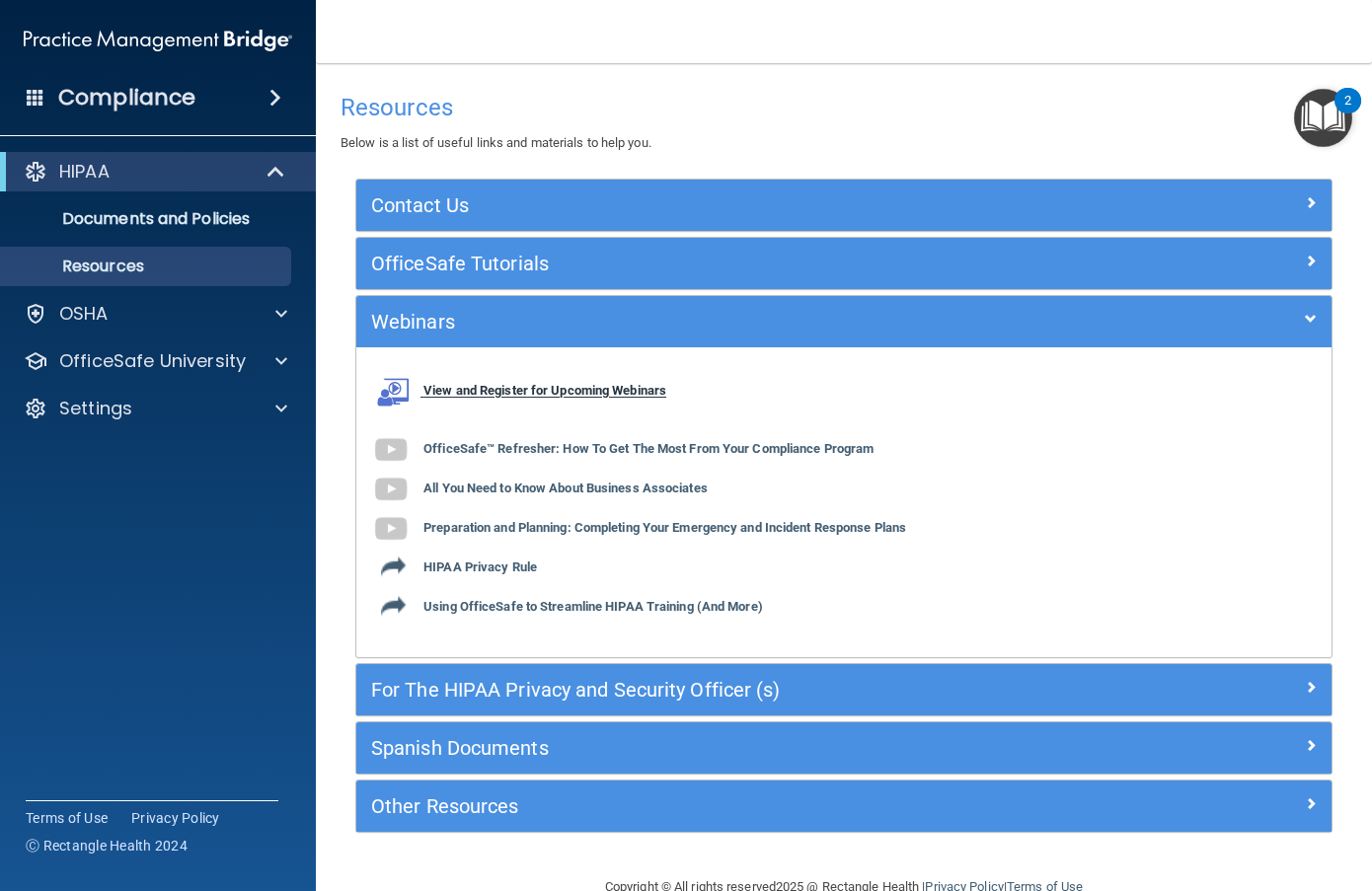
click at [556, 392] on b "View and Register for Upcoming Webinars" at bounding box center [544, 391] width 242 height 15
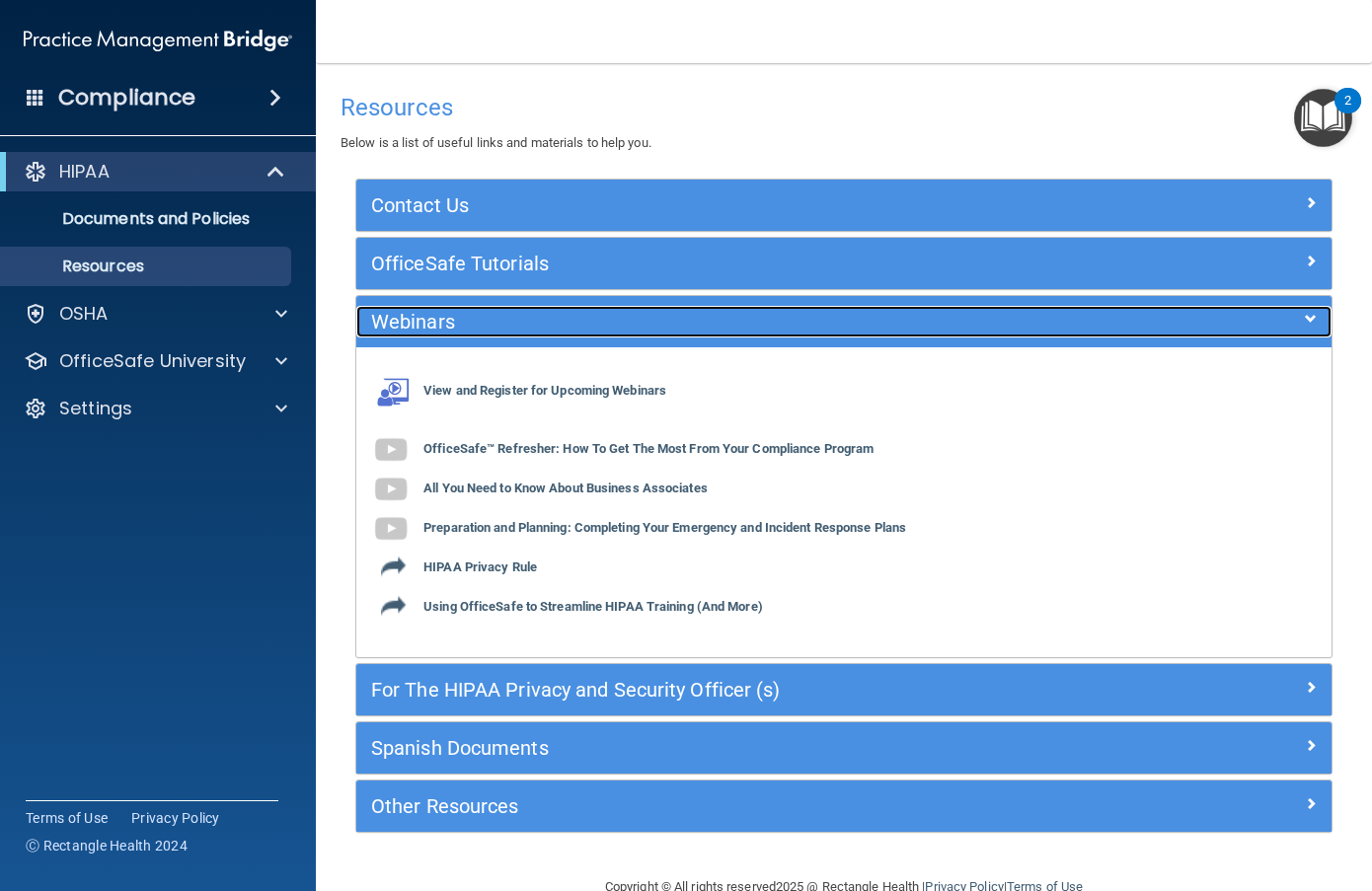
click at [834, 323] on h5 "Webinars" at bounding box center [722, 322] width 702 height 22
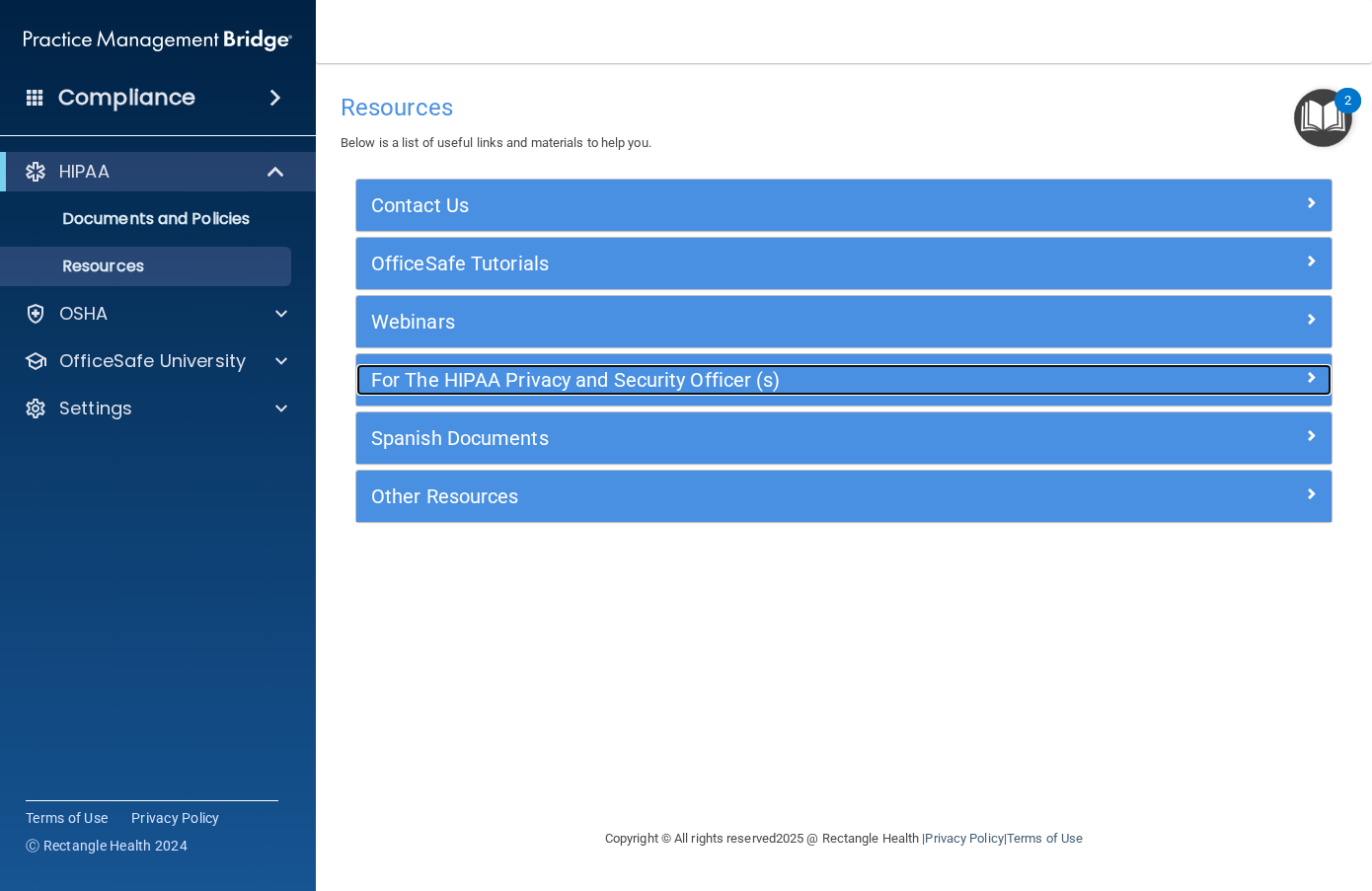
click at [795, 381] on h5 "For The HIPAA Privacy and Security Officer (s)" at bounding box center [722, 380] width 702 height 22
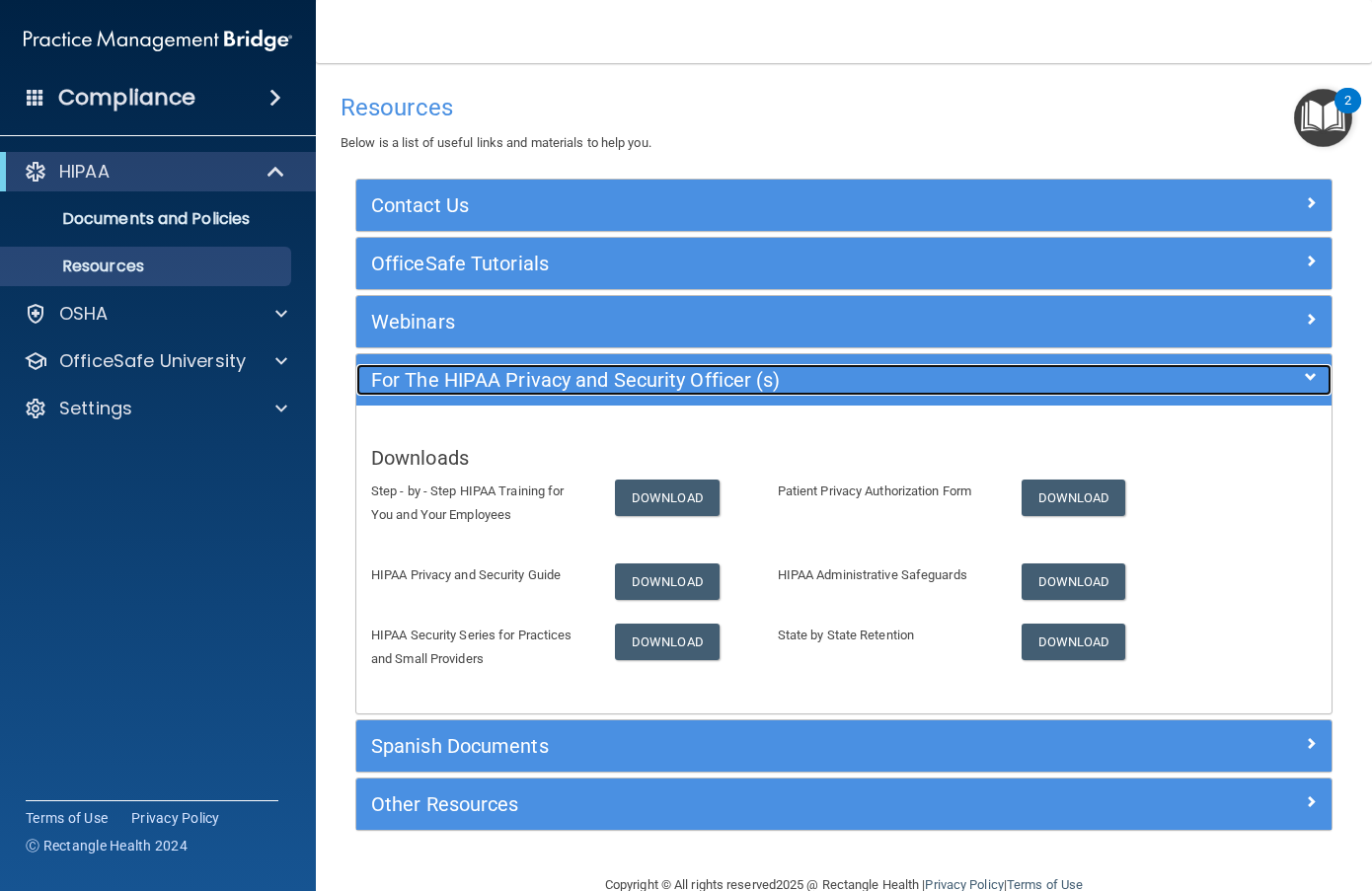
click at [795, 381] on h5 "For The HIPAA Privacy and Security Officer (s)" at bounding box center [722, 380] width 702 height 22
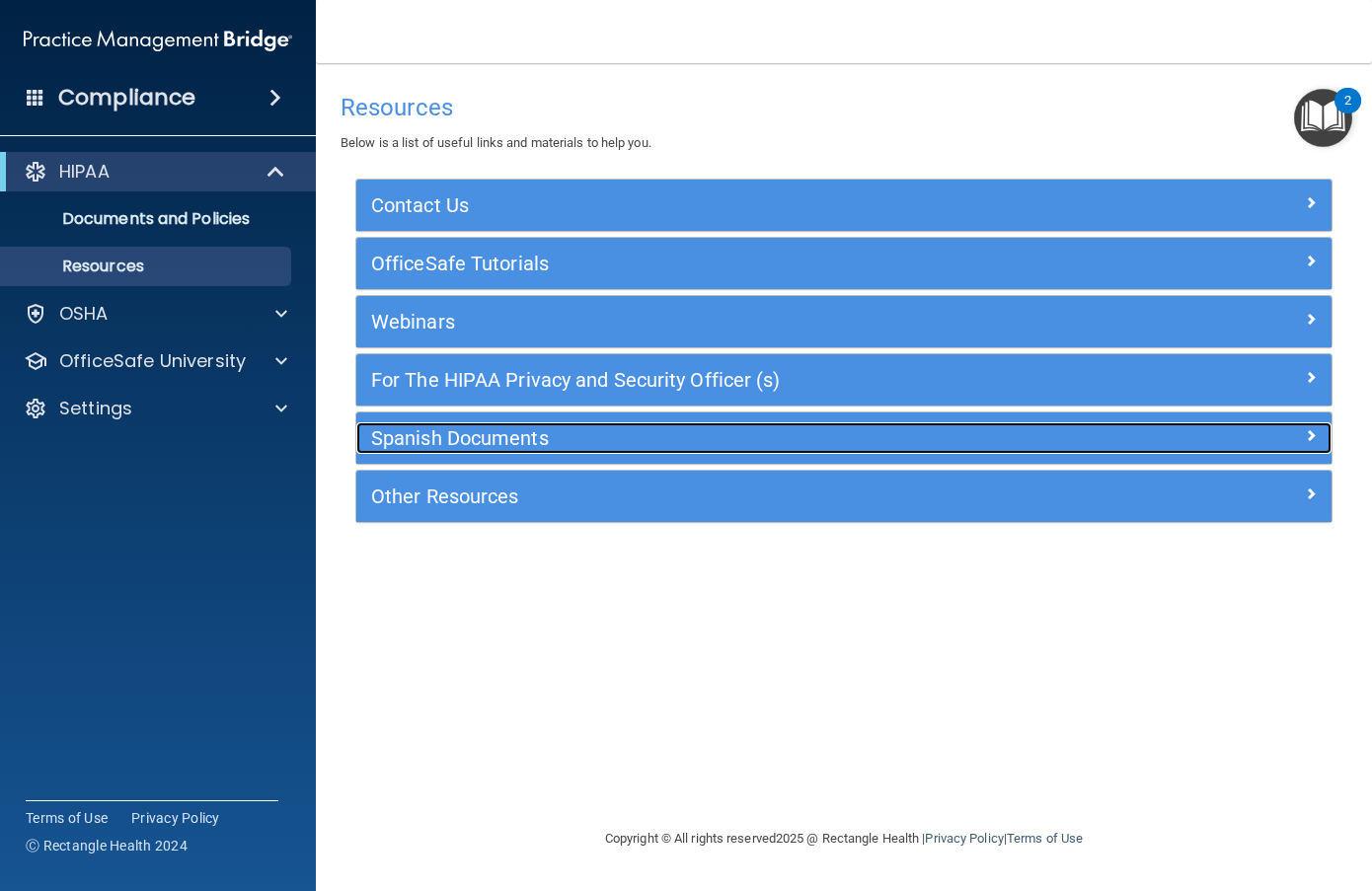
click at [759, 428] on h5 "Spanish Documents" at bounding box center [722, 438] width 702 height 22
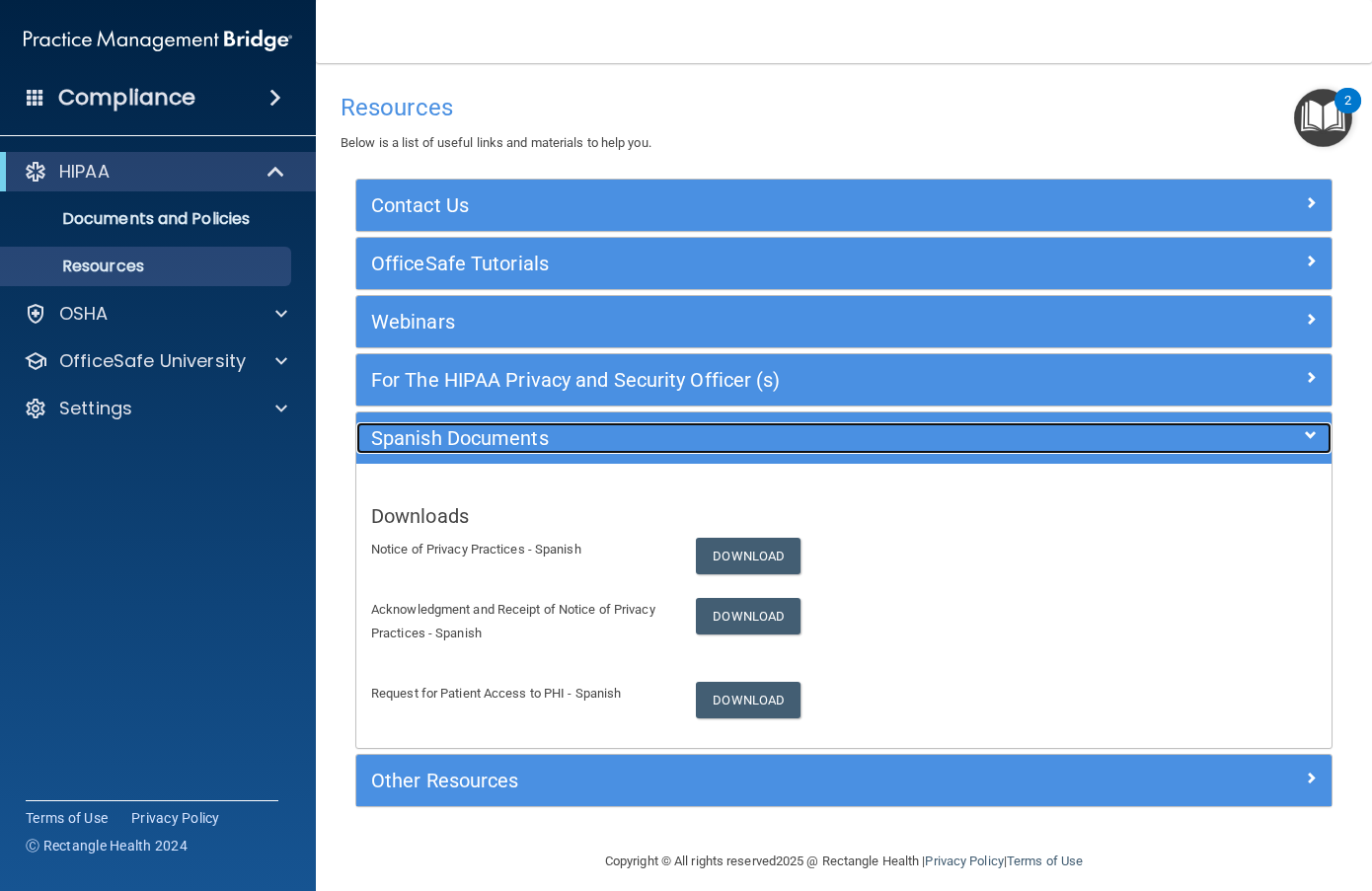
click at [759, 428] on h5 "Spanish Documents" at bounding box center [722, 438] width 702 height 22
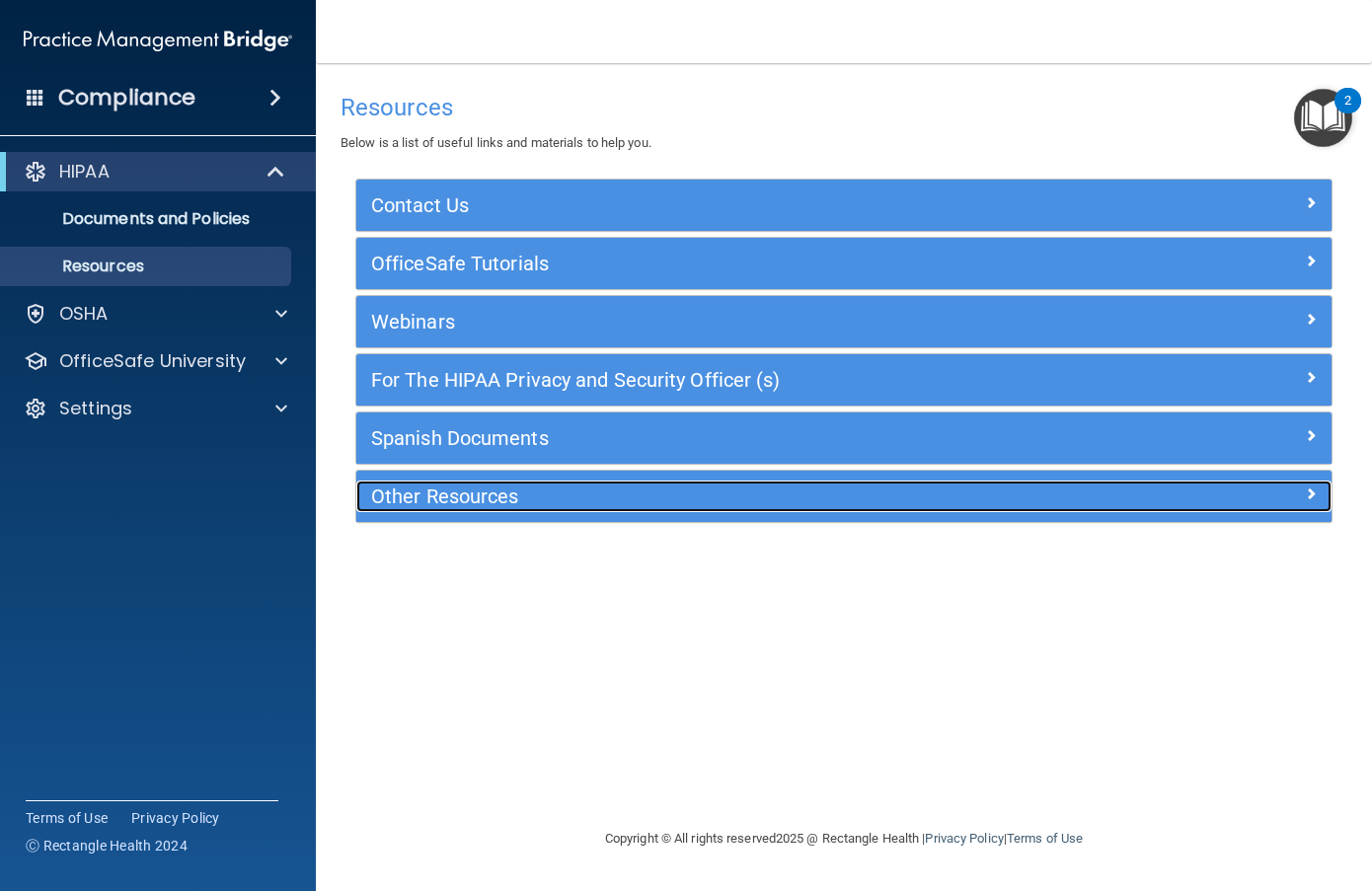
click at [718, 499] on h5 "Other Resources" at bounding box center [722, 497] width 702 height 22
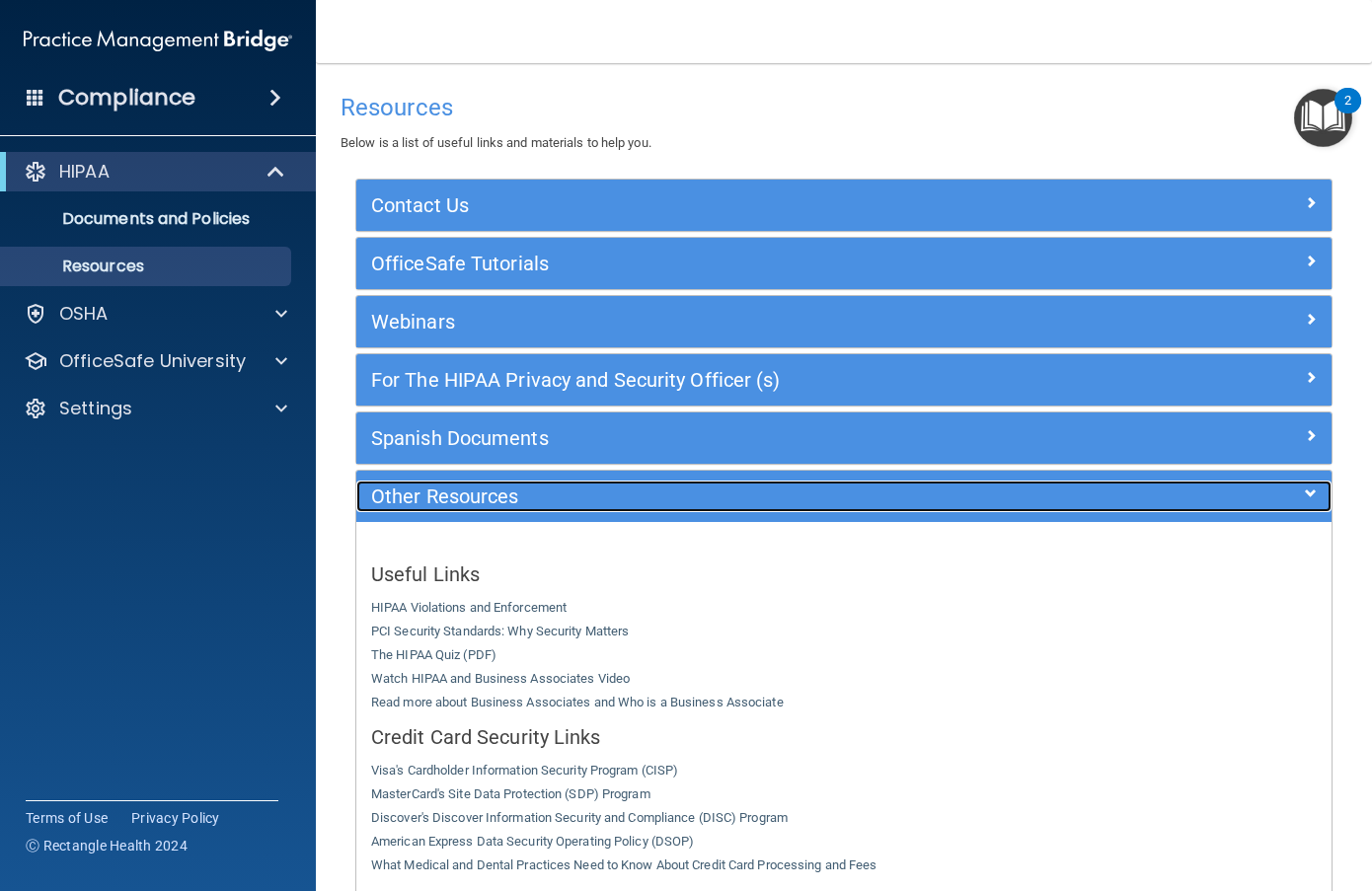
click at [742, 495] on h5 "Other Resources" at bounding box center [722, 497] width 702 height 22
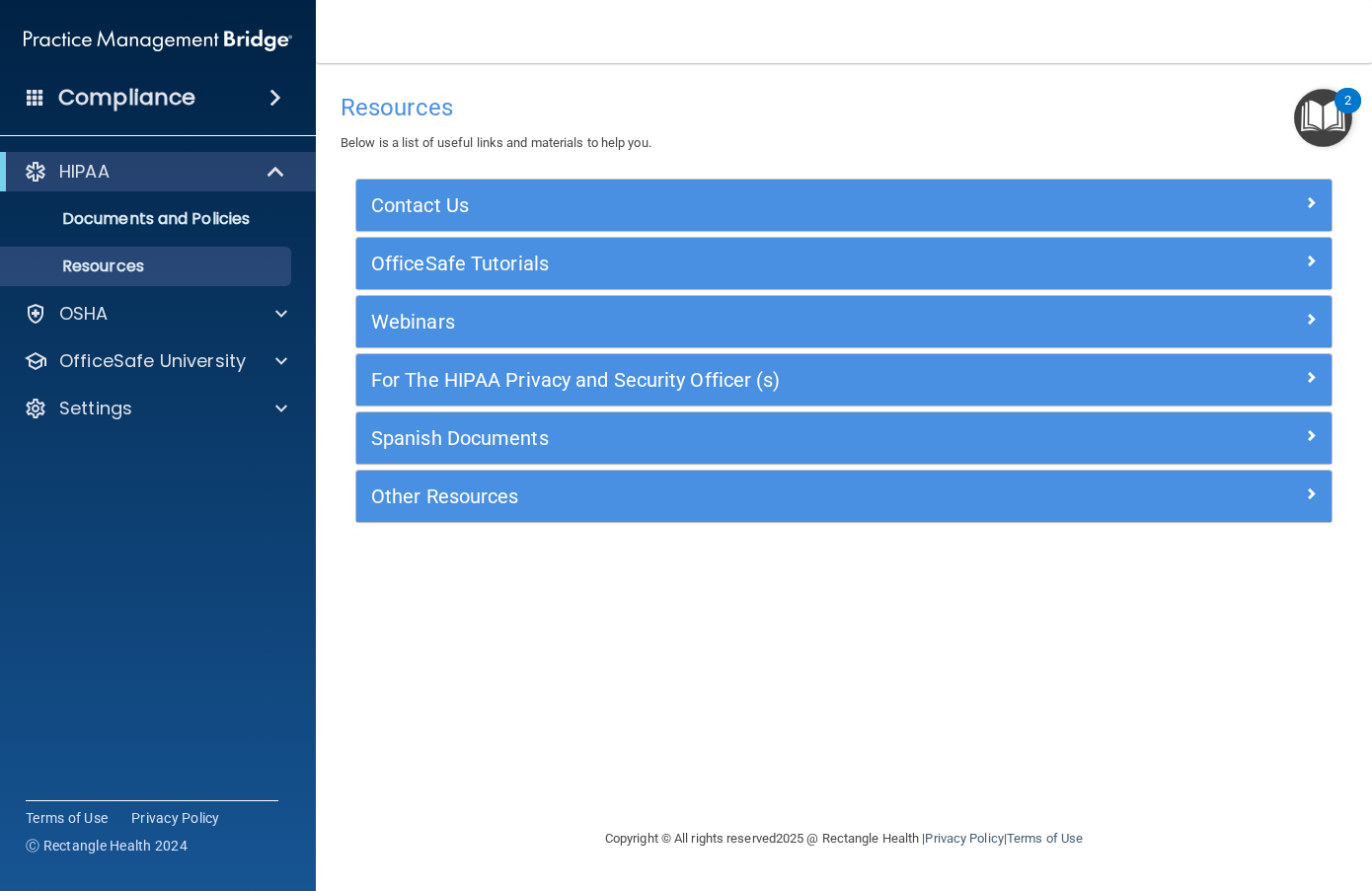
click at [1321, 112] on img "Open Resource Center, 2 new notifications" at bounding box center [1323, 117] width 59 height 59
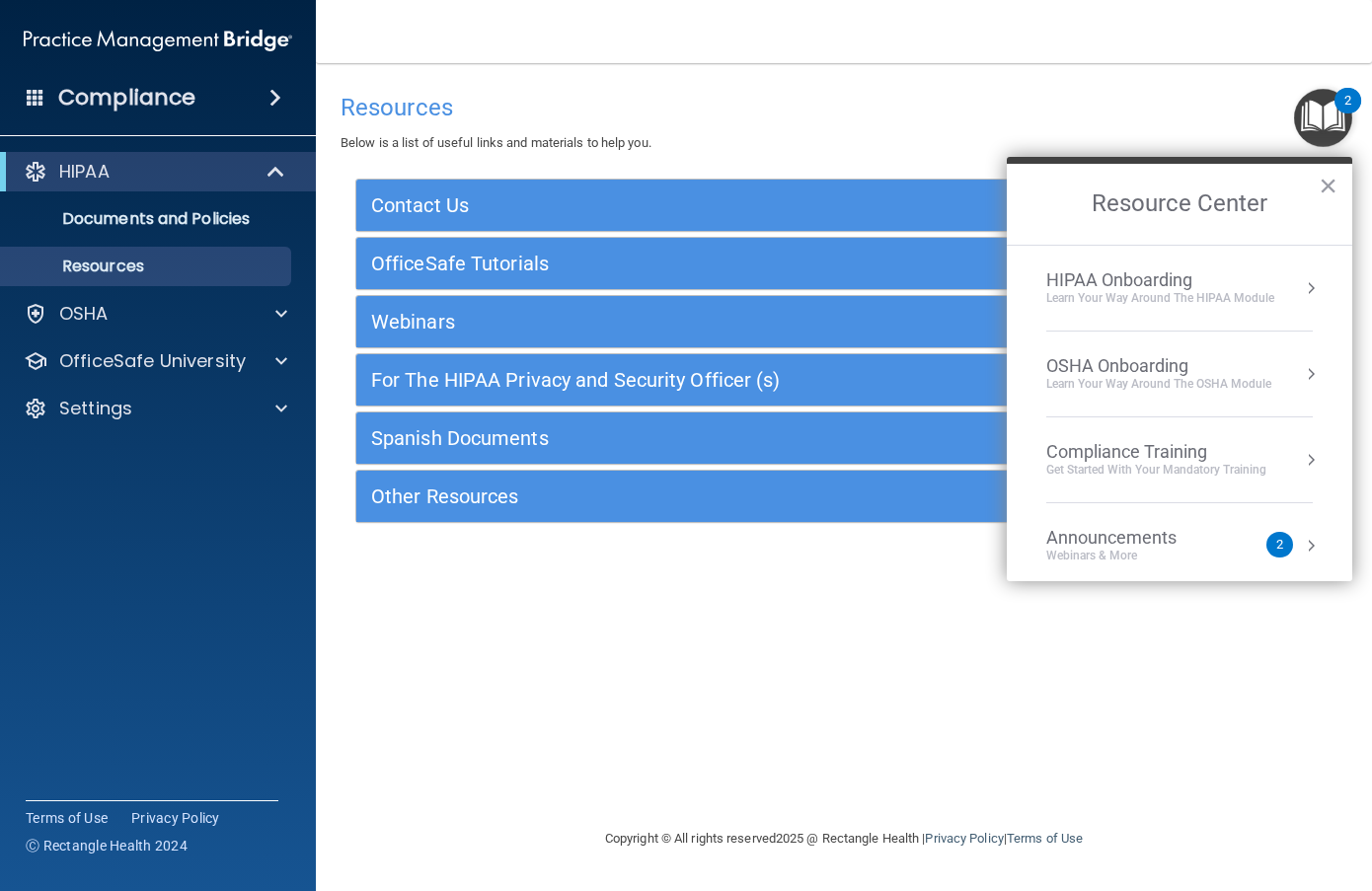
click at [1260, 297] on div "Learn Your Way around the HIPAA module" at bounding box center [1160, 298] width 229 height 17
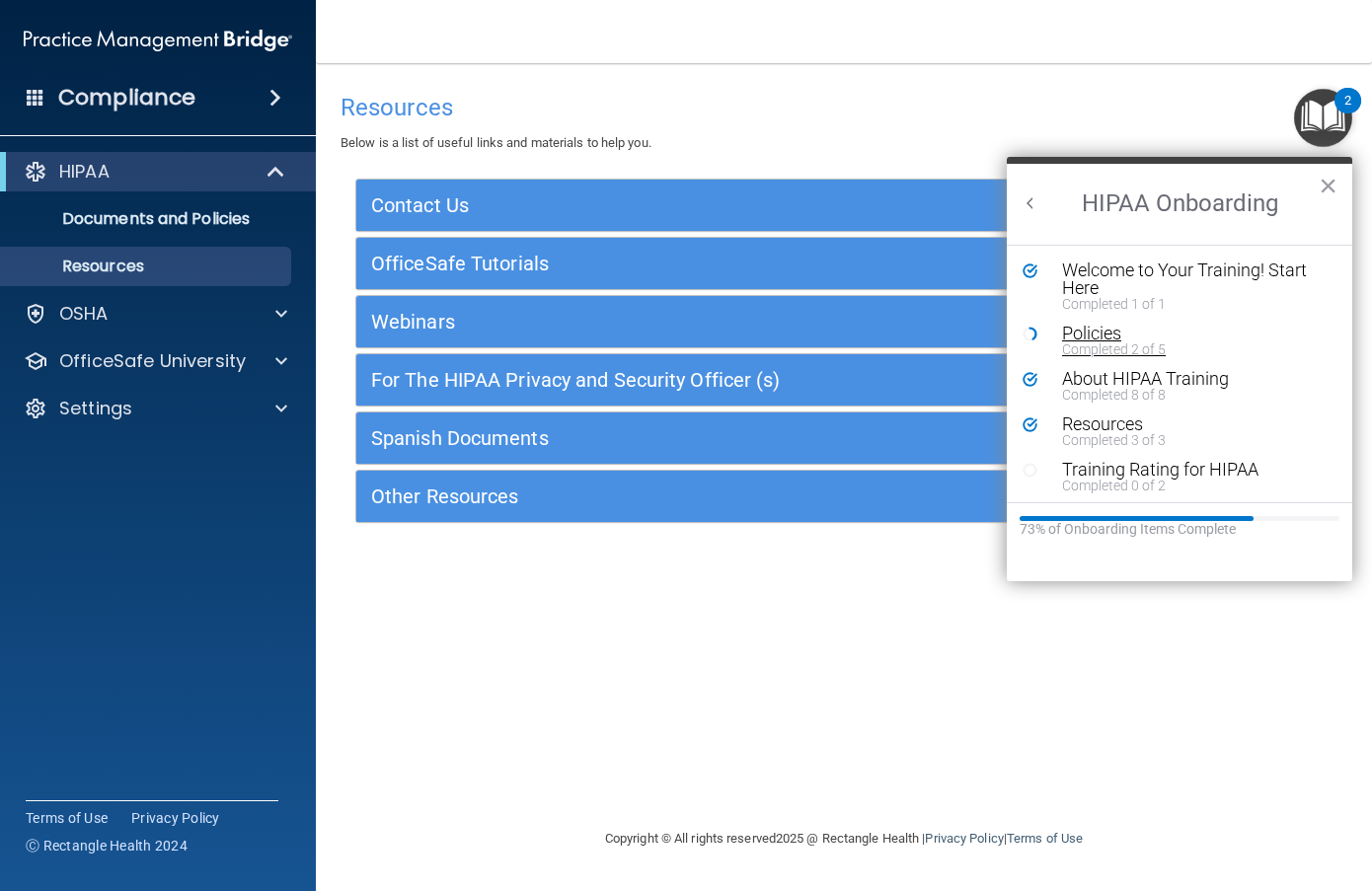
click at [1130, 339] on div "Policies" at bounding box center [1186, 334] width 249 height 18
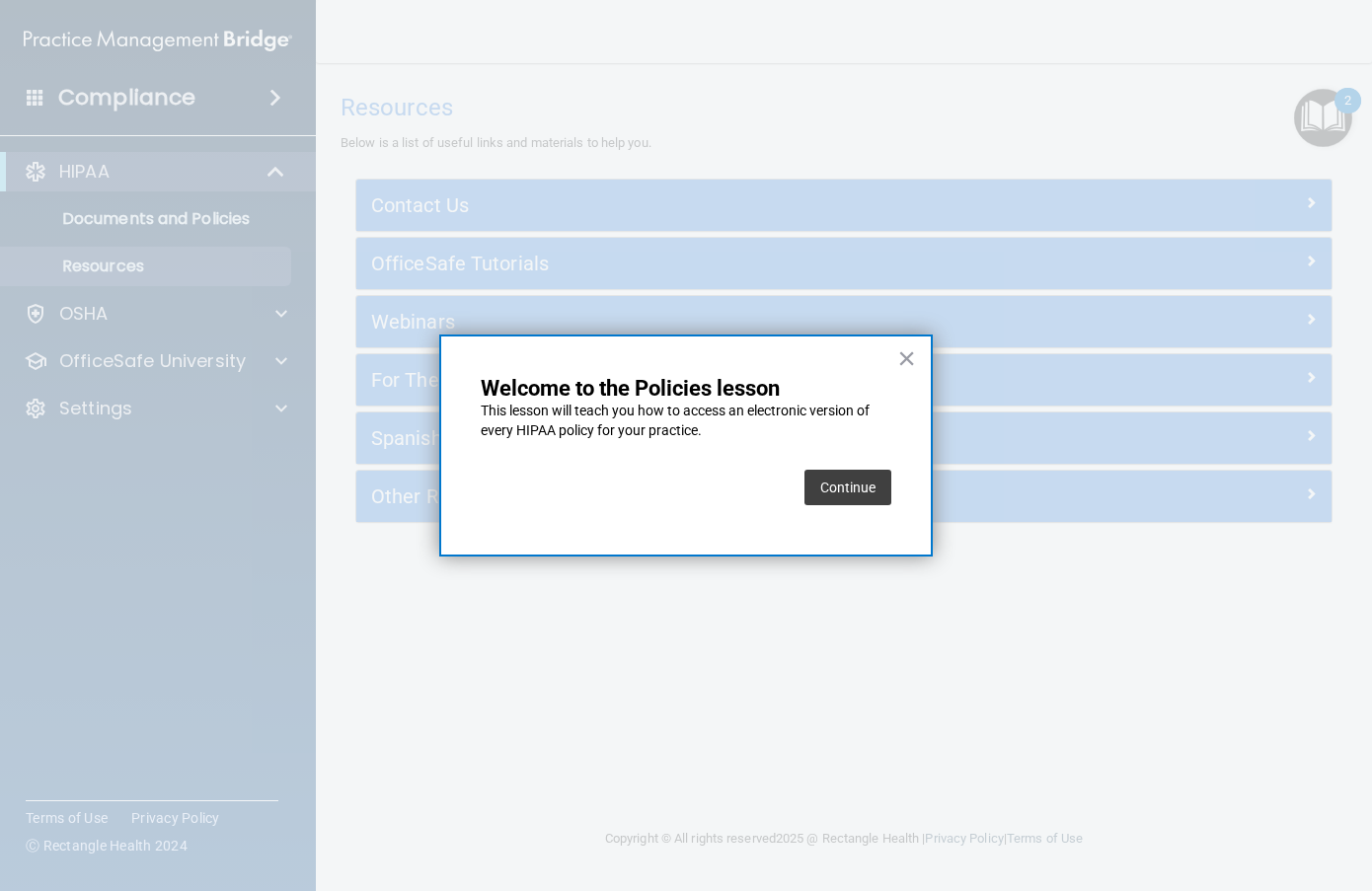
click at [835, 495] on button "Continue" at bounding box center [847, 488] width 86 height 36
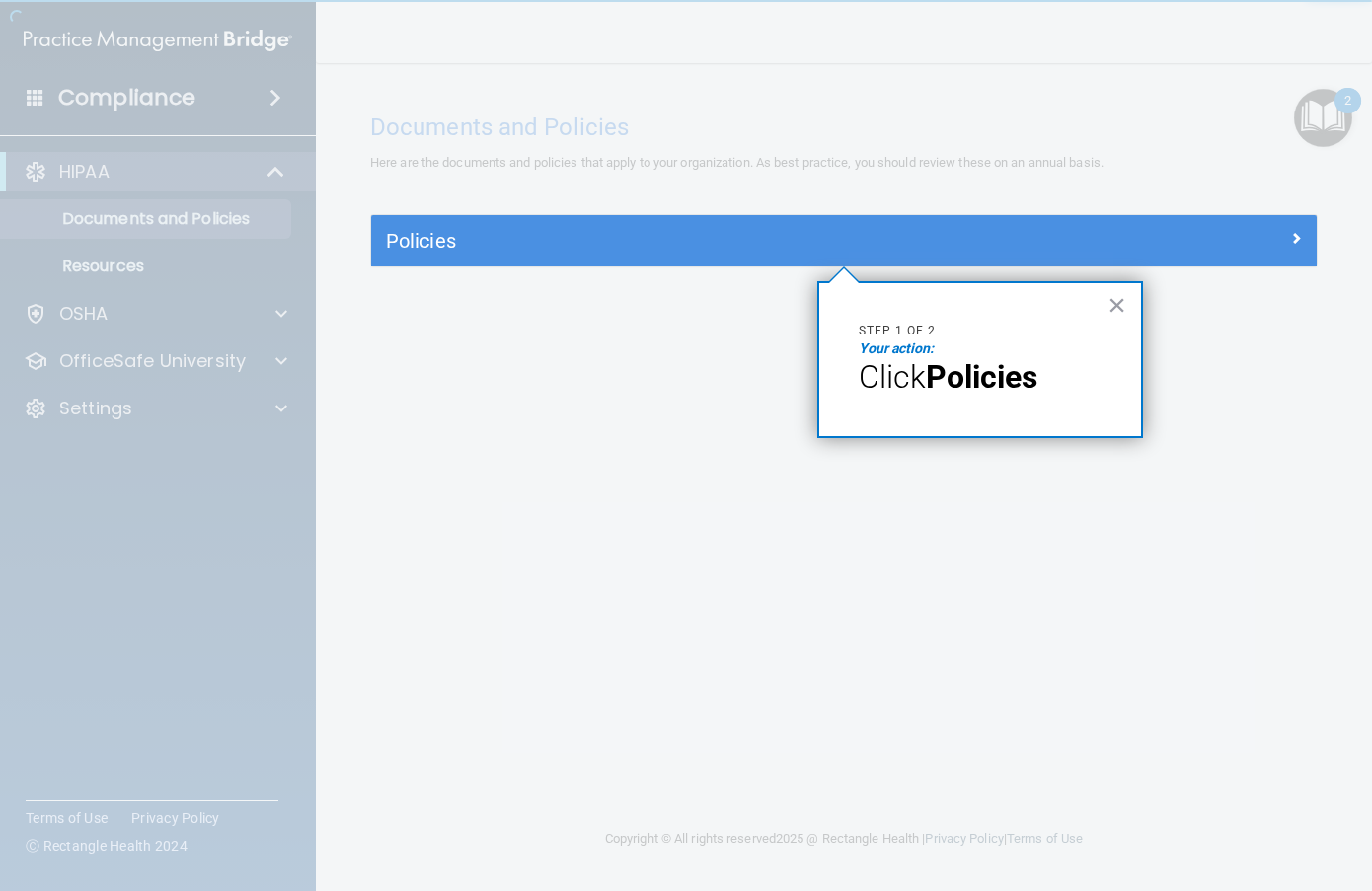
click at [1021, 362] on strong "Policies" at bounding box center [982, 377] width 111 height 38
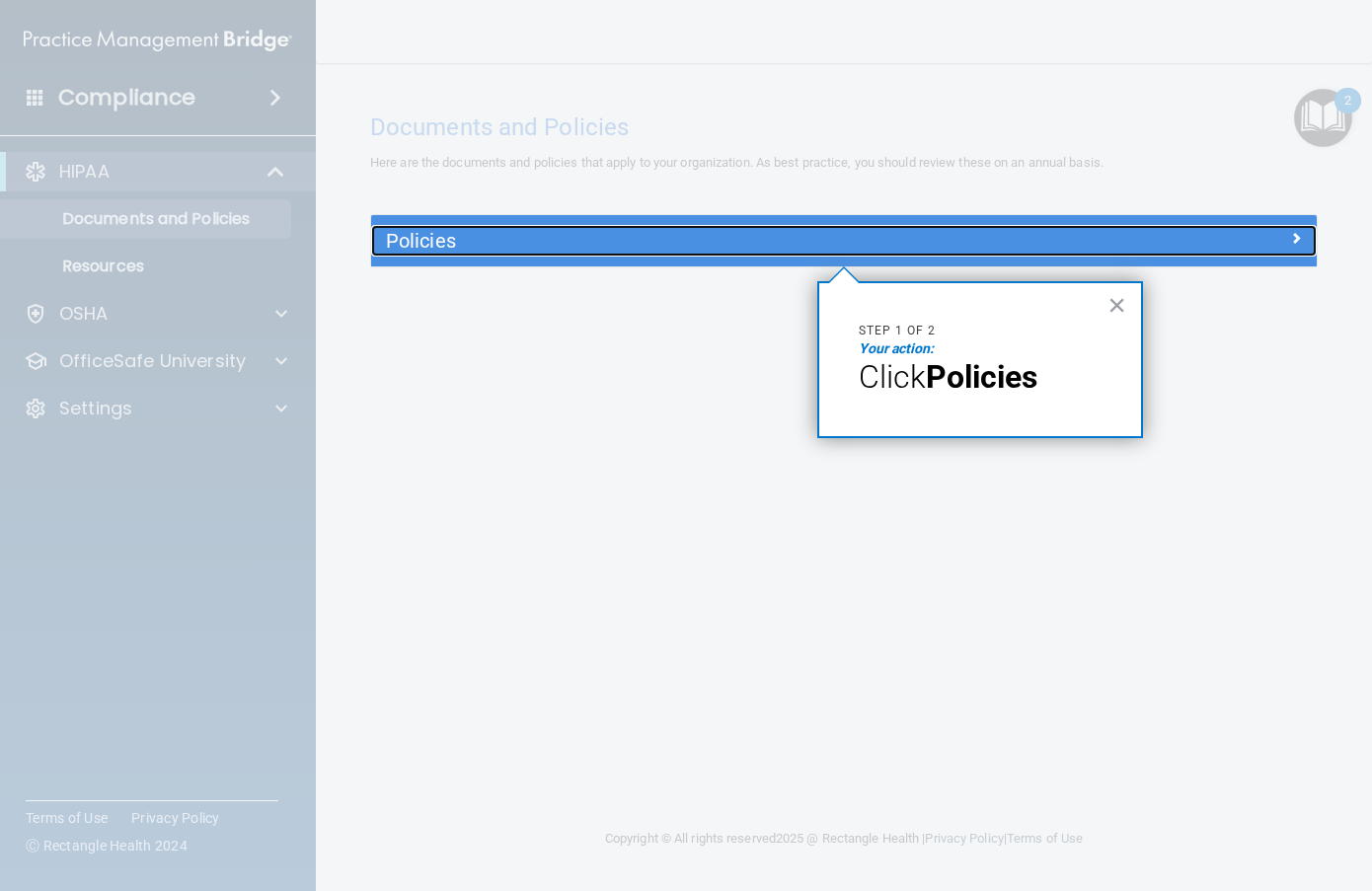
click at [1294, 238] on span at bounding box center [1296, 238] width 12 height 24
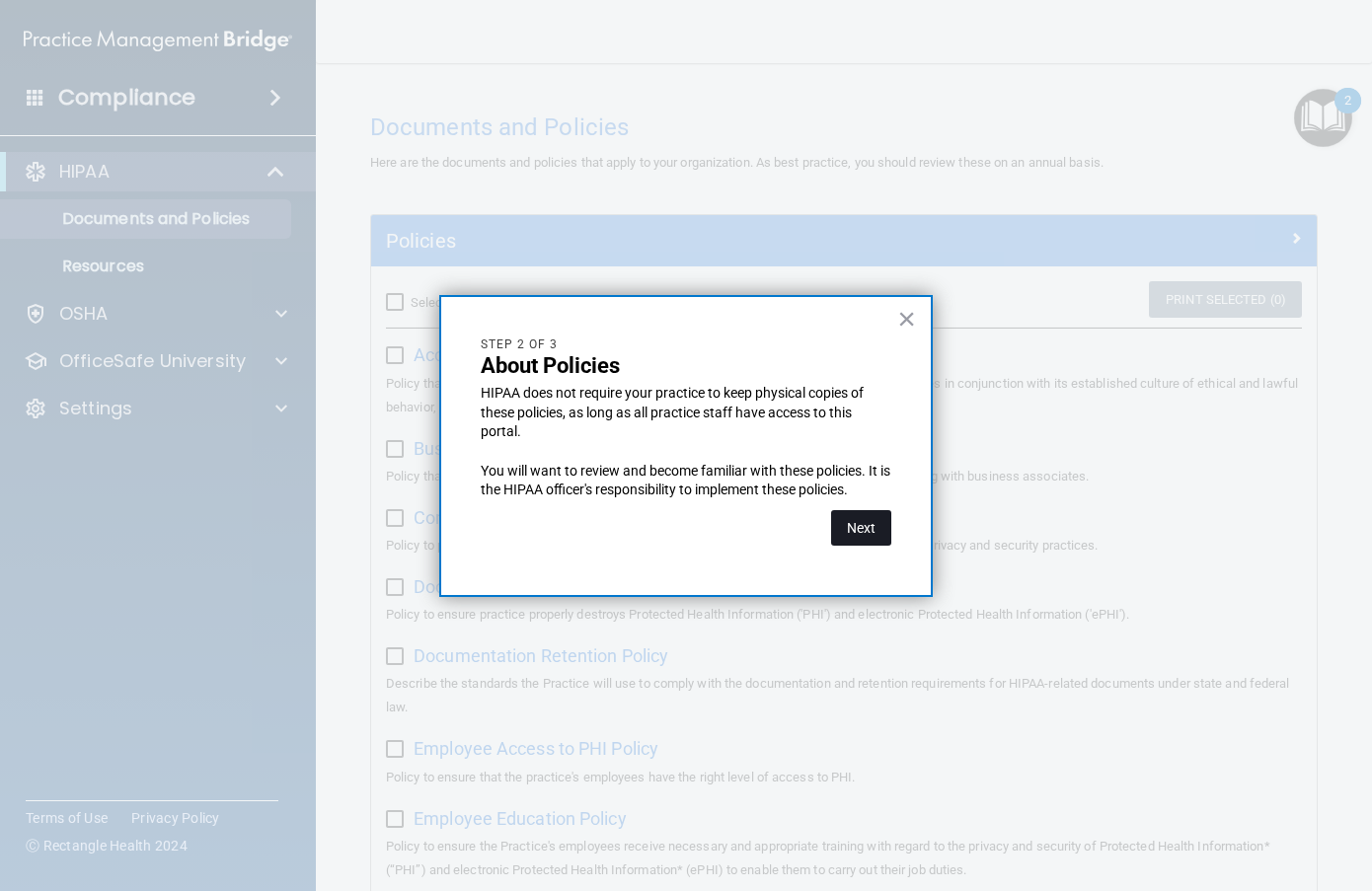
click at [873, 528] on button "Next" at bounding box center [861, 528] width 61 height 36
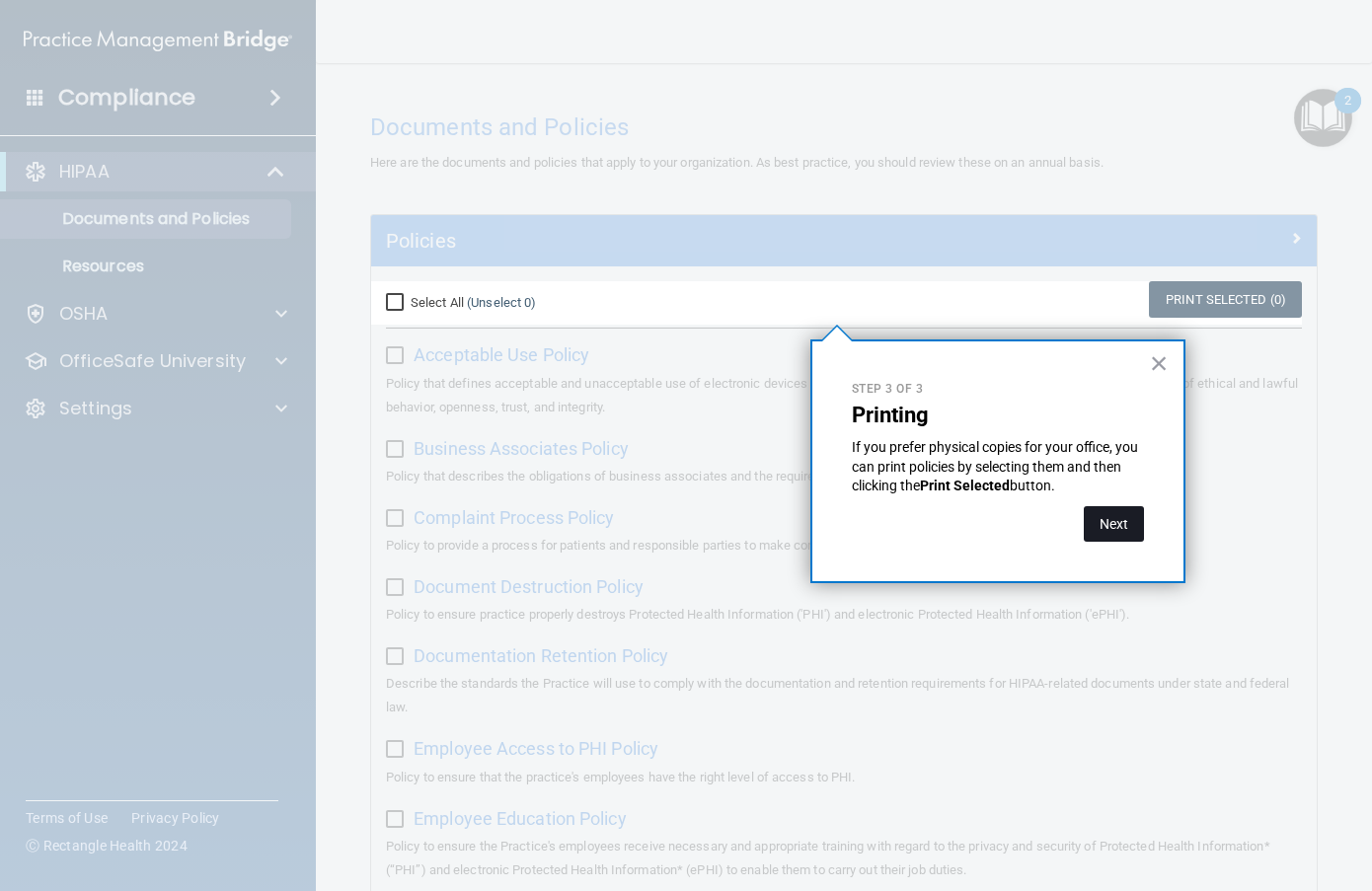
click at [1108, 520] on button "Next" at bounding box center [1114, 524] width 61 height 36
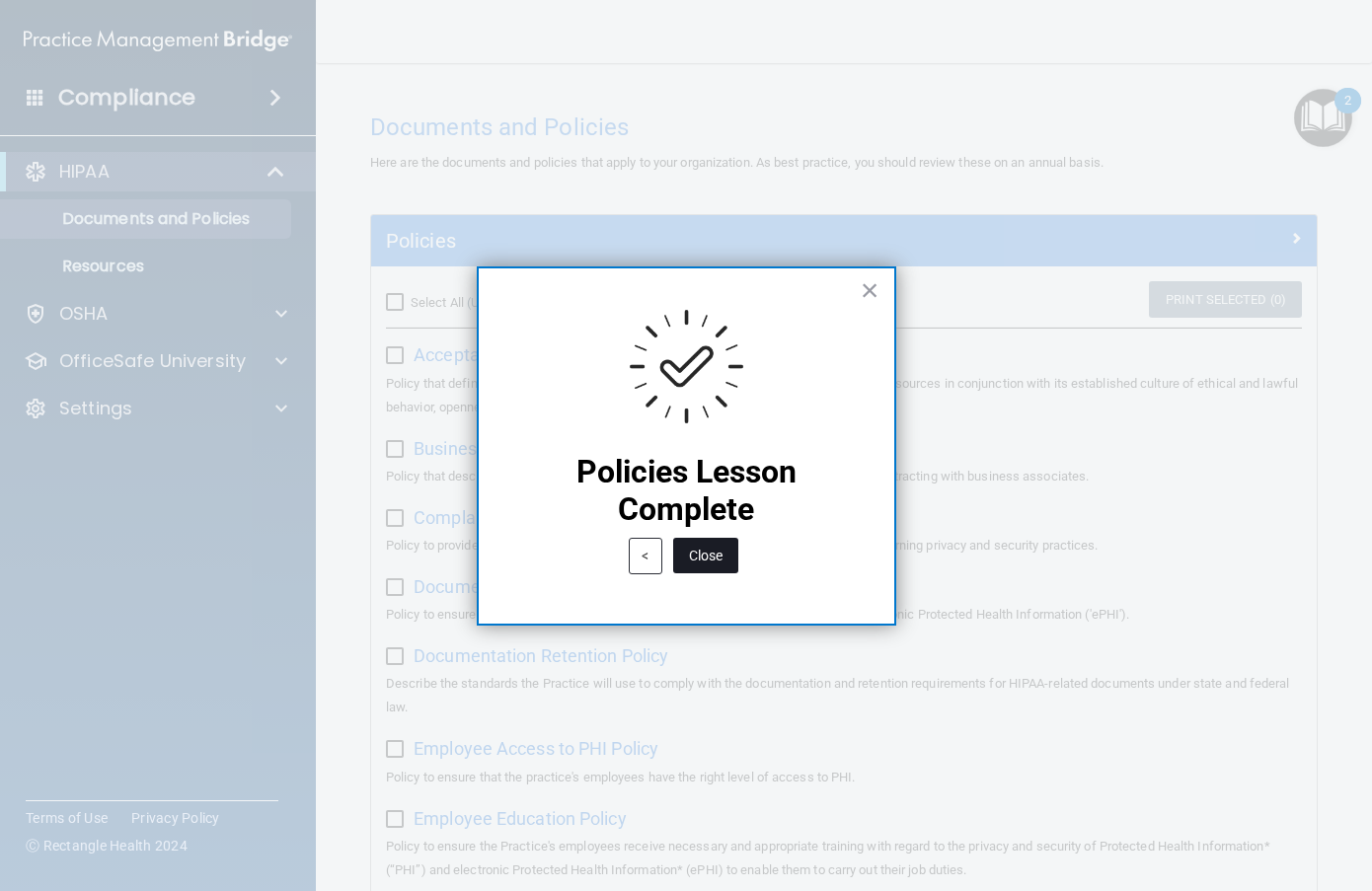
click at [714, 550] on button "Close" at bounding box center [706, 556] width 66 height 36
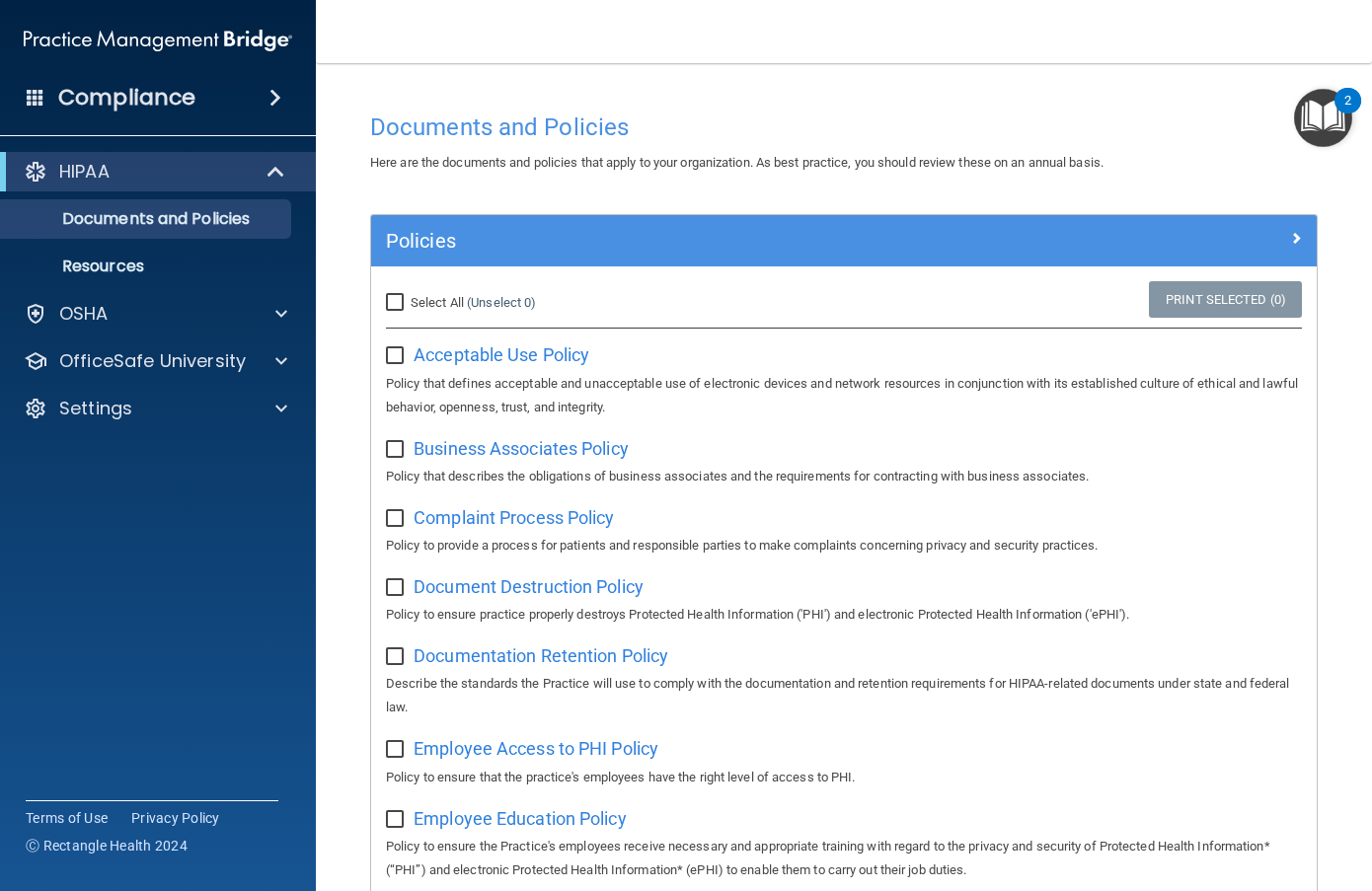
click at [1320, 118] on img "Open Resource Center, 2 new notifications" at bounding box center [1323, 117] width 59 height 59
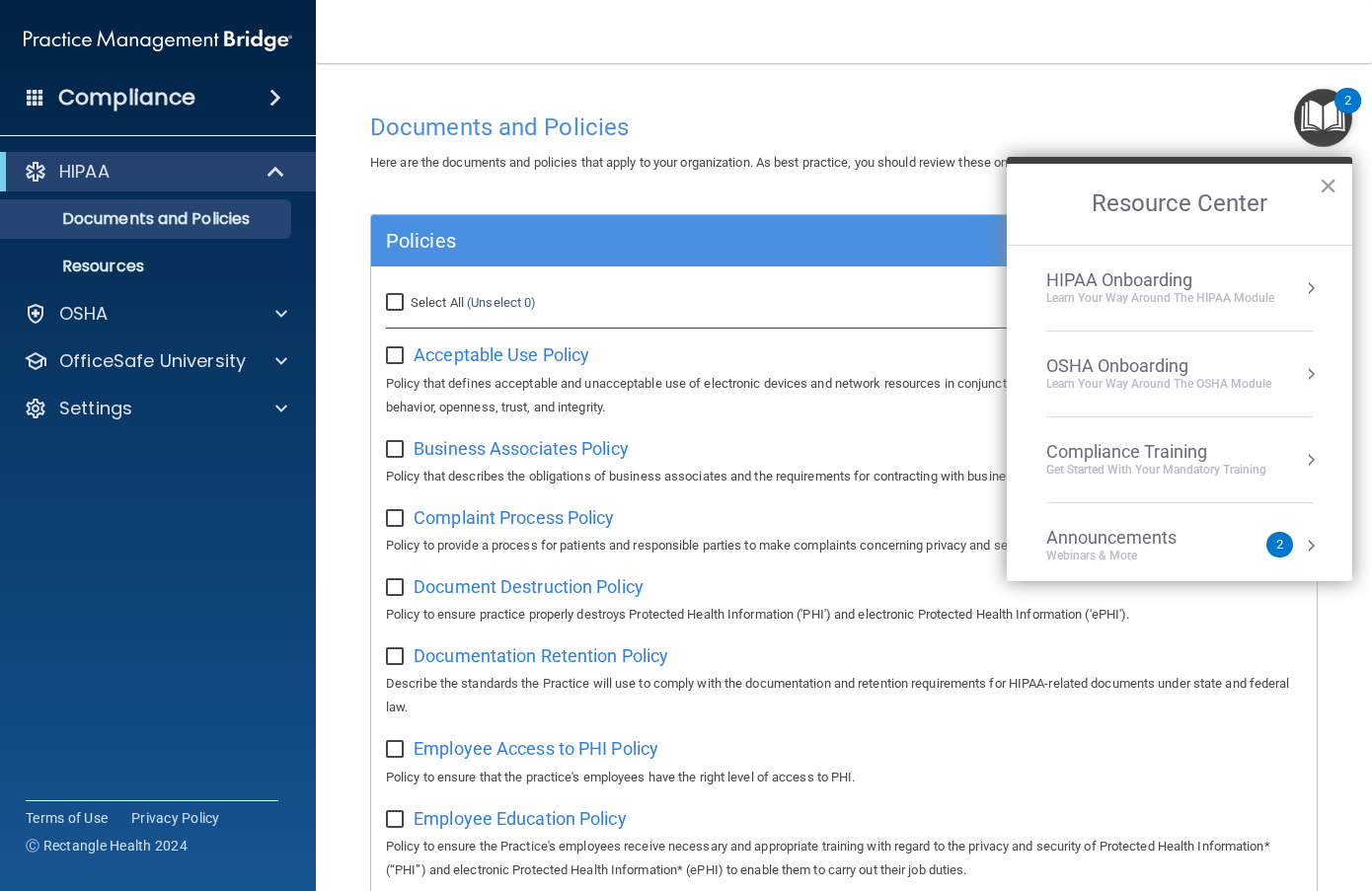
click at [1273, 274] on div "HIPAA Onboarding" at bounding box center [1160, 280] width 229 height 22
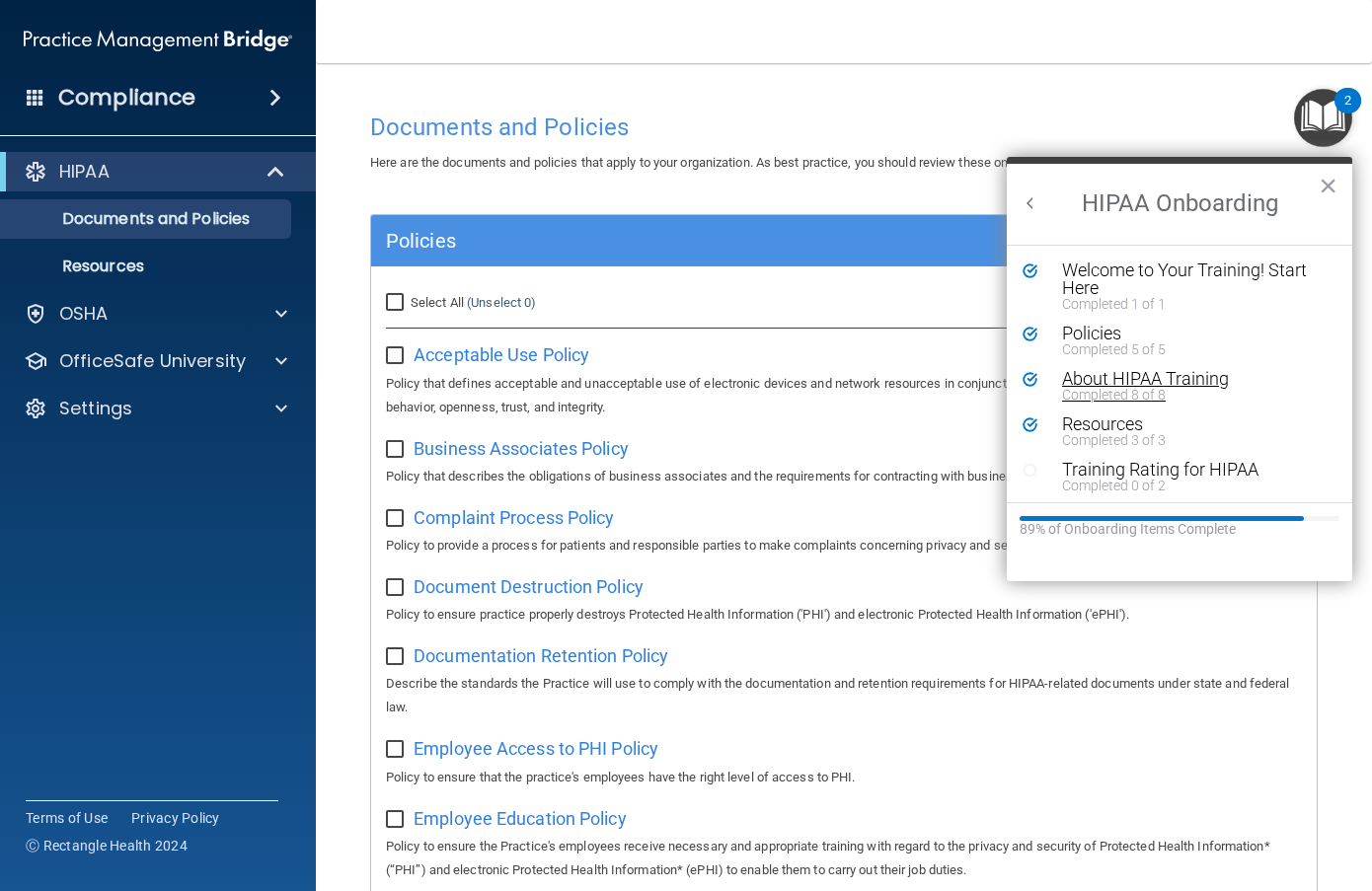
scroll to position [4, 0]
click at [1170, 463] on div "Training Rating for HIPAA" at bounding box center [1186, 466] width 249 height 18
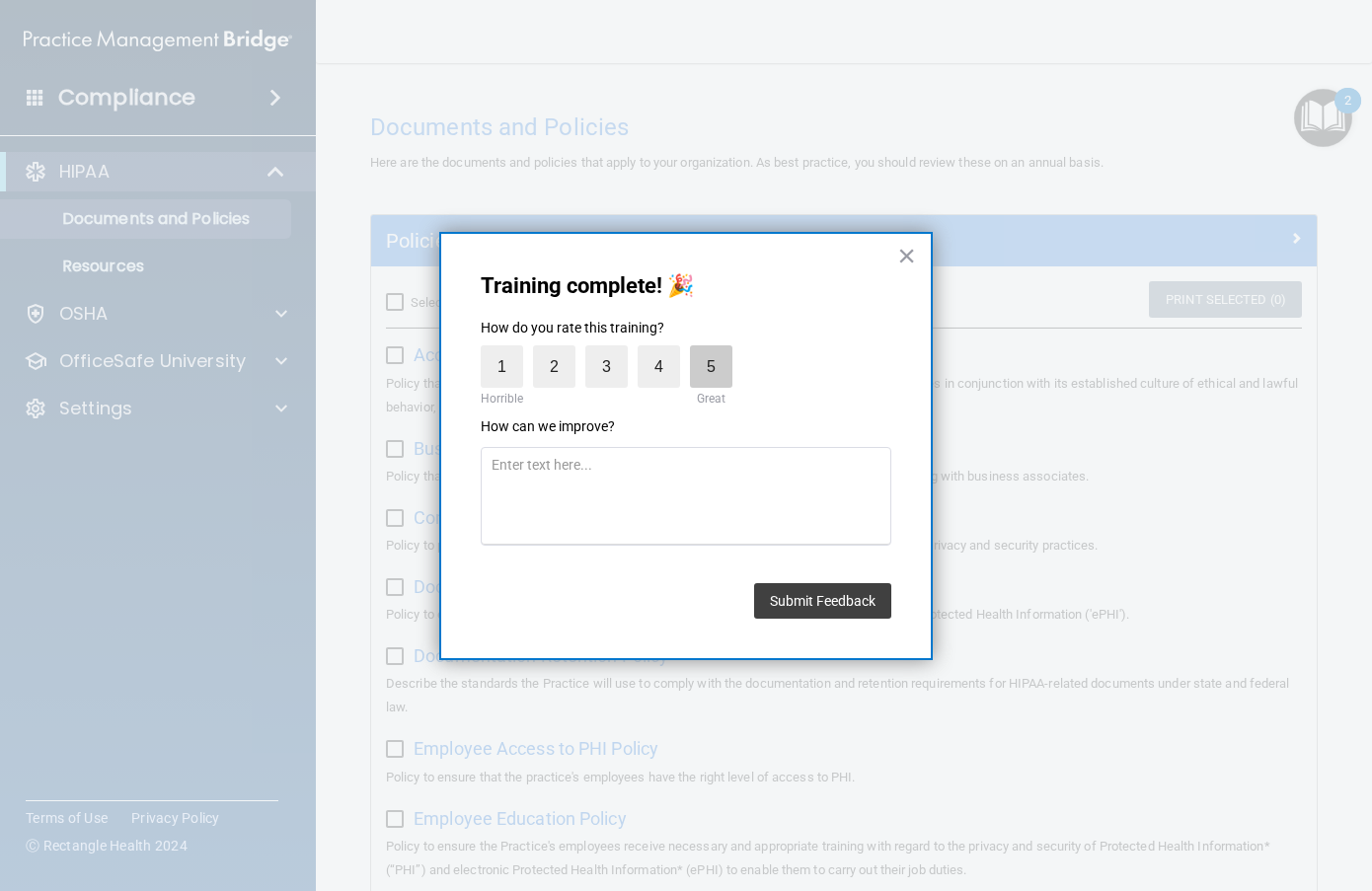
click at [721, 377] on label "5" at bounding box center [711, 367] width 43 height 43
click at [666, 351] on input "5" at bounding box center [666, 351] width 0 height 0
click at [771, 589] on button "Submit Feedback" at bounding box center [823, 601] width 137 height 36
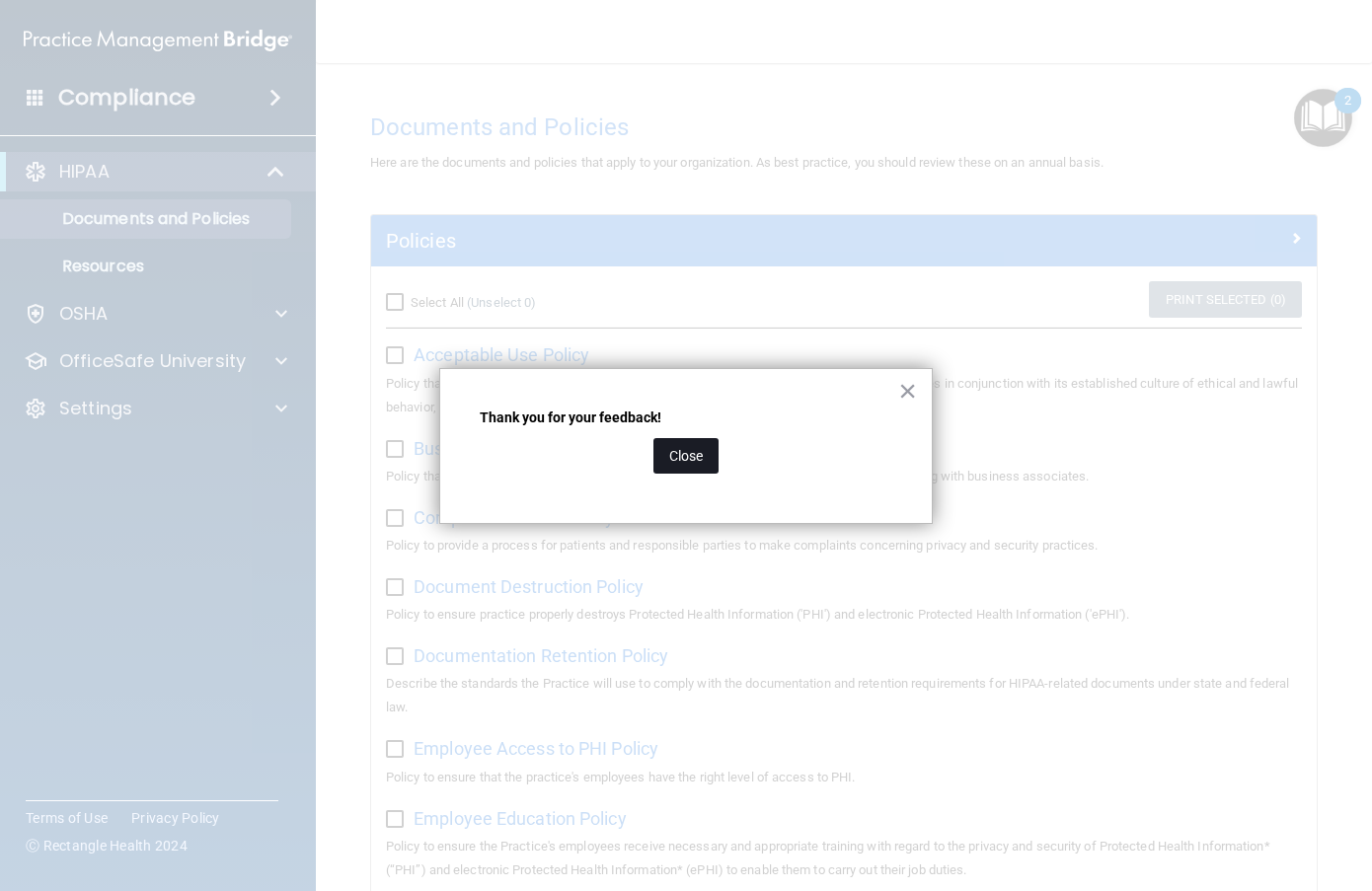
click at [706, 461] on button "Close" at bounding box center [686, 456] width 66 height 36
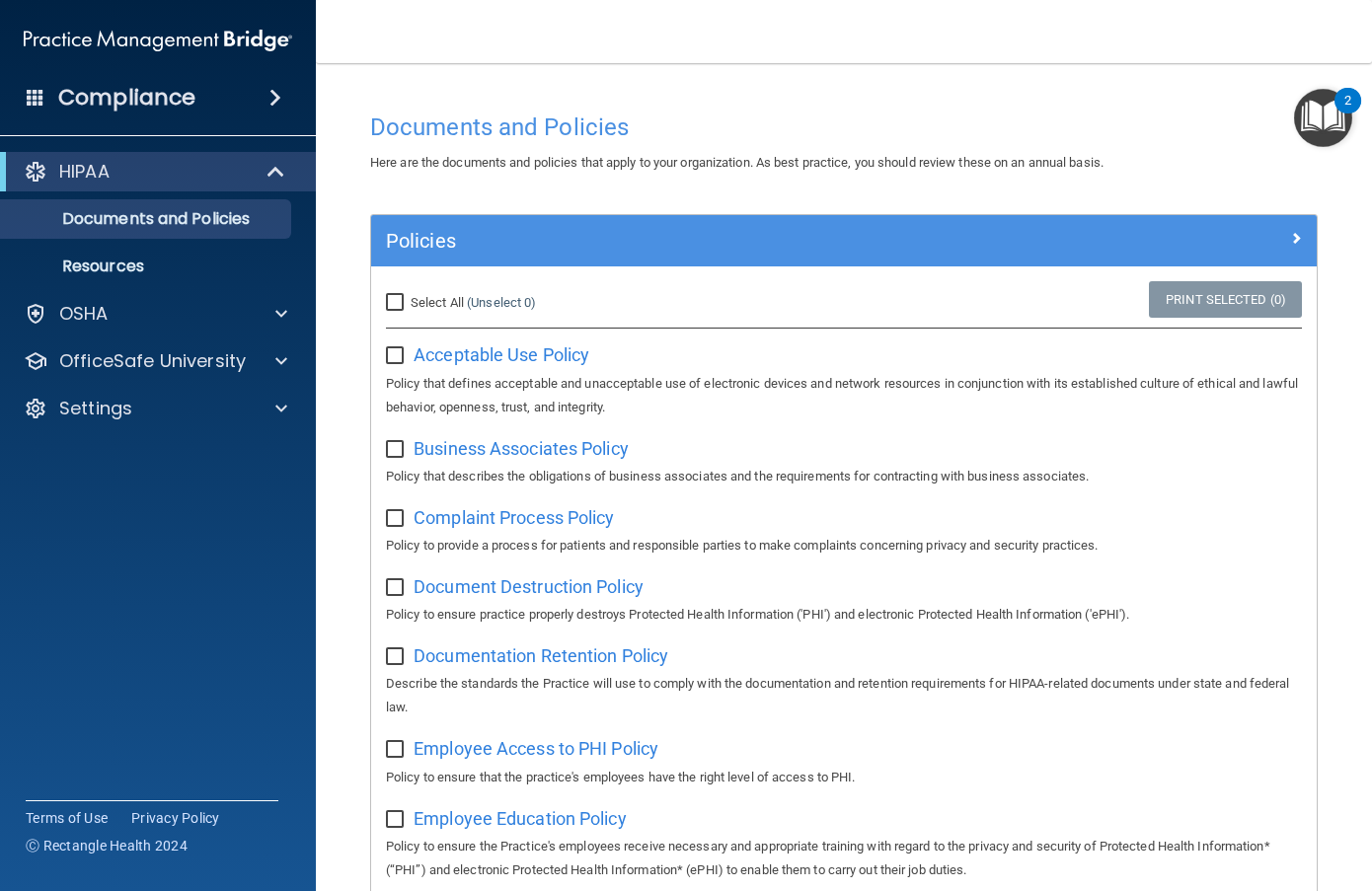
click at [1327, 137] on img "Open Resource Center, 2 new notifications" at bounding box center [1323, 117] width 59 height 59
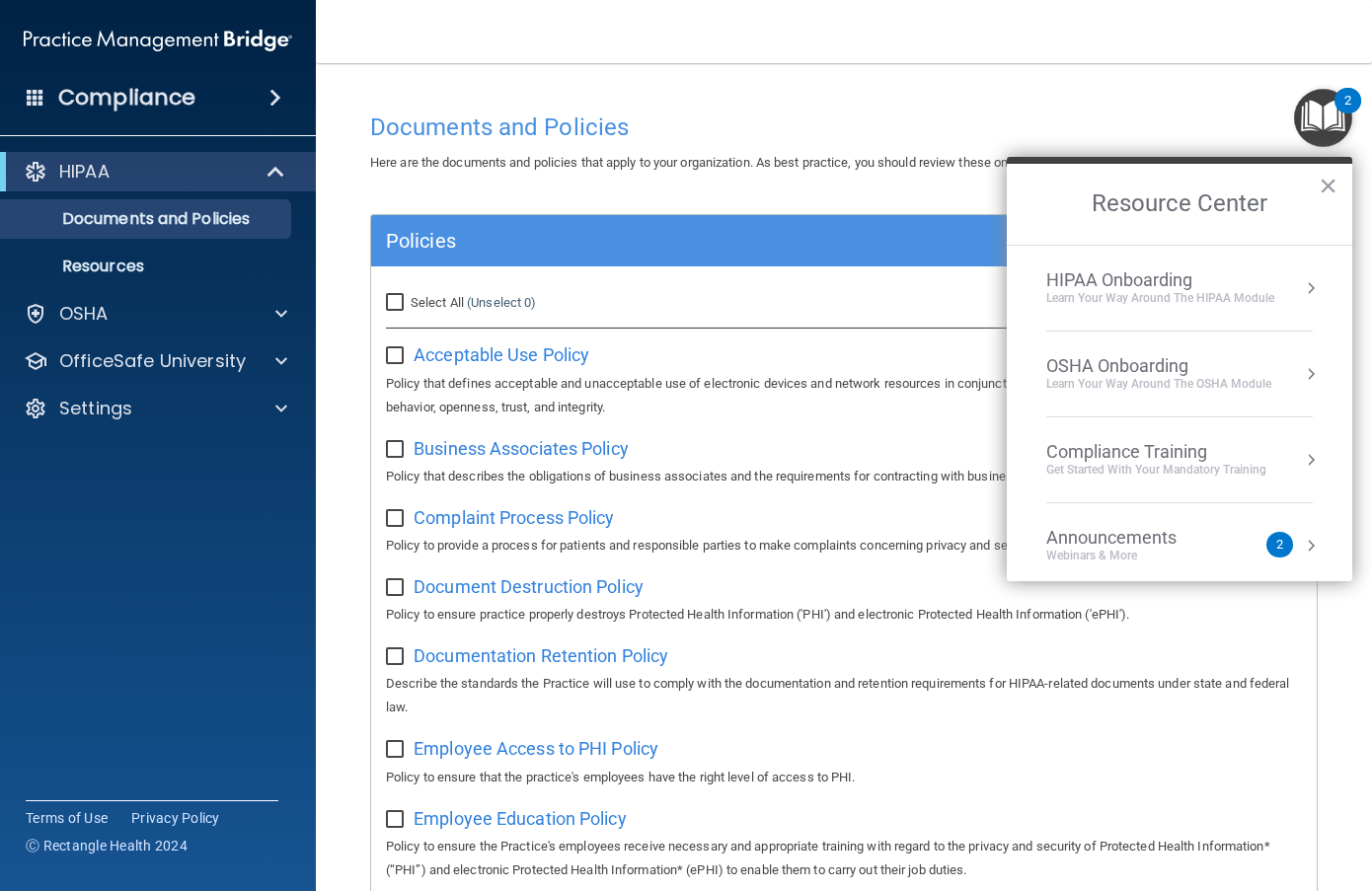
click at [1242, 291] on div "Learn Your Way around the HIPAA module" at bounding box center [1160, 298] width 229 height 17
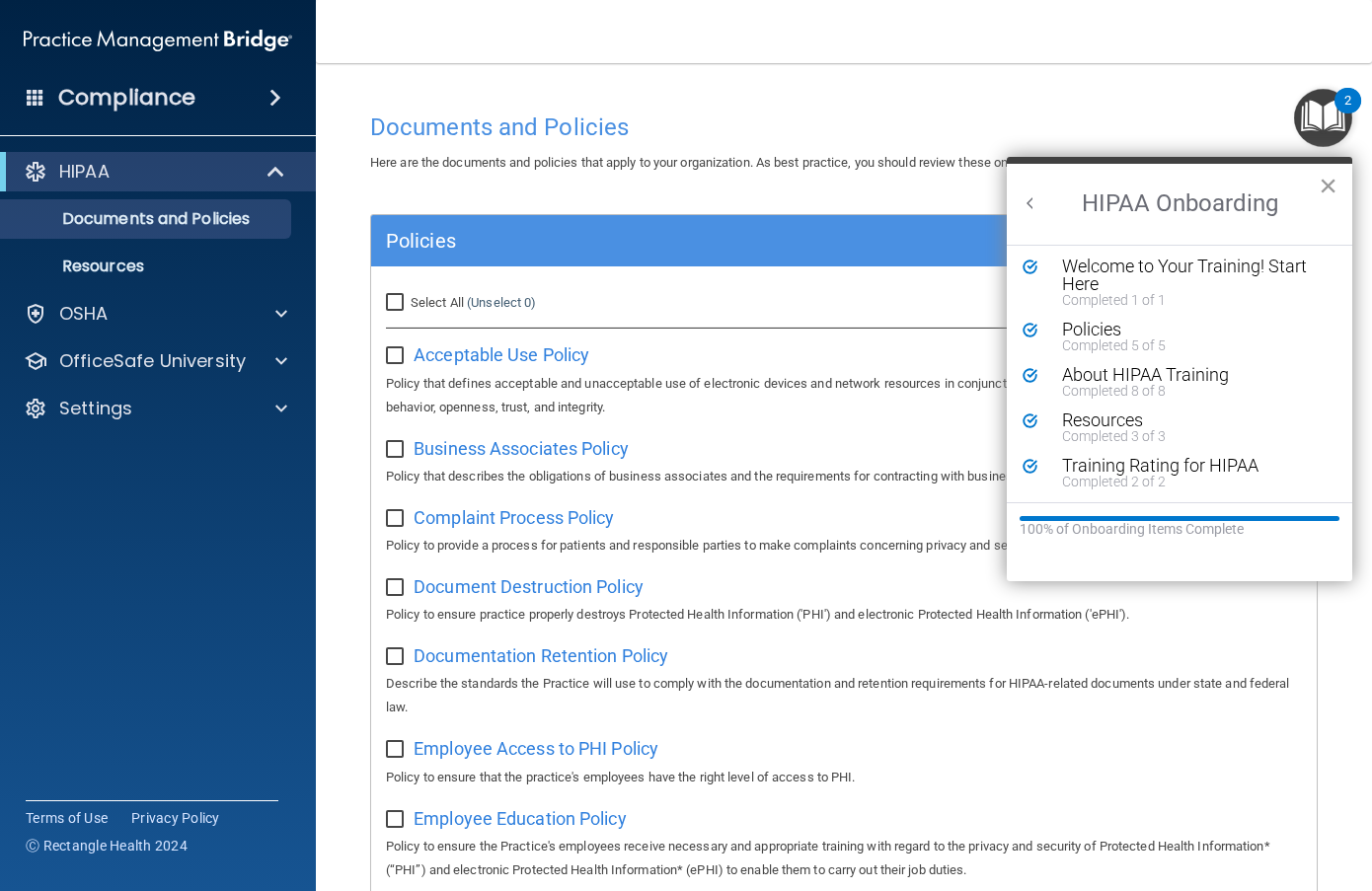
click at [1323, 183] on button "×" at bounding box center [1328, 186] width 19 height 32
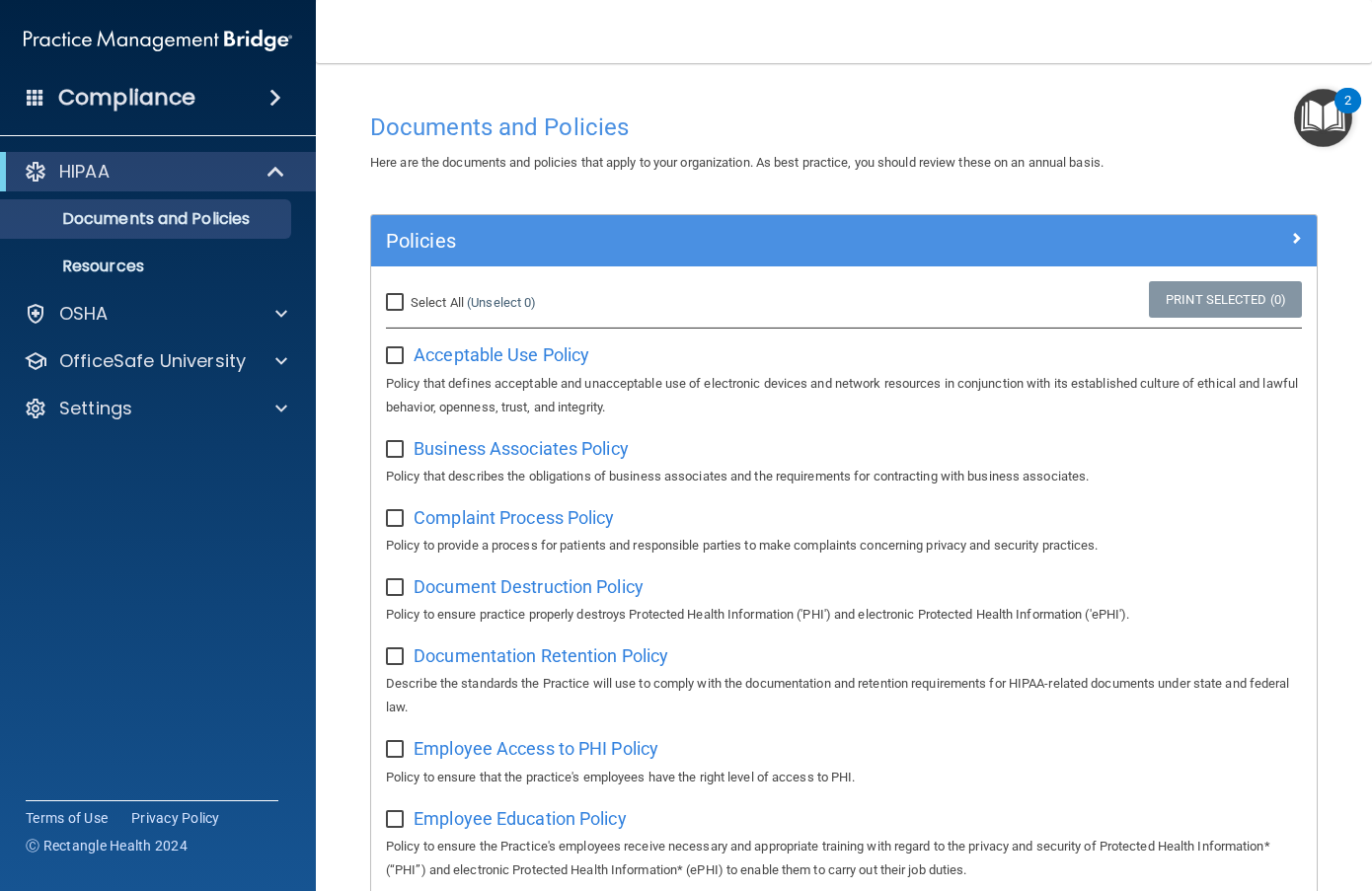
click at [1328, 133] on img "Open Resource Center, 2 new notifications" at bounding box center [1323, 117] width 59 height 59
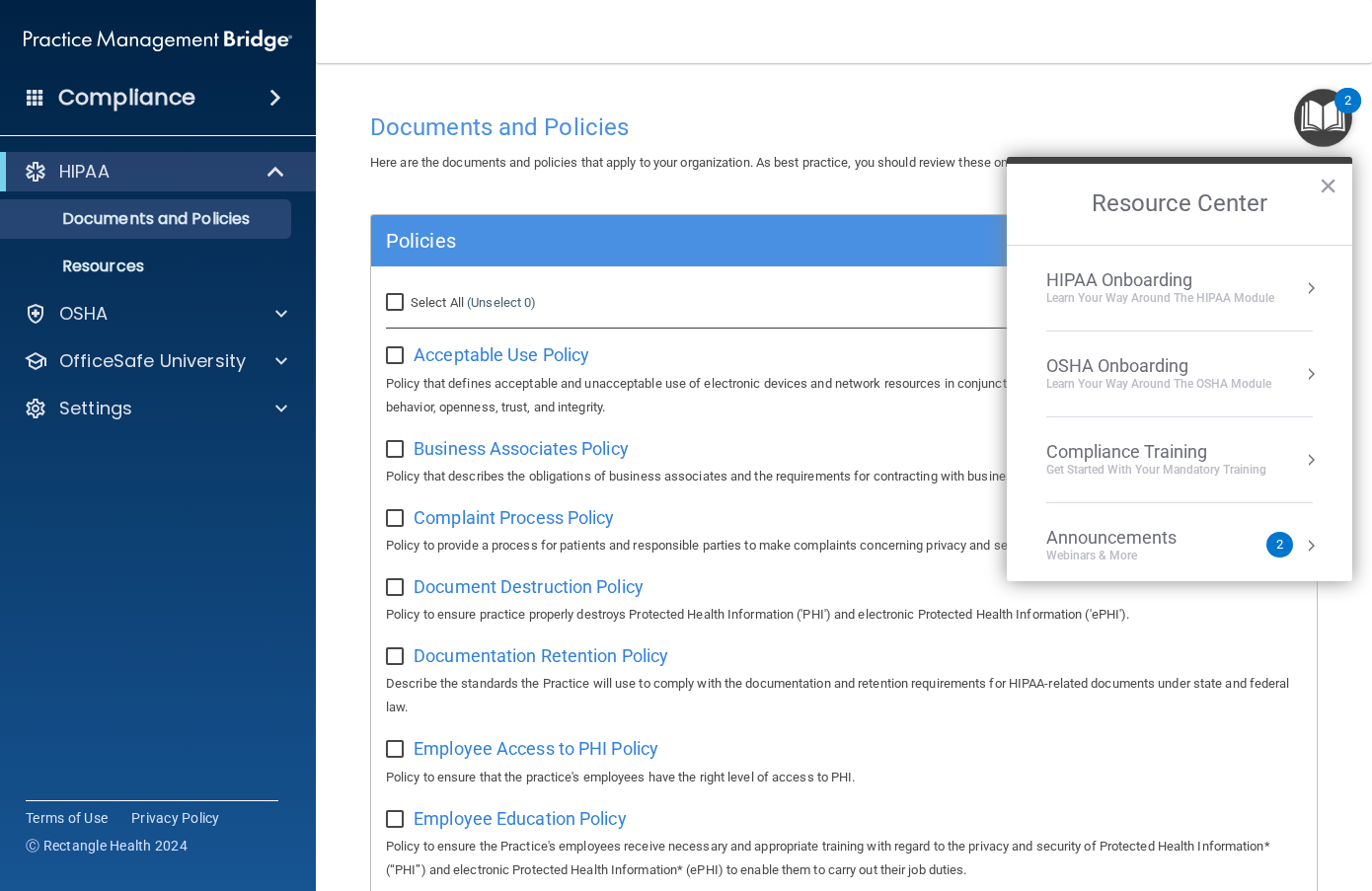
click at [1099, 358] on div "OSHA Onboarding" at bounding box center [1158, 367] width 226 height 22
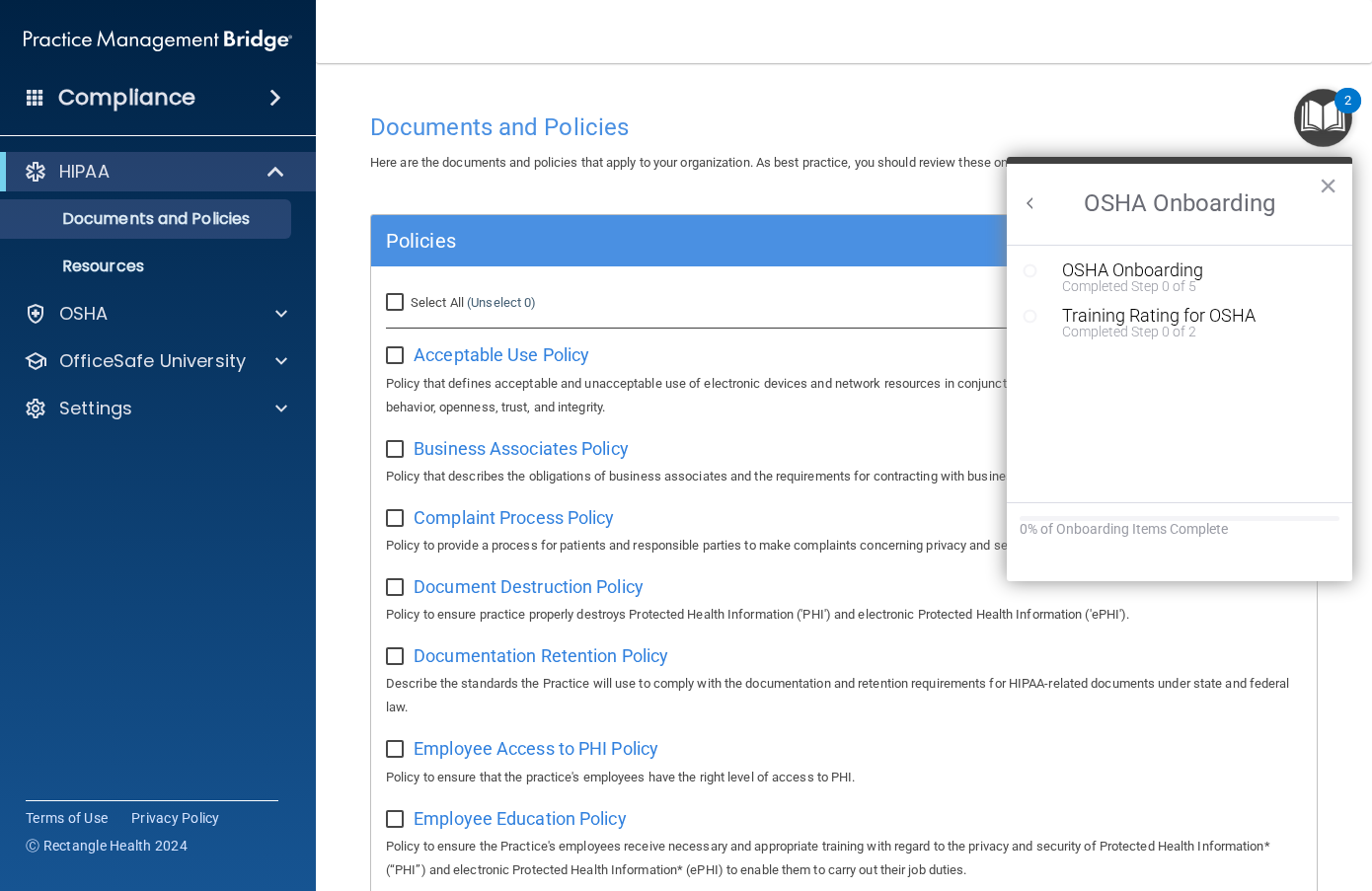
scroll to position [0, 0]
click at [1128, 276] on div "OSHA Onboarding" at bounding box center [1194, 270] width 264 height 18
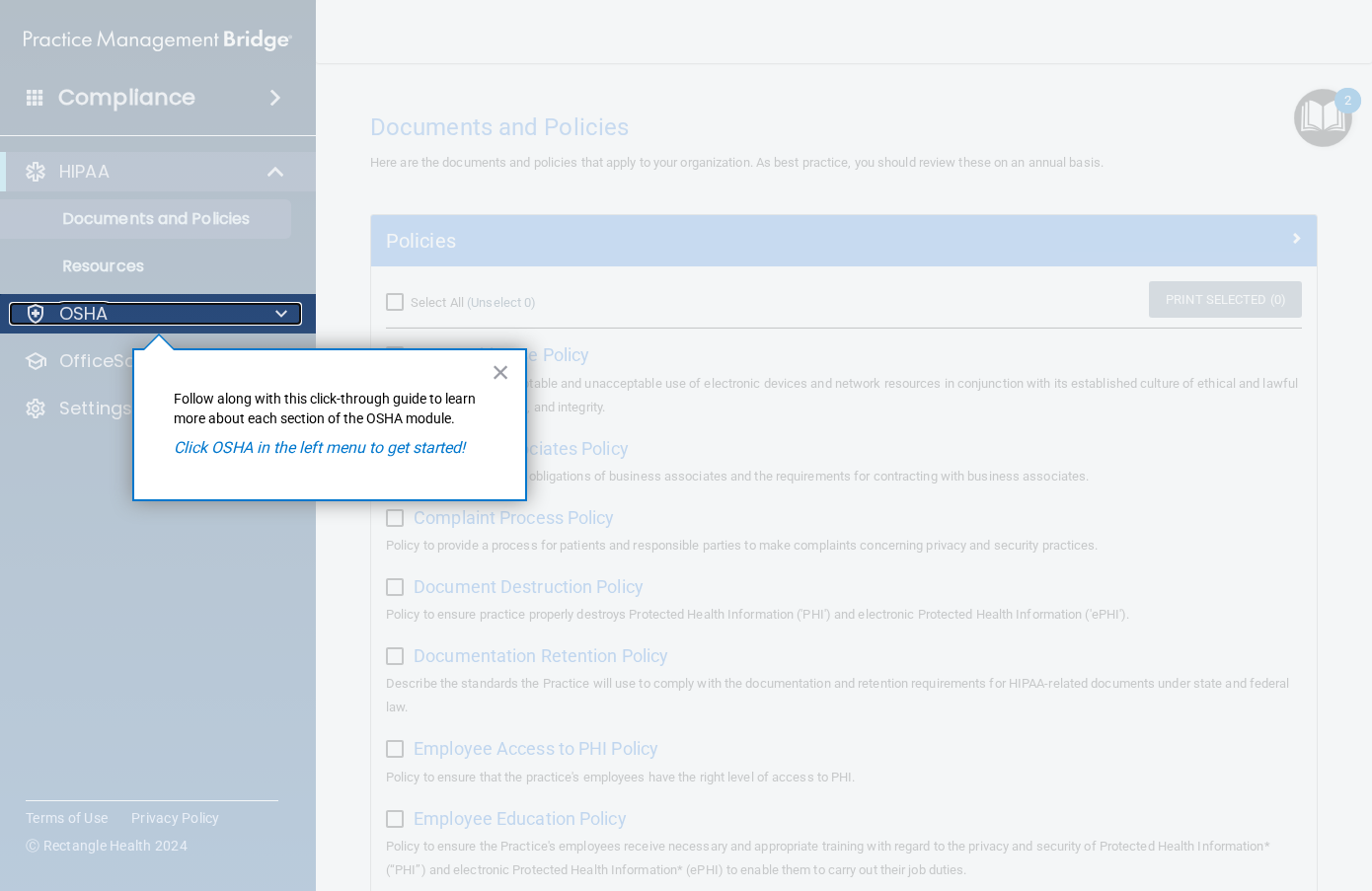
click at [280, 306] on span at bounding box center [281, 314] width 12 height 24
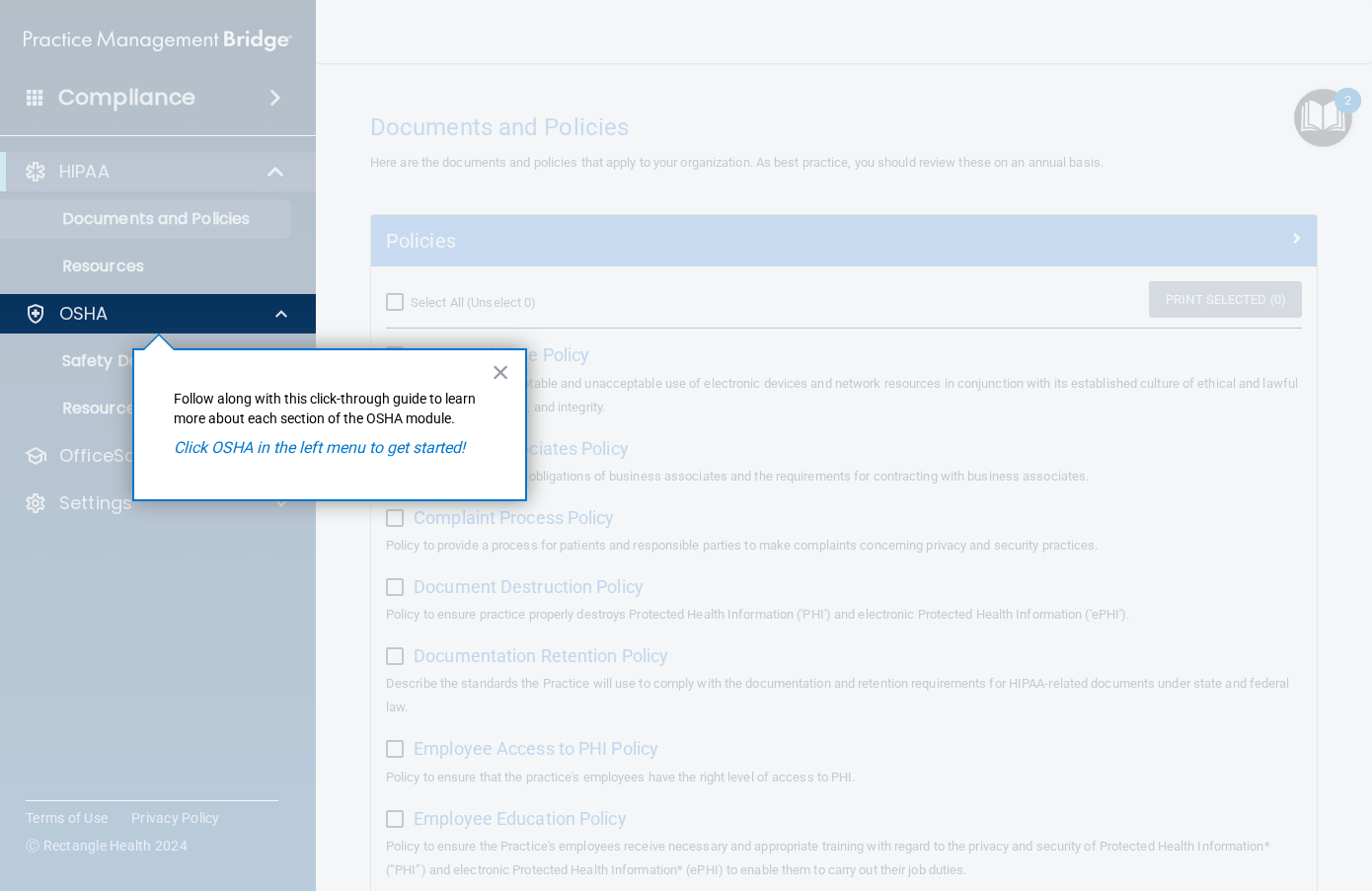
click at [364, 426] on p "Follow along with this click-through guide to learn more about each section of …" at bounding box center [330, 409] width 312 height 39
click at [493, 377] on button "×" at bounding box center [501, 372] width 19 height 32
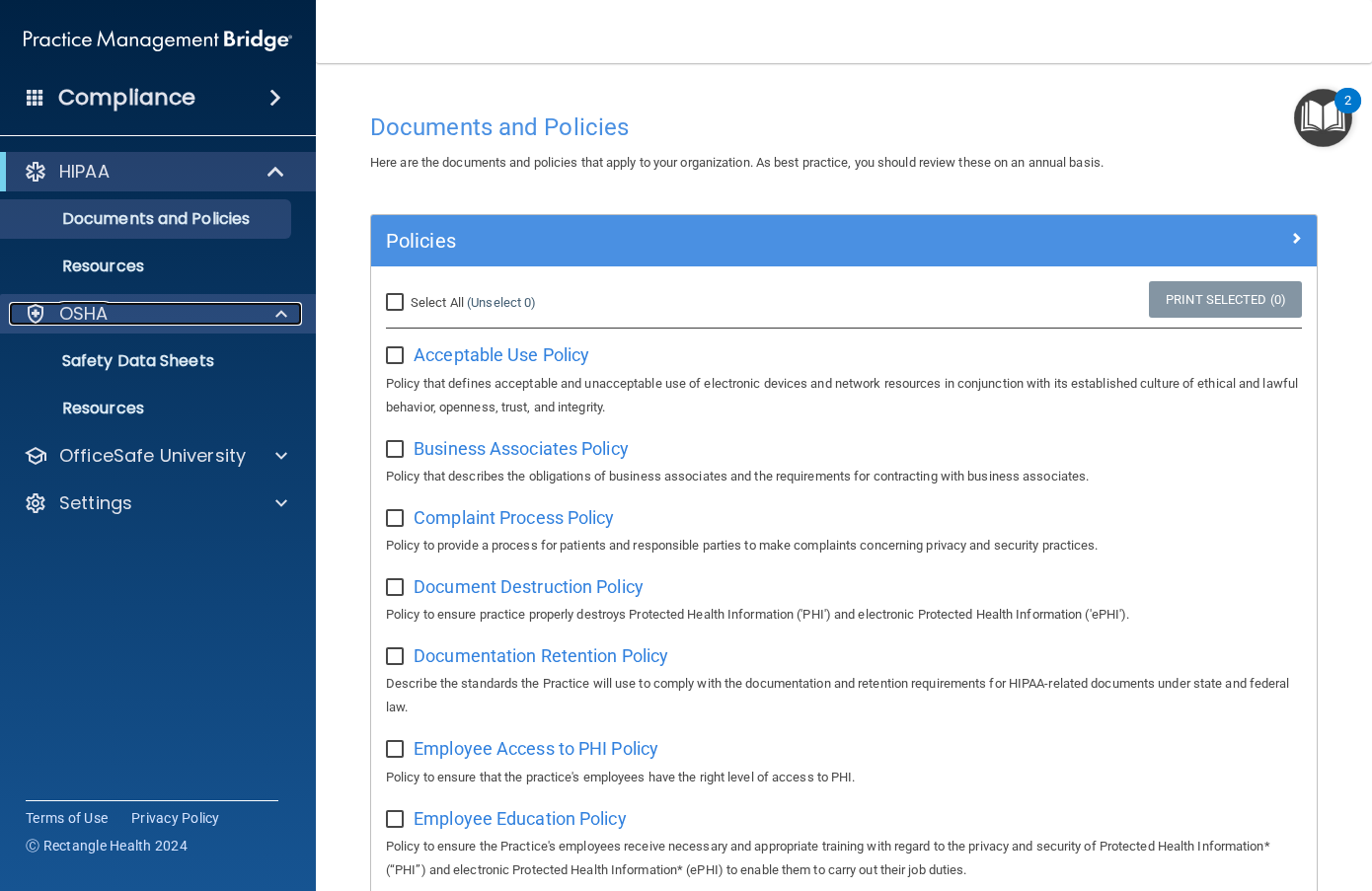
click at [215, 311] on div "OSHA" at bounding box center [131, 314] width 244 height 24
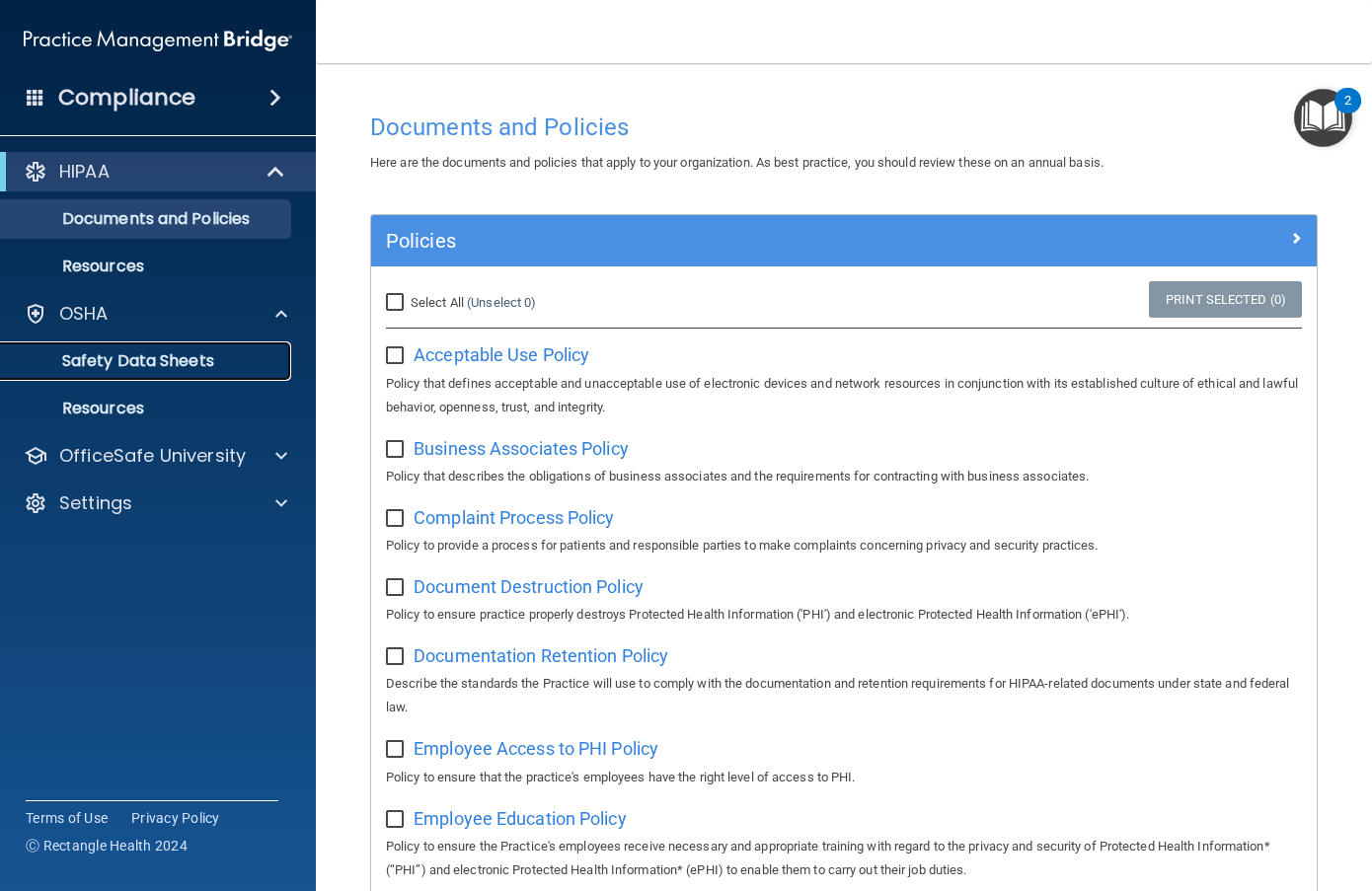
click at [181, 355] on p "Safety Data Sheets" at bounding box center [147, 362] width 269 height 20
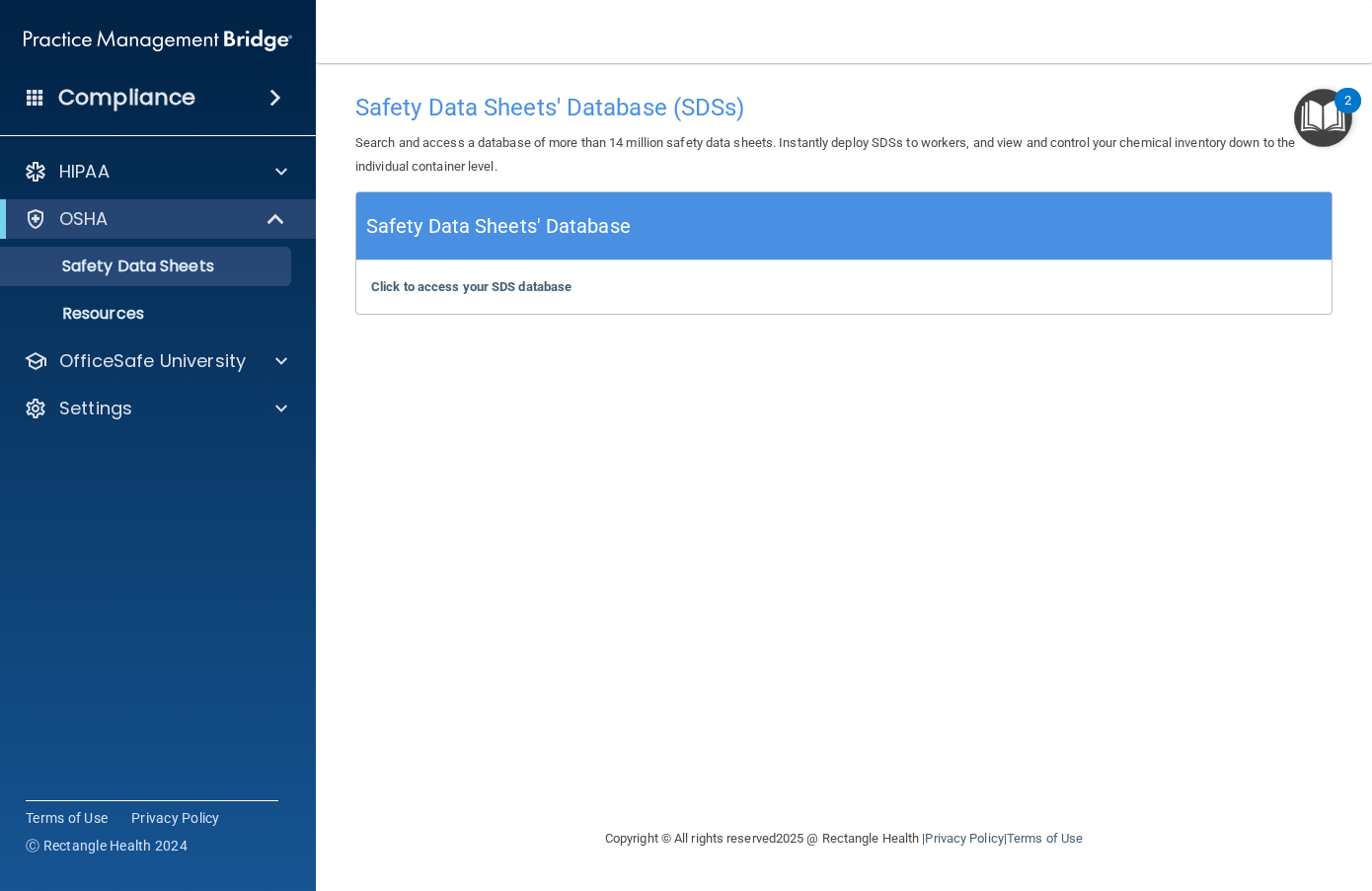
click at [583, 222] on h5 "Safety Data Sheets' Database" at bounding box center [499, 226] width 264 height 35
click at [511, 282] on b "Click to access your SDS database" at bounding box center [472, 286] width 201 height 15
click at [102, 304] on p "Resources" at bounding box center [147, 314] width 269 height 20
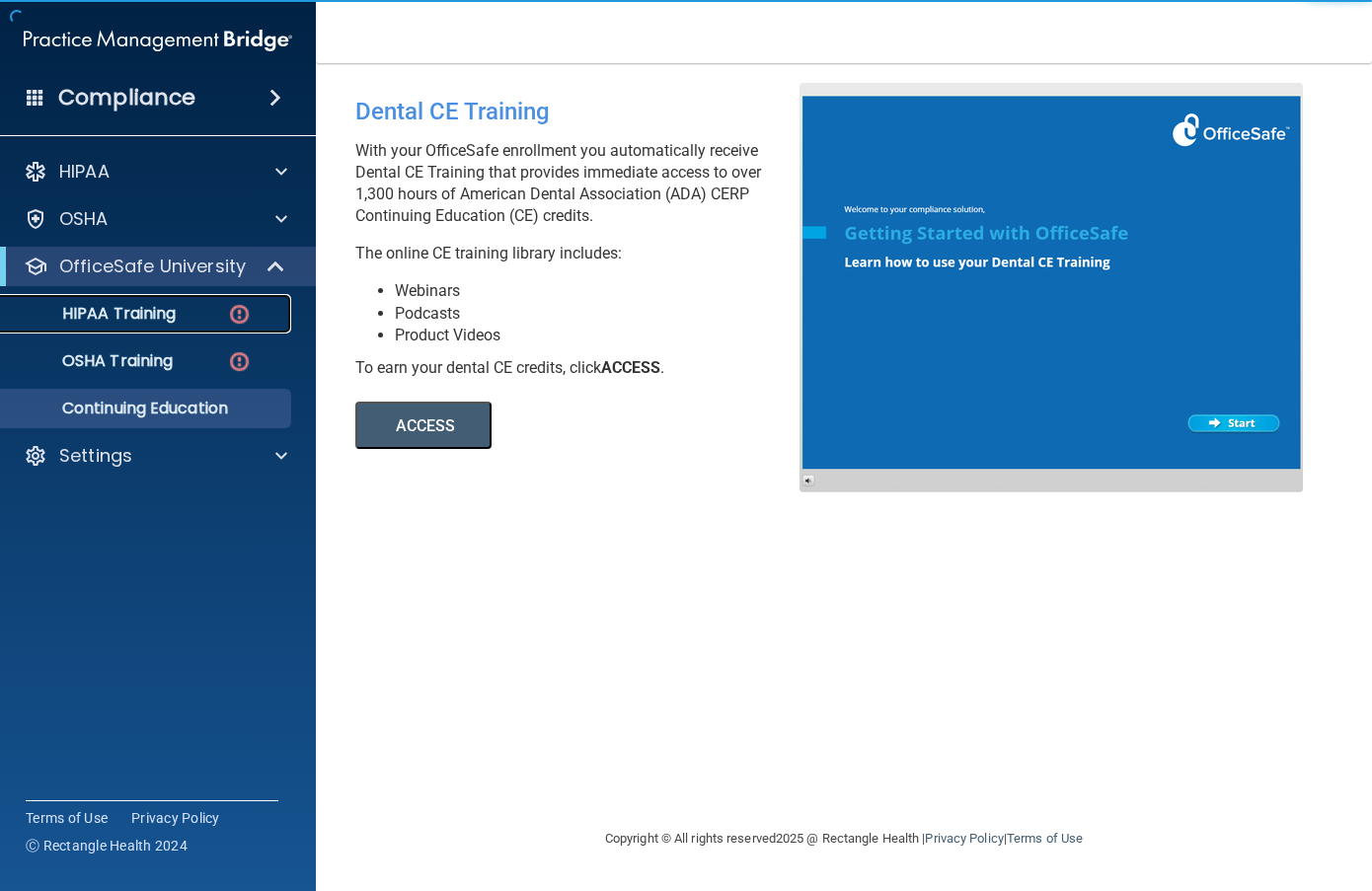
click at [238, 316] on img at bounding box center [239, 314] width 25 height 25
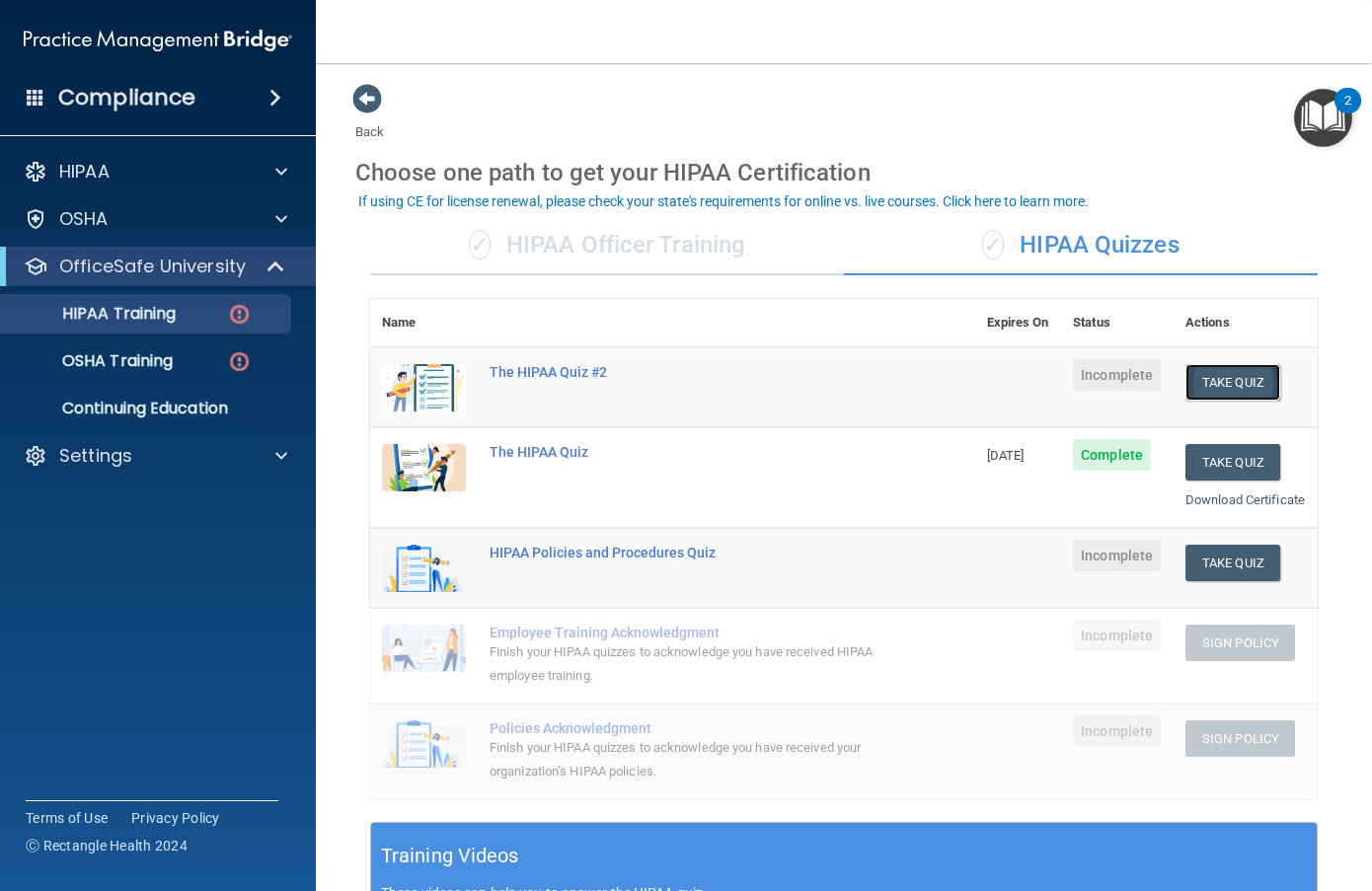
click at [1194, 383] on button "Take Quiz" at bounding box center [1233, 382] width 94 height 37
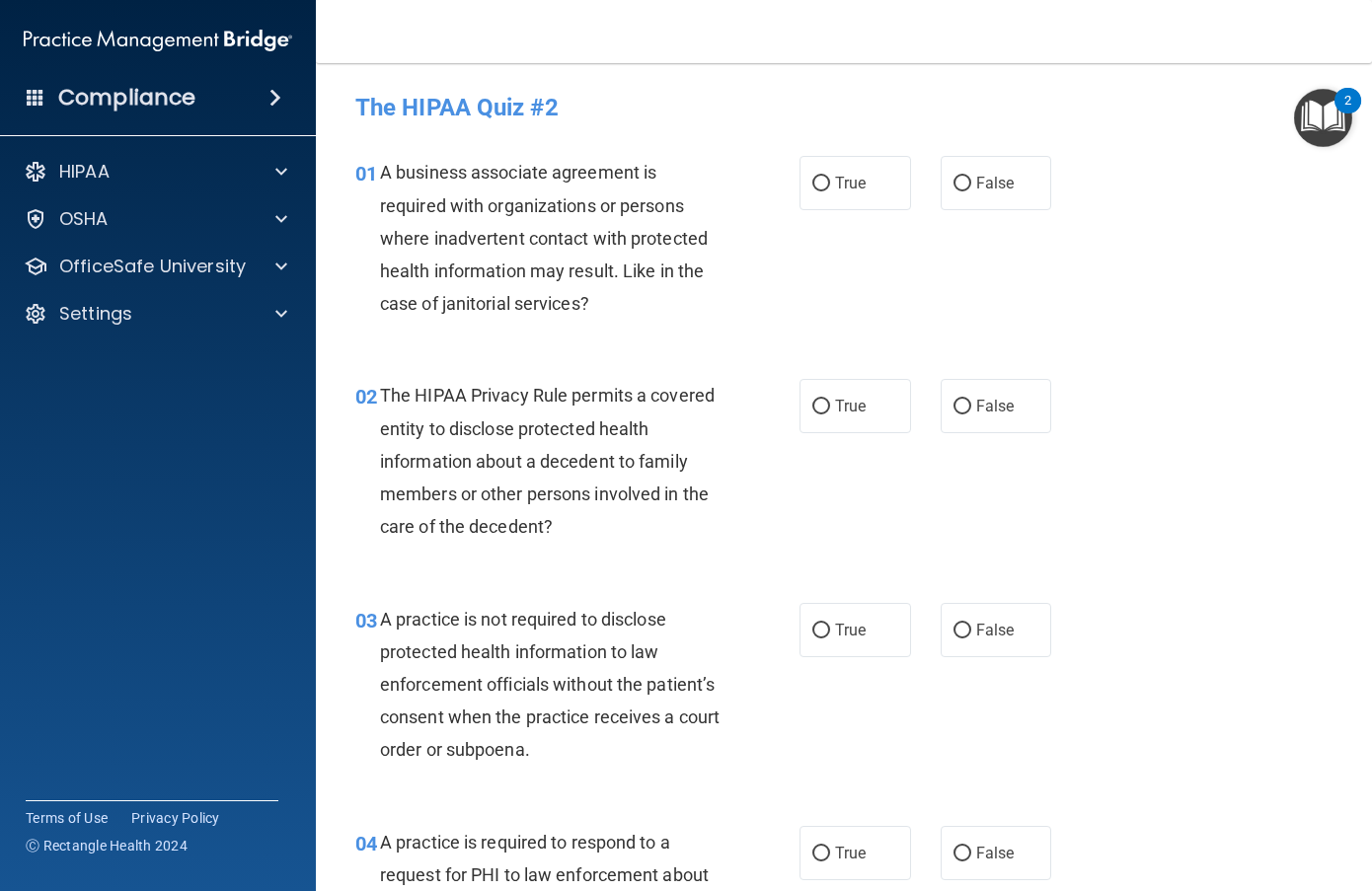
click at [516, 212] on span "A business associate agreement is required with organizations or persons where …" at bounding box center [544, 237] width 328 height 152
click at [813, 177] on input "True" at bounding box center [822, 184] width 18 height 15
radio input "true"
